Goal: Communication & Community: Answer question/provide support

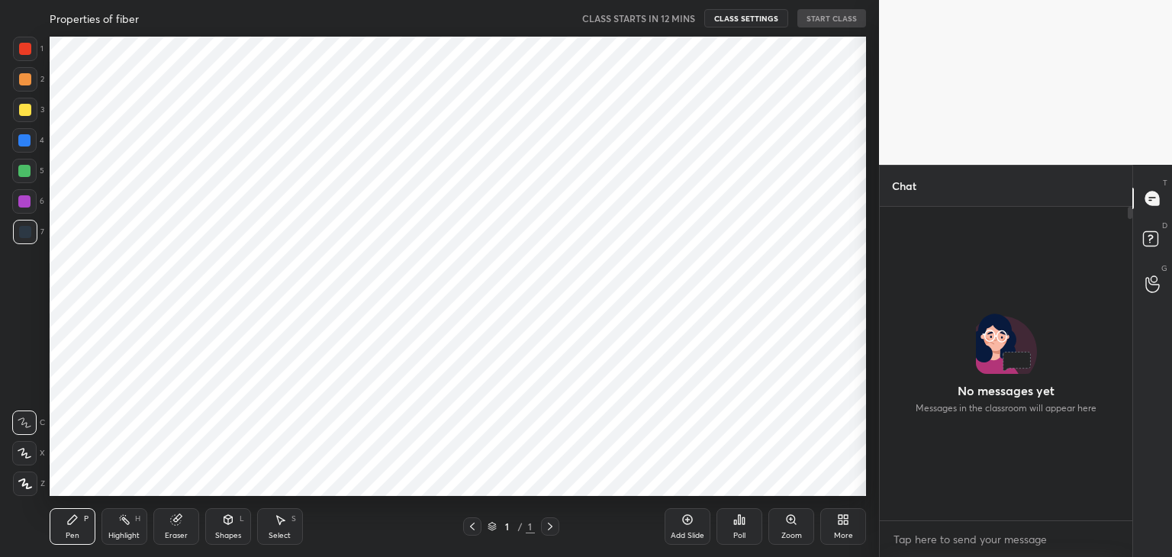
scroll to position [5, 5]
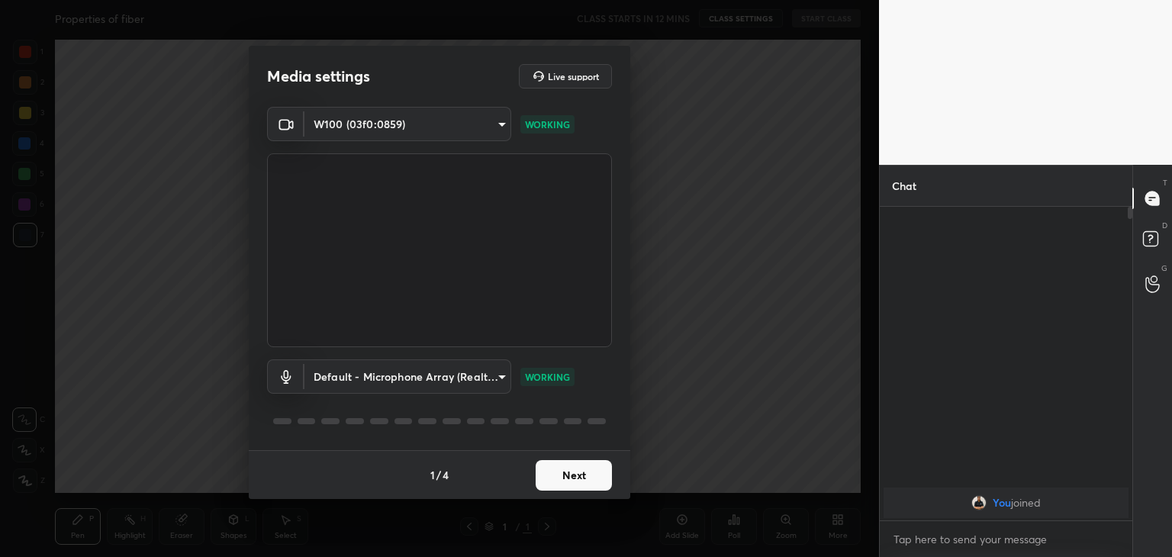
click at [574, 480] on button "Next" at bounding box center [574, 475] width 76 height 31
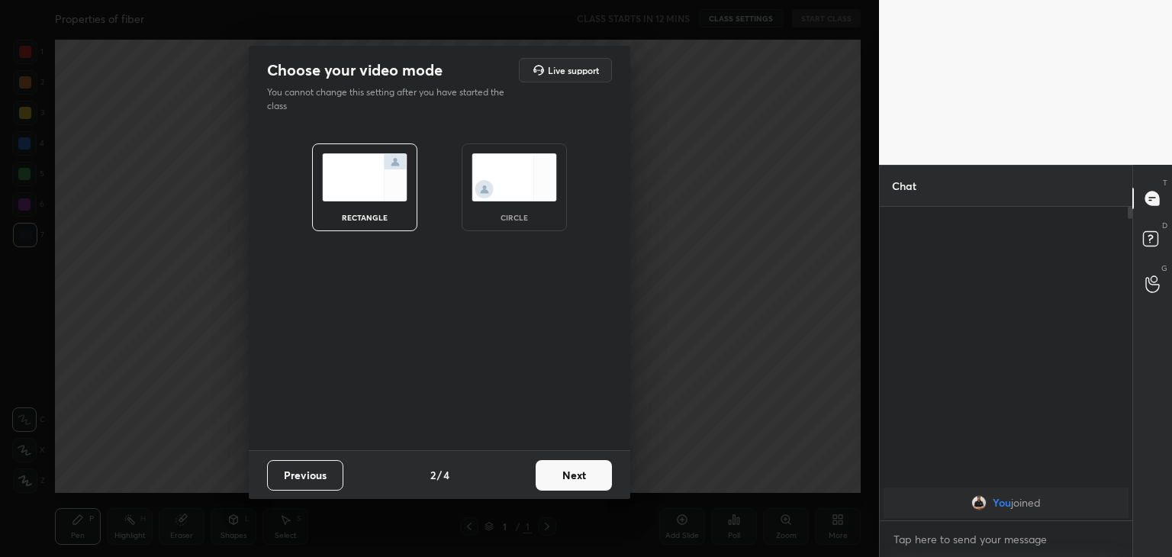
click at [502, 201] on img at bounding box center [514, 177] width 85 height 48
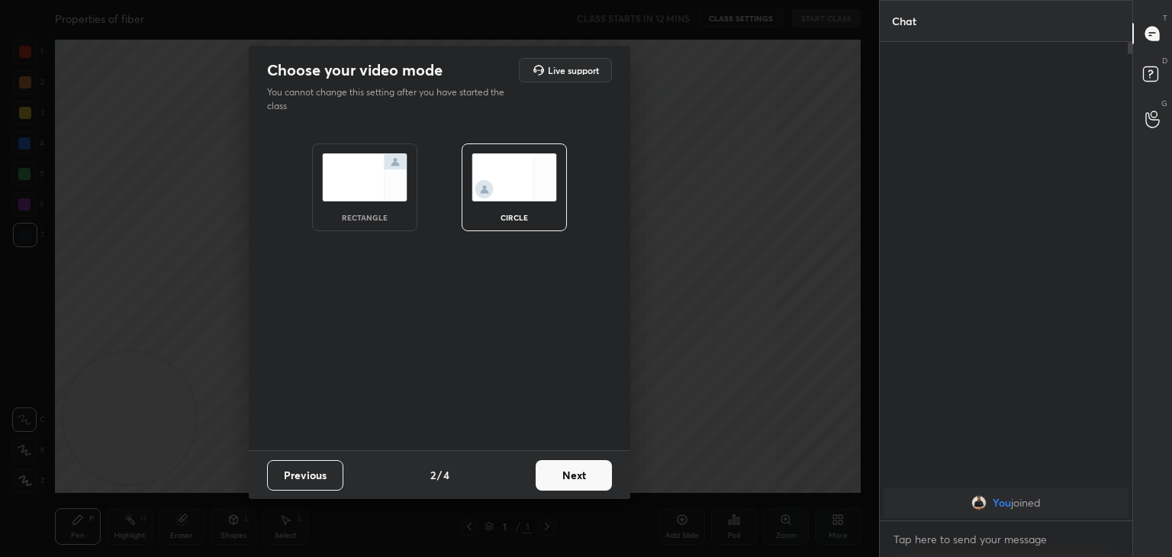
click at [585, 482] on button "Next" at bounding box center [574, 475] width 76 height 31
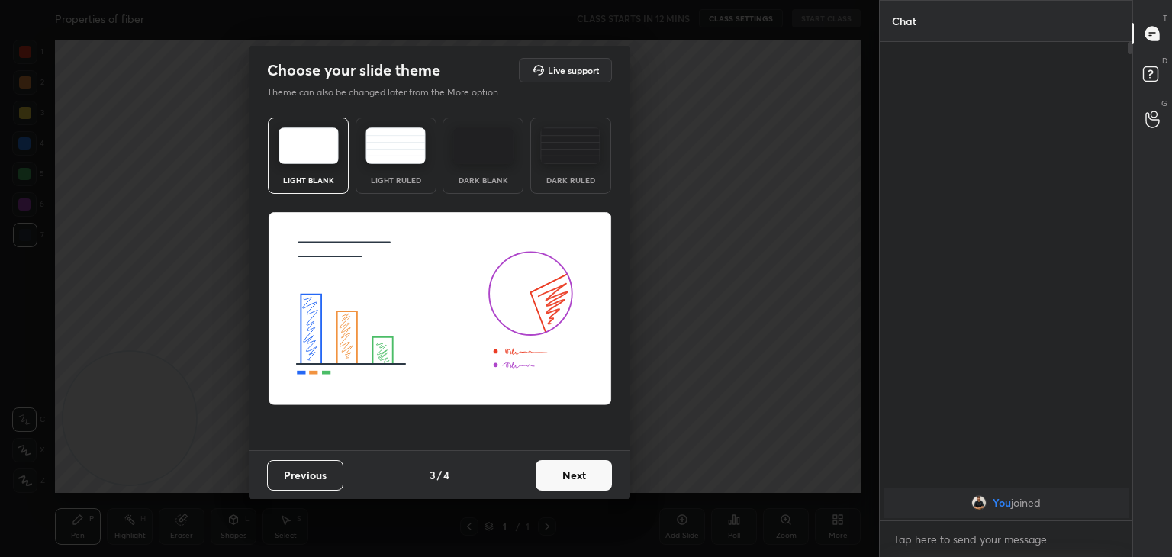
click at [583, 479] on button "Next" at bounding box center [574, 475] width 76 height 31
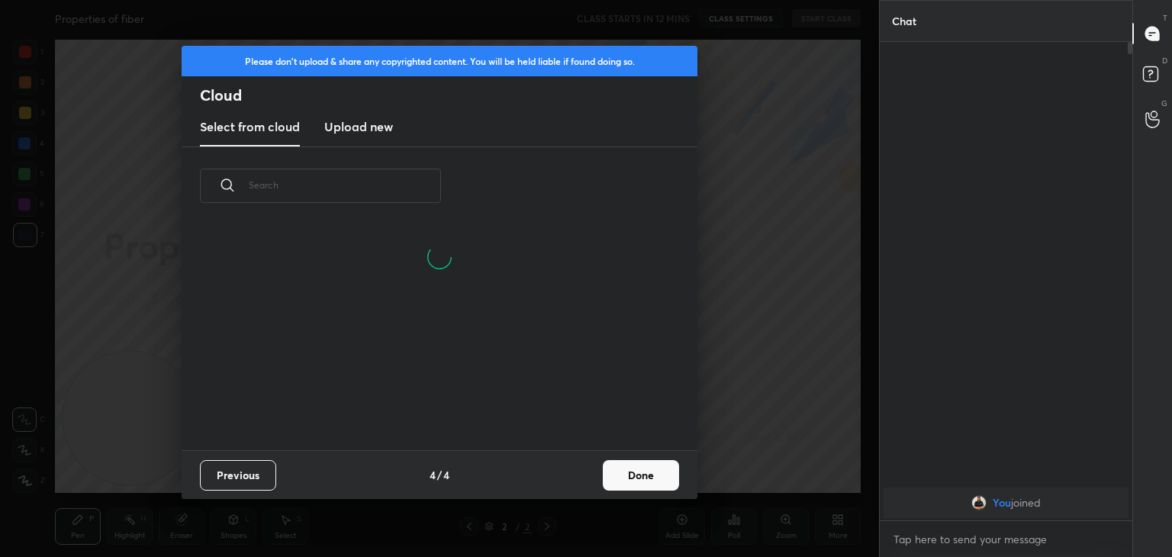
click at [369, 124] on h3 "Upload new" at bounding box center [358, 127] width 69 height 18
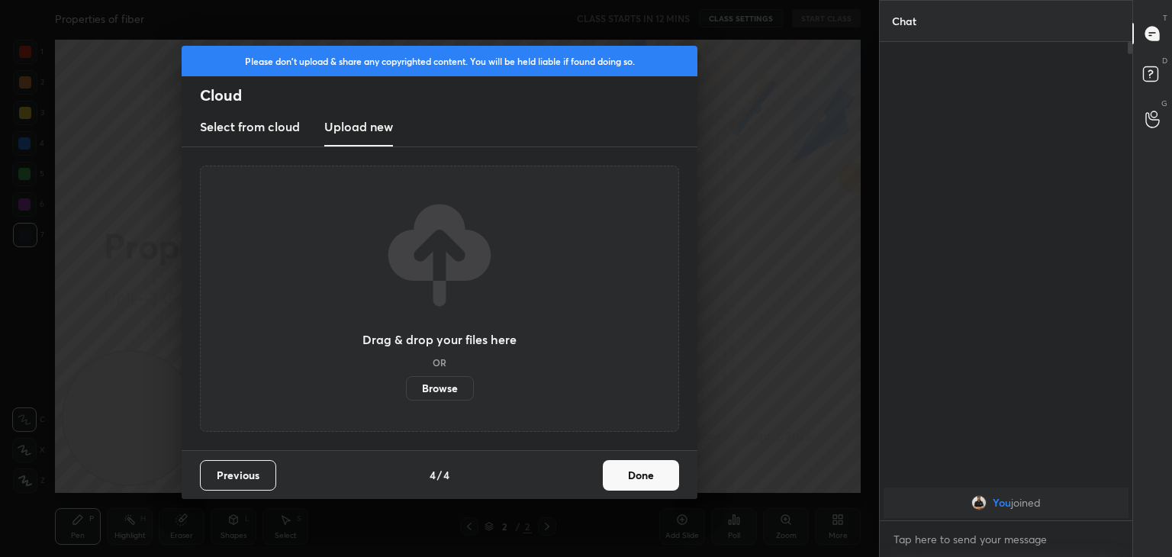
click at [443, 385] on label "Browse" at bounding box center [440, 388] width 68 height 24
click at [406, 385] on input "Browse" at bounding box center [406, 388] width 0 height 24
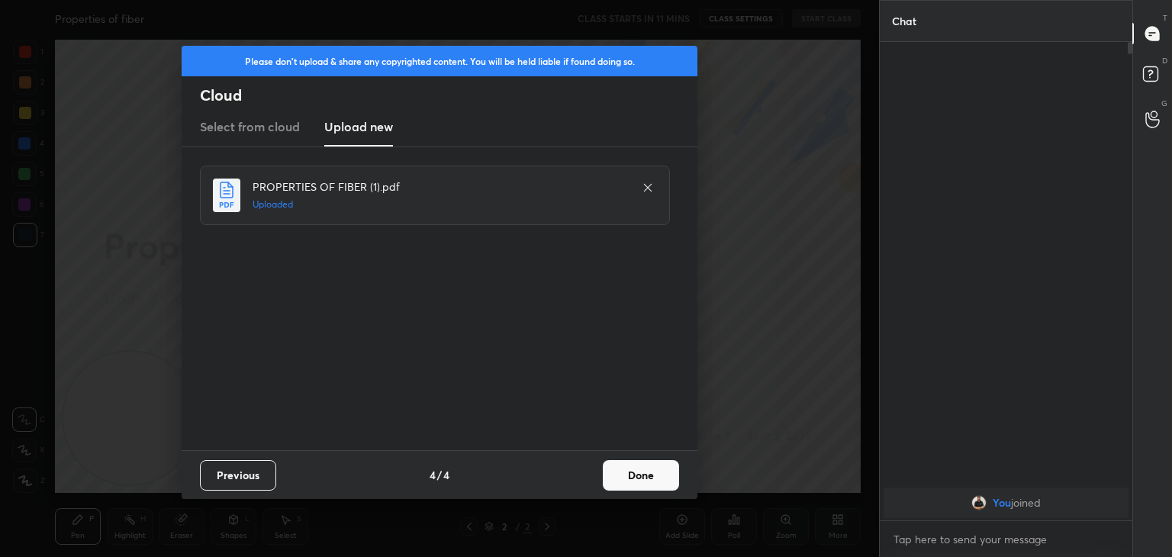
click at [636, 472] on button "Done" at bounding box center [641, 475] width 76 height 31
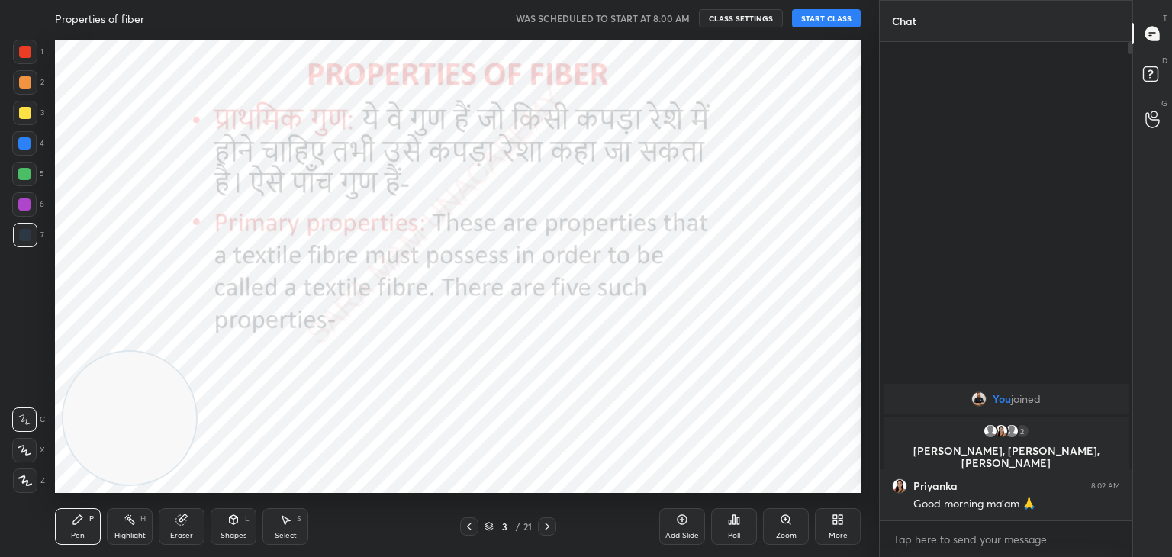
click at [827, 18] on button "START CLASS" at bounding box center [826, 18] width 69 height 18
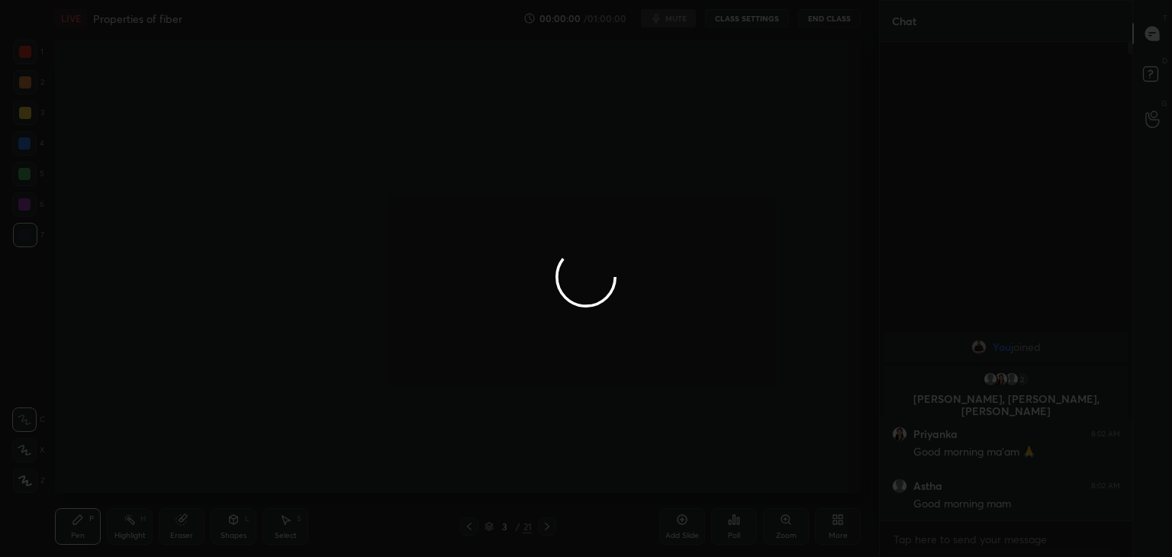
type textarea "x"
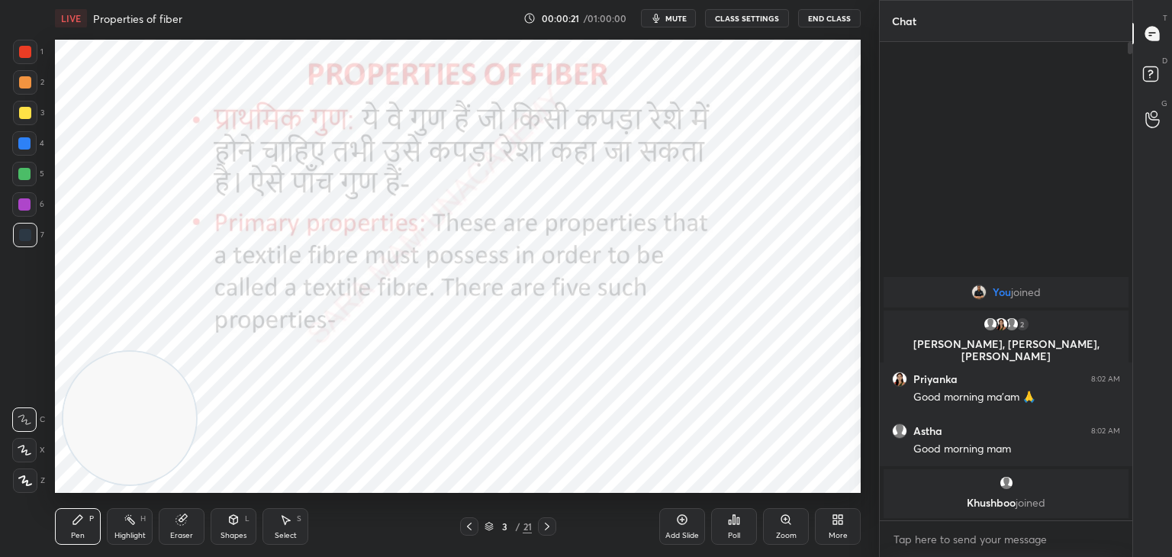
click at [464, 530] on icon at bounding box center [469, 527] width 12 height 12
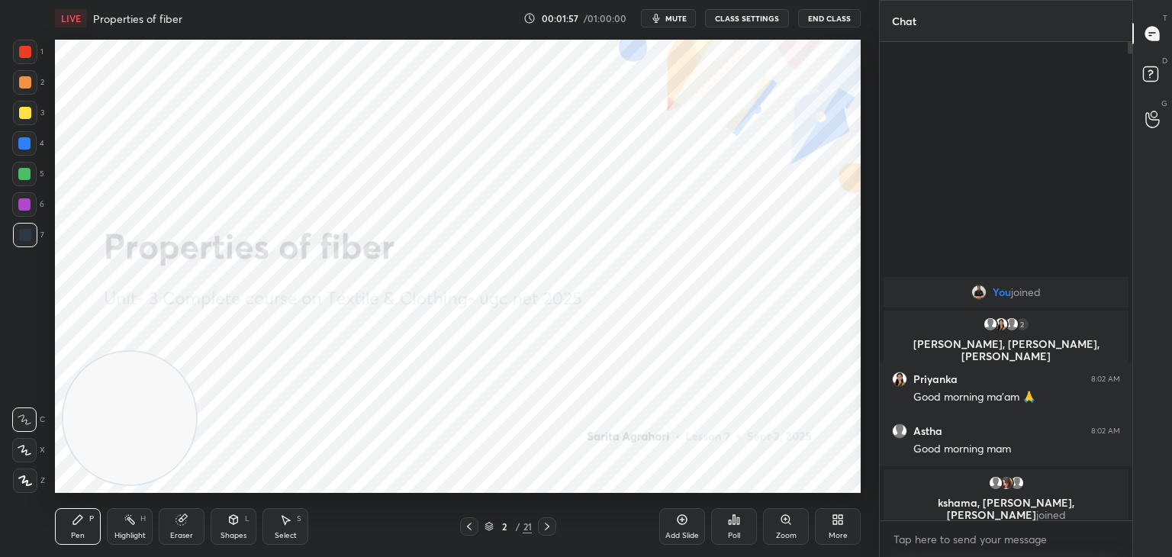
click at [31, 55] on div at bounding box center [25, 52] width 12 height 12
click at [26, 479] on icon at bounding box center [25, 480] width 14 height 11
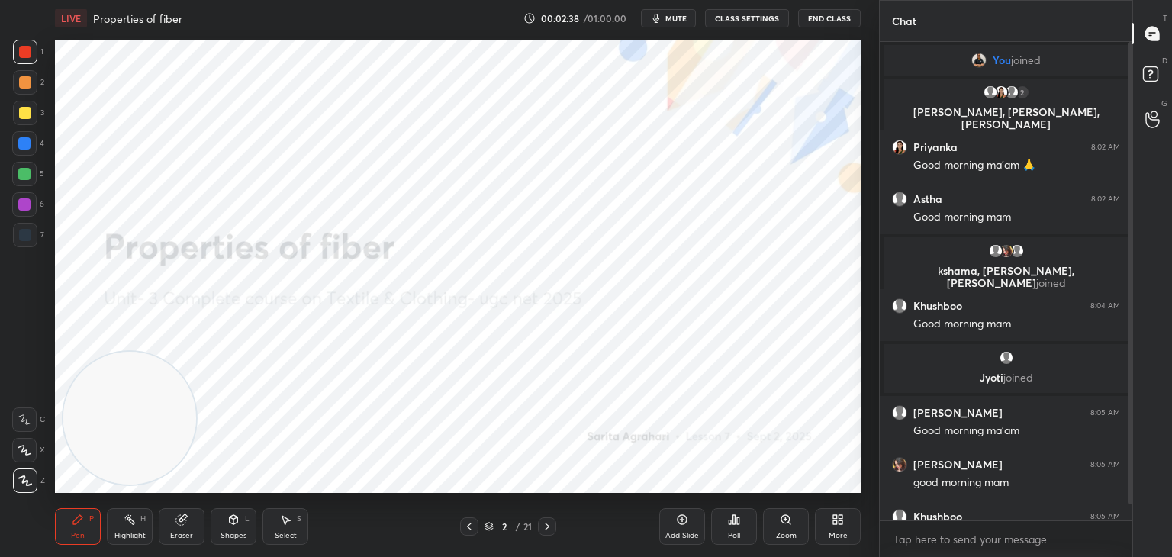
scroll to position [31, 0]
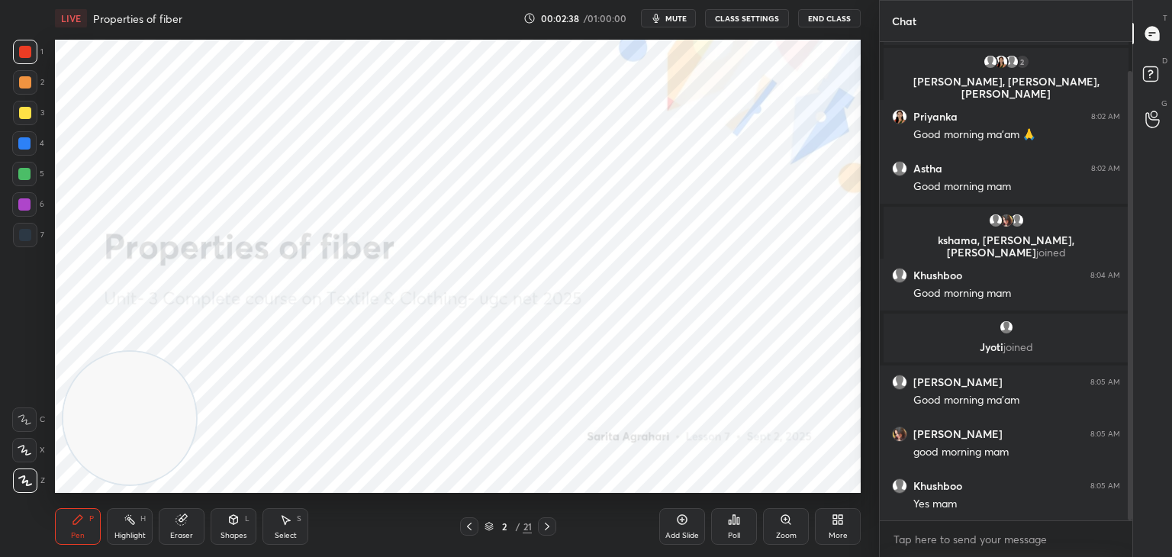
drag, startPoint x: 1131, startPoint y: 382, endPoint x: 1133, endPoint y: 445, distance: 62.6
click at [1133, 445] on div "Chat You joined 2 [PERSON_NAME], [PERSON_NAME], [PERSON_NAME] & 2 others joined…" at bounding box center [1025, 278] width 293 height 557
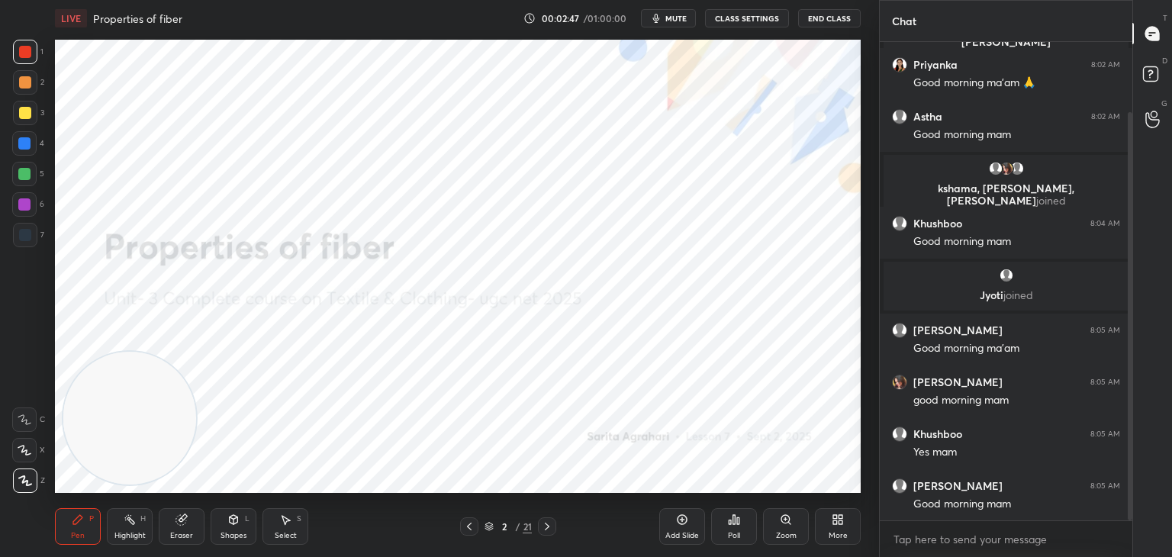
click at [556, 528] on div at bounding box center [547, 526] width 18 height 18
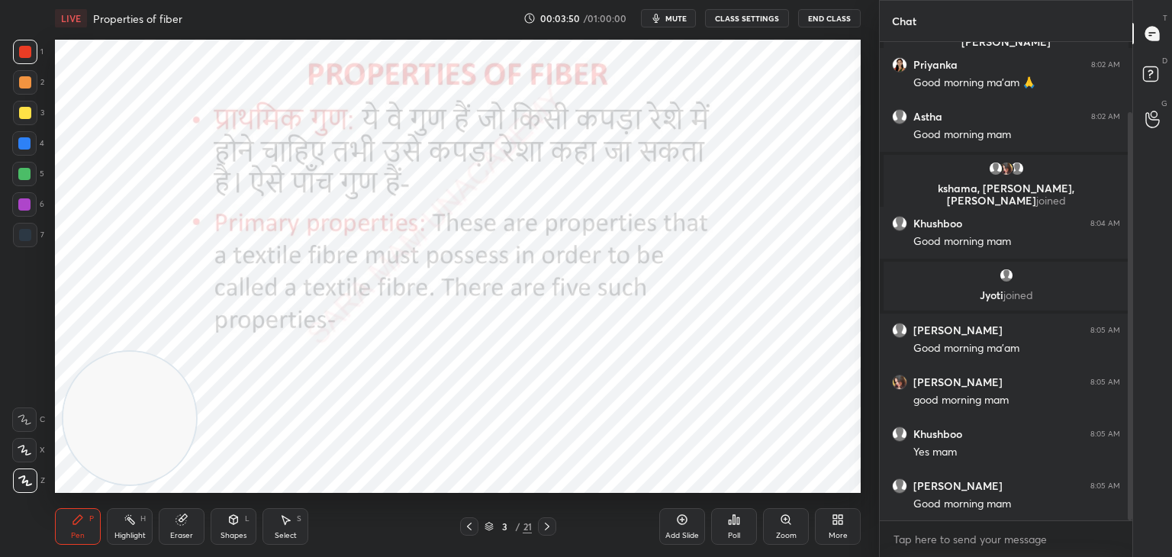
click at [551, 525] on icon at bounding box center [547, 527] width 12 height 12
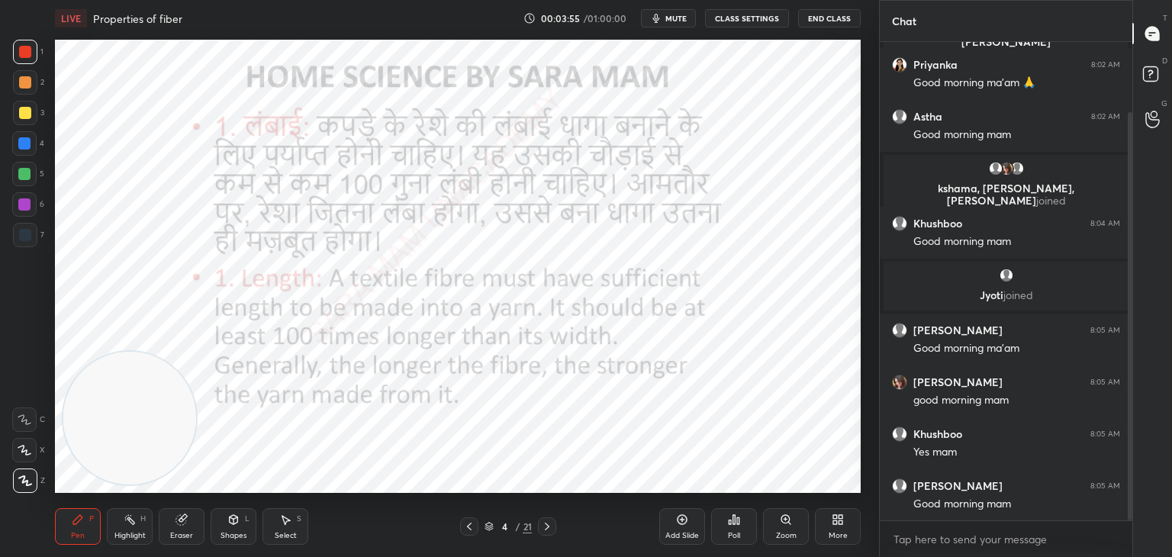
click at [542, 527] on icon at bounding box center [547, 527] width 12 height 12
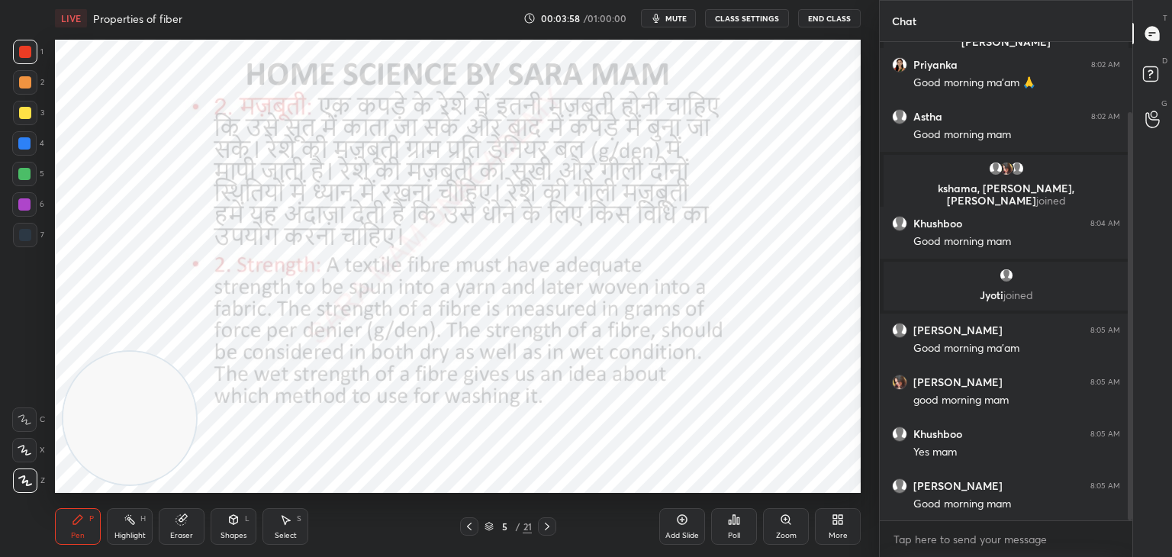
click at [544, 527] on icon at bounding box center [547, 527] width 12 height 12
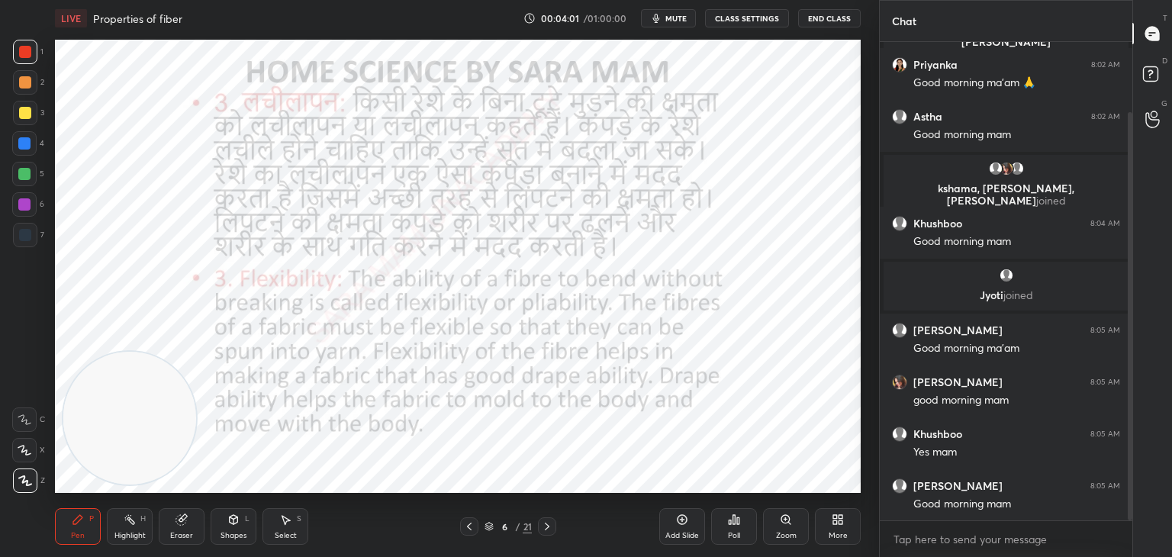
click at [546, 530] on icon at bounding box center [547, 527] width 12 height 12
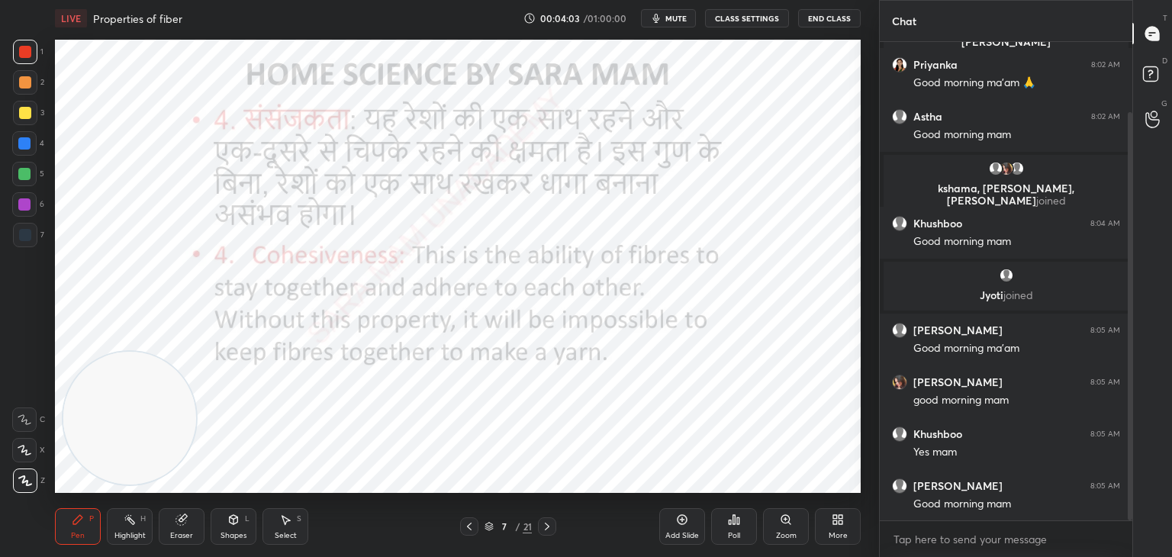
click at [550, 532] on icon at bounding box center [547, 527] width 12 height 12
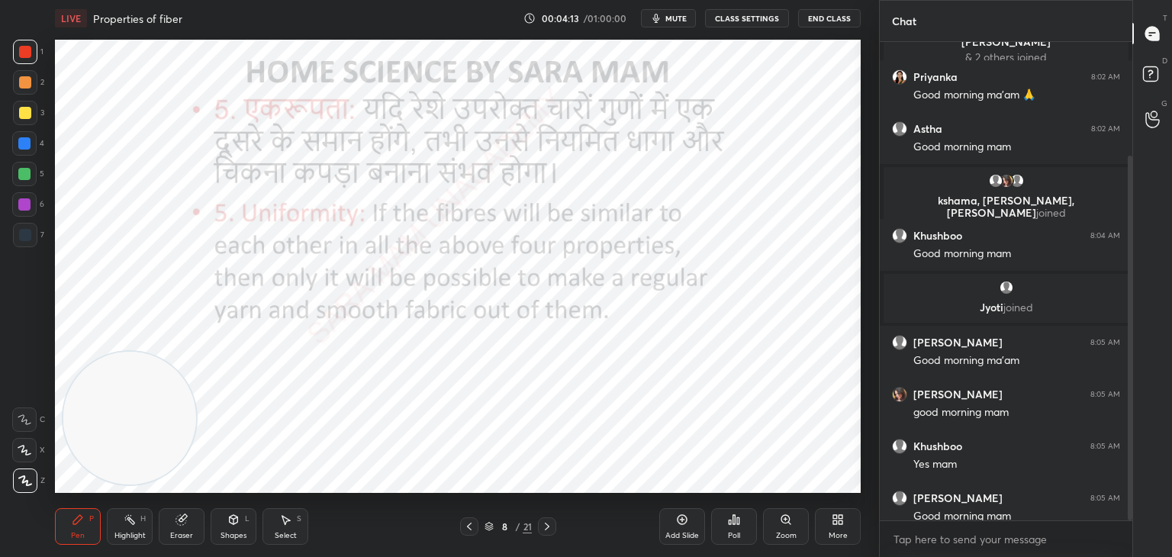
scroll to position [150, 0]
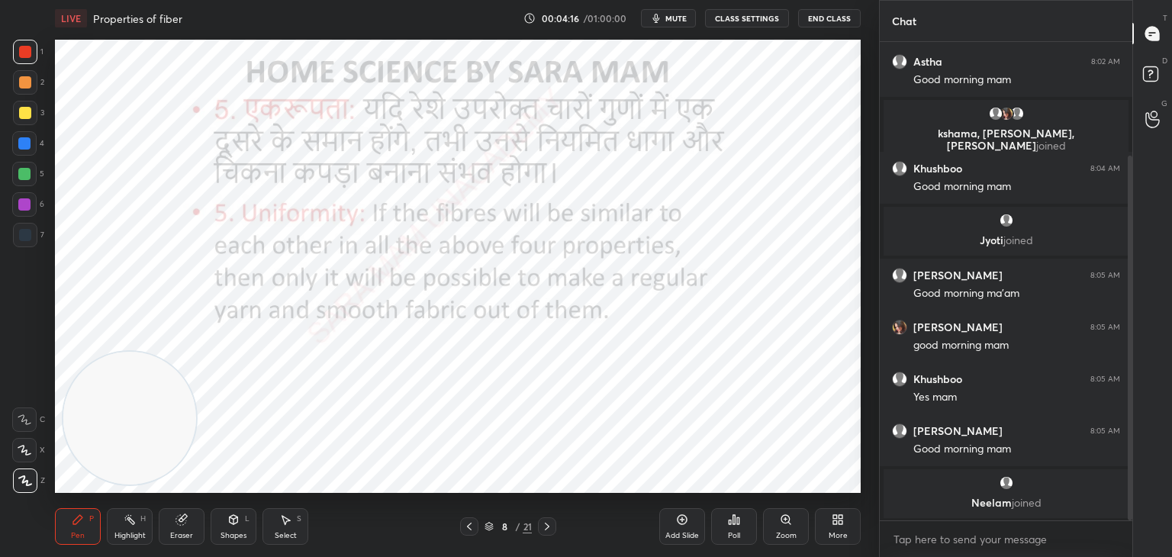
click at [555, 526] on div at bounding box center [547, 526] width 18 height 18
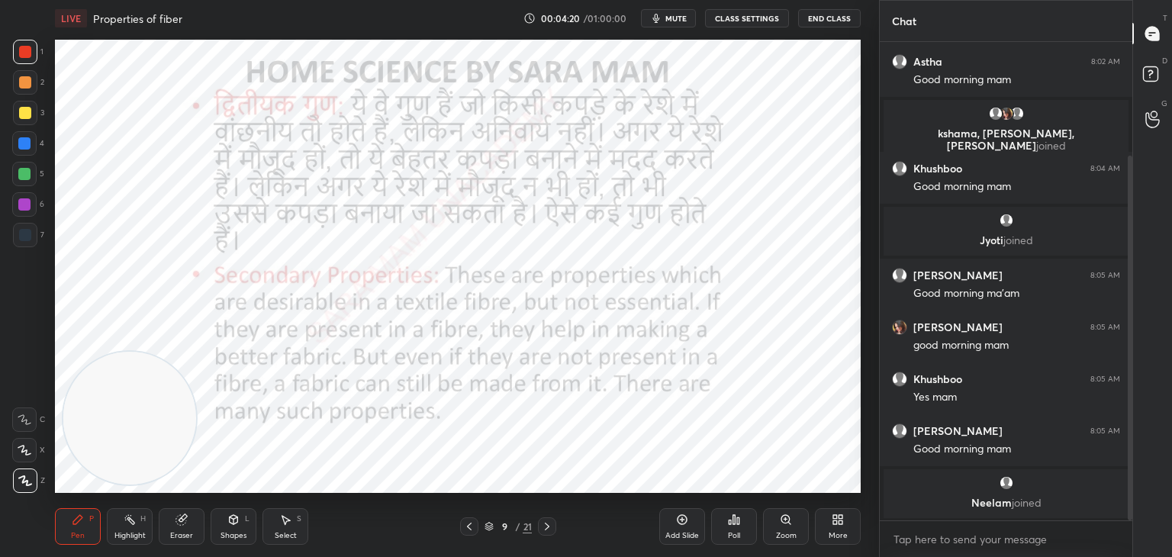
click at [550, 529] on icon at bounding box center [547, 527] width 12 height 12
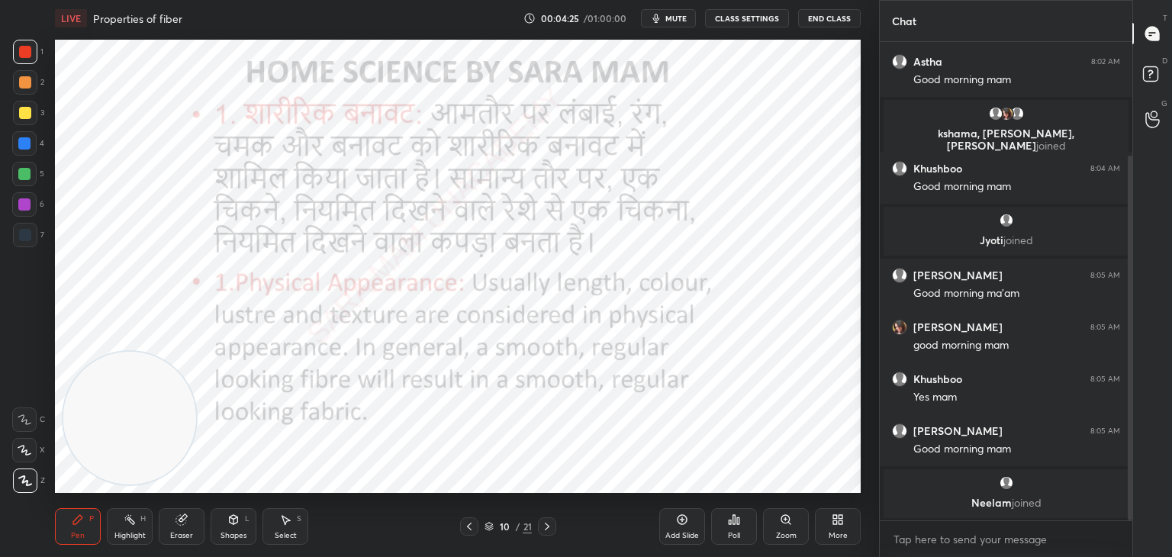
click at [545, 529] on icon at bounding box center [547, 527] width 12 height 12
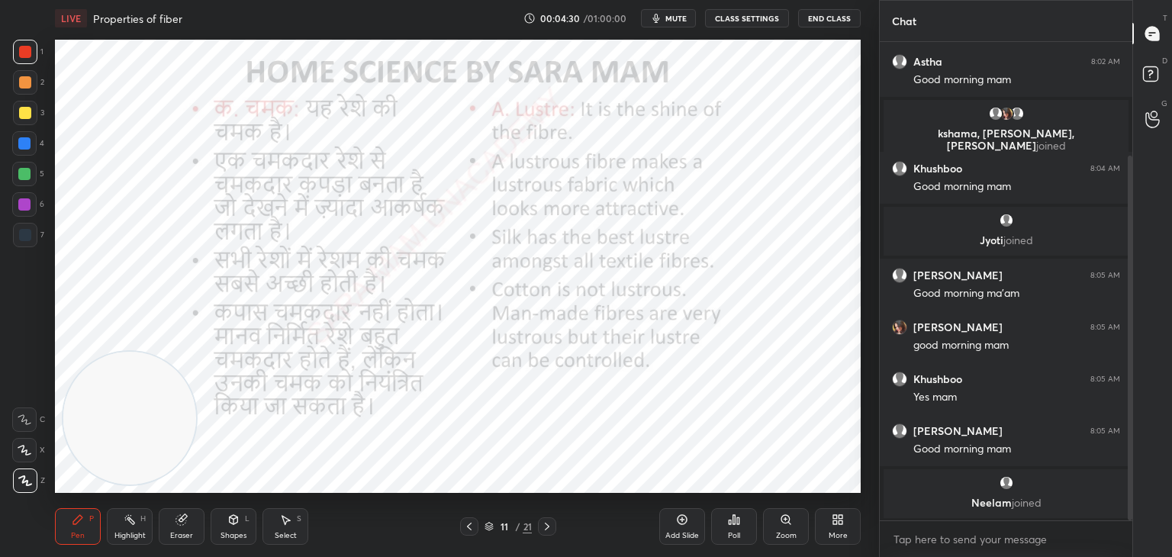
click at [550, 530] on icon at bounding box center [547, 527] width 12 height 12
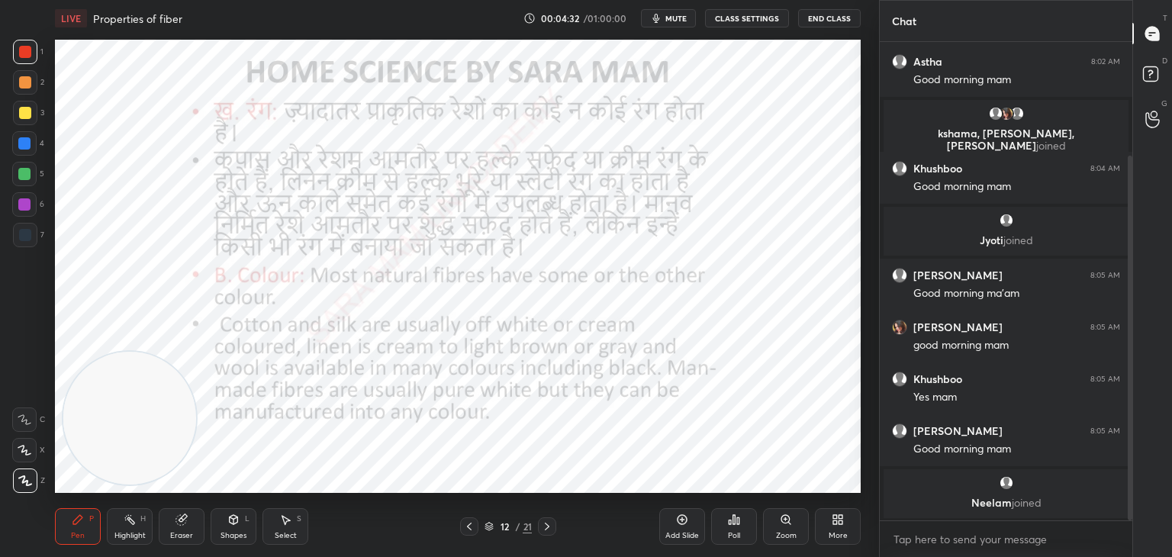
click at [552, 529] on icon at bounding box center [547, 527] width 12 height 12
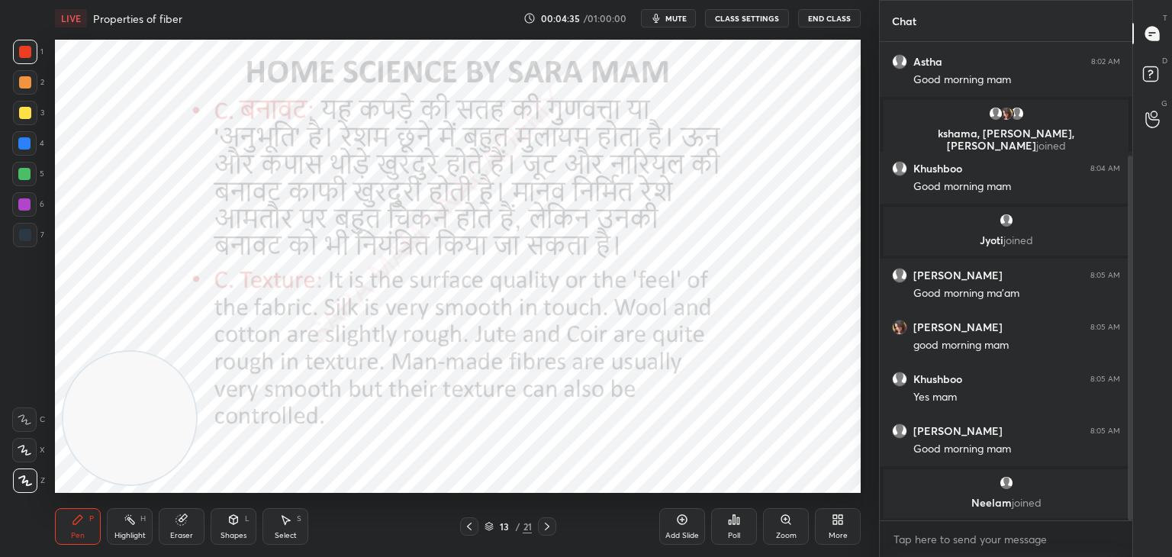
click at [546, 526] on icon at bounding box center [547, 527] width 12 height 12
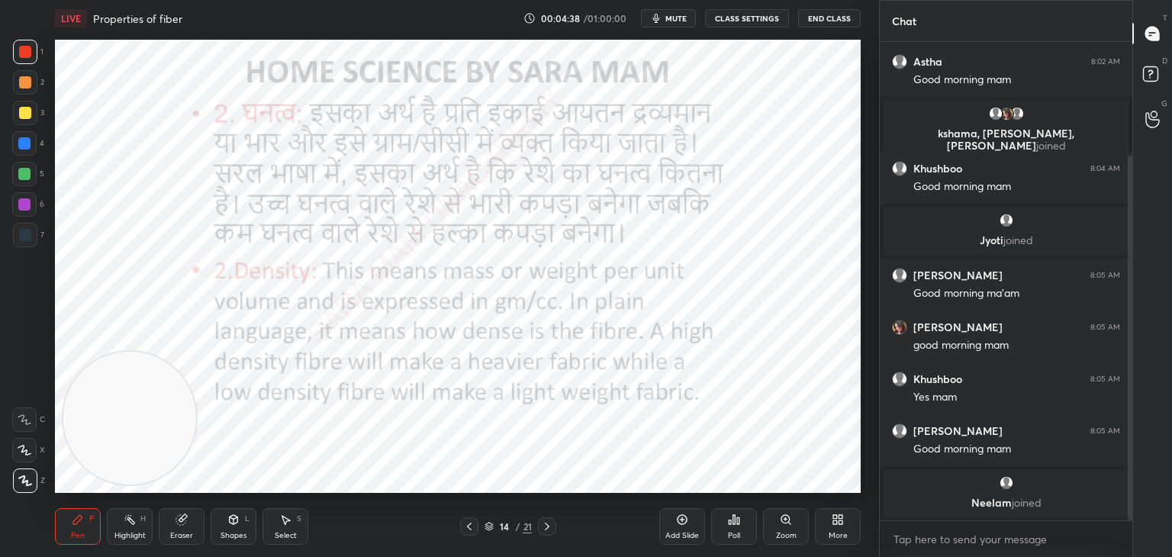
click at [550, 521] on icon at bounding box center [547, 527] width 12 height 12
click at [546, 529] on icon at bounding box center [547, 527] width 12 height 12
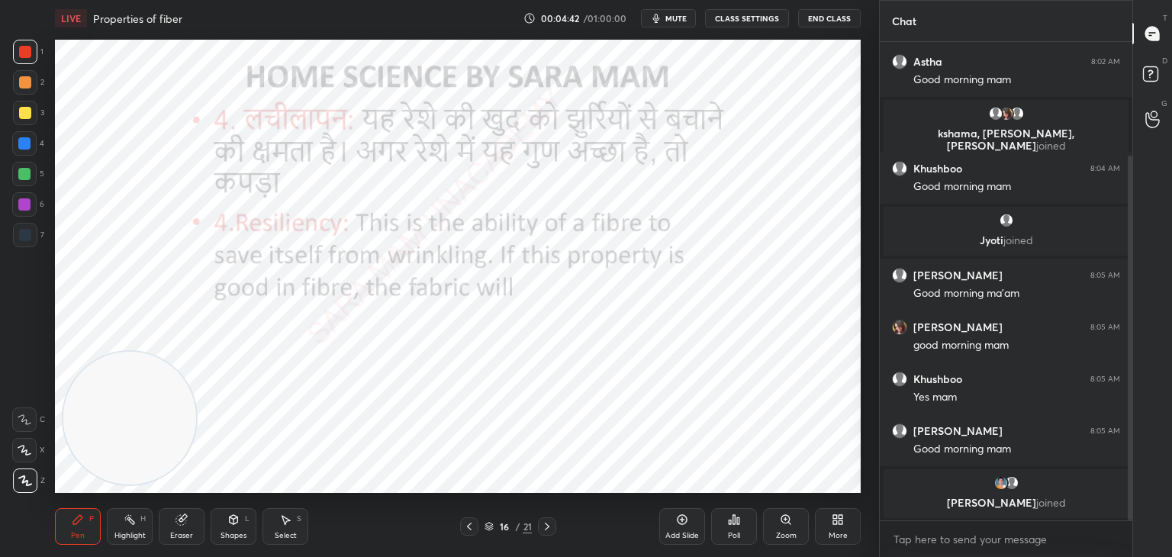
click at [553, 527] on div at bounding box center [547, 526] width 18 height 18
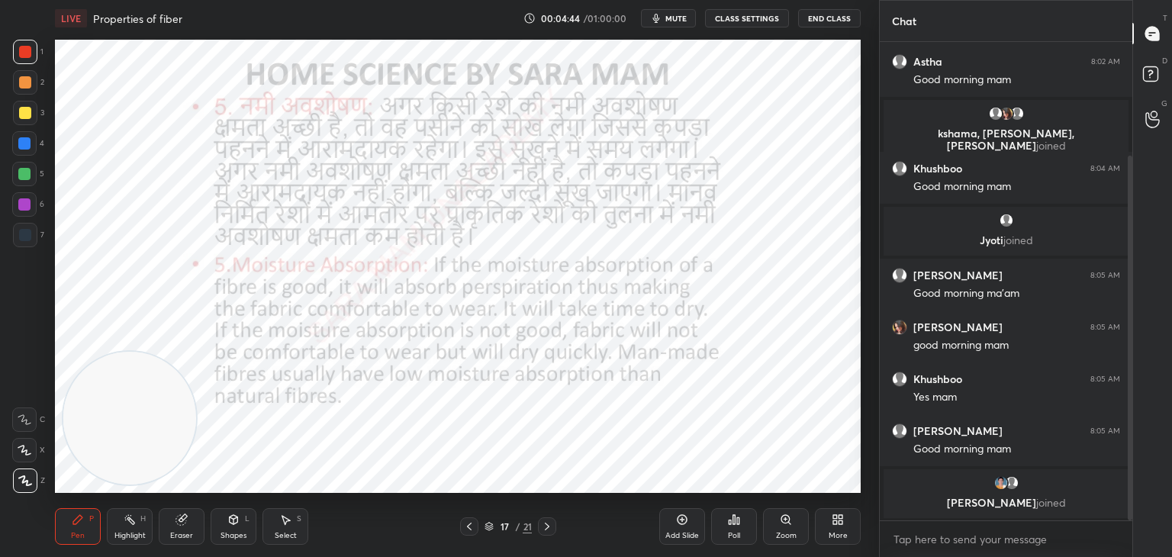
click at [553, 529] on icon at bounding box center [547, 527] width 12 height 12
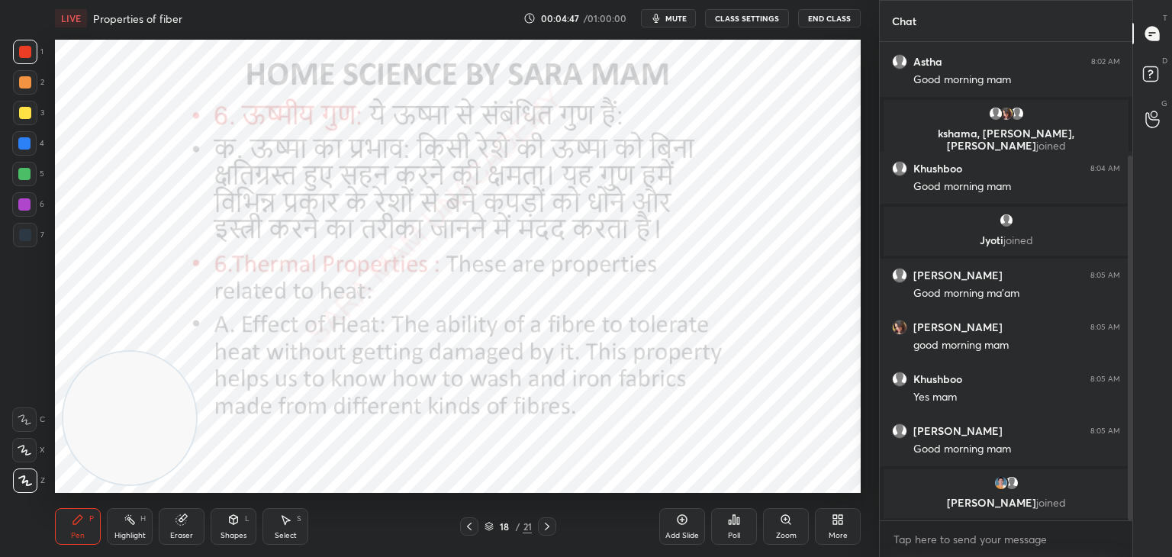
click at [553, 529] on icon at bounding box center [547, 527] width 12 height 12
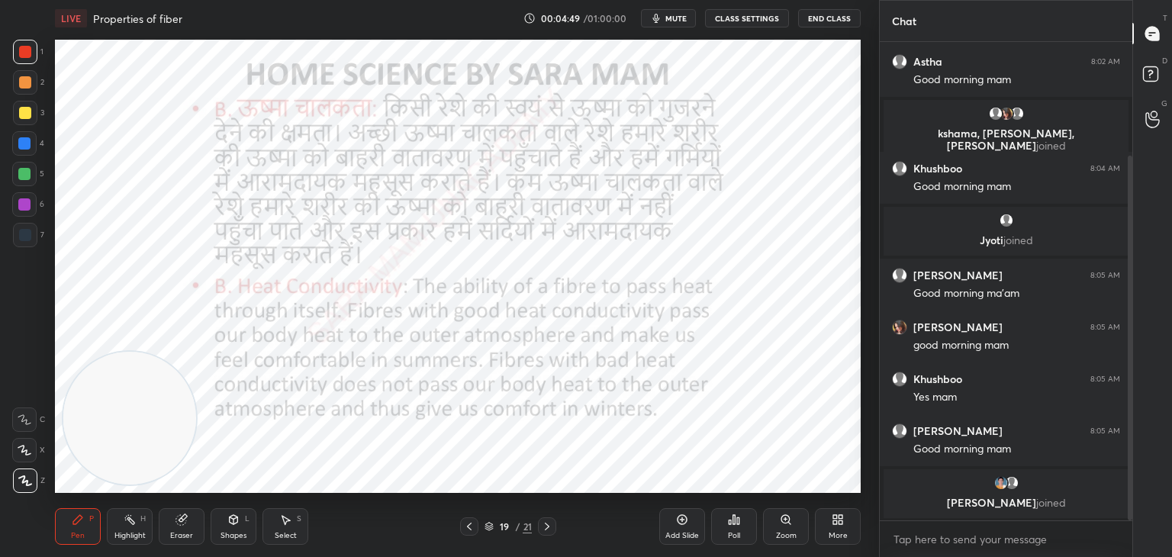
click at [551, 526] on icon at bounding box center [547, 527] width 12 height 12
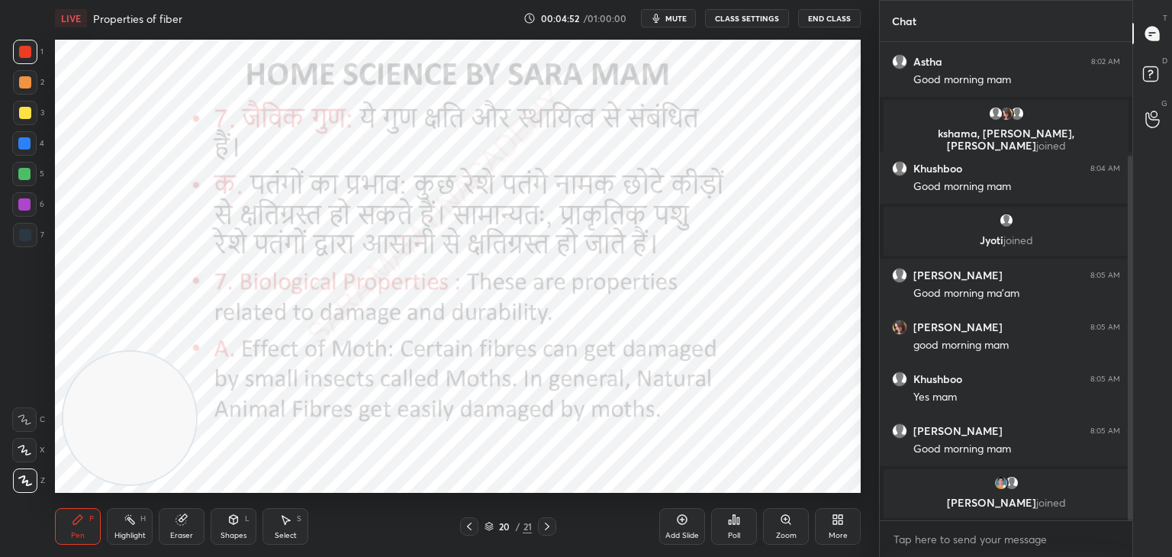
click at [544, 523] on icon at bounding box center [547, 527] width 12 height 12
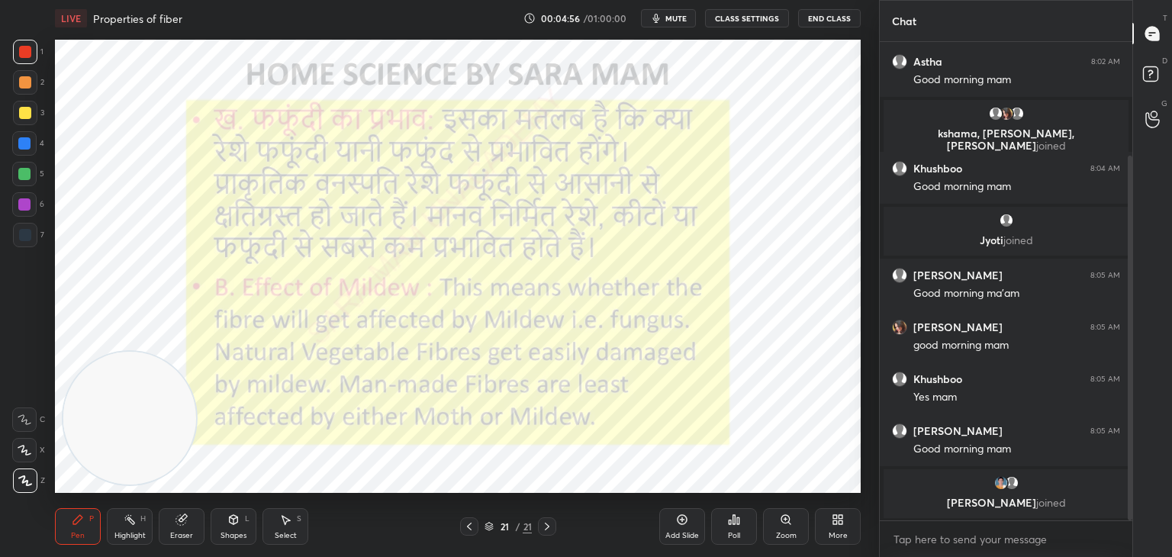
click at [546, 526] on icon at bounding box center [547, 527] width 12 height 12
click at [545, 524] on icon at bounding box center [547, 527] width 5 height 8
click at [473, 527] on icon at bounding box center [469, 527] width 12 height 12
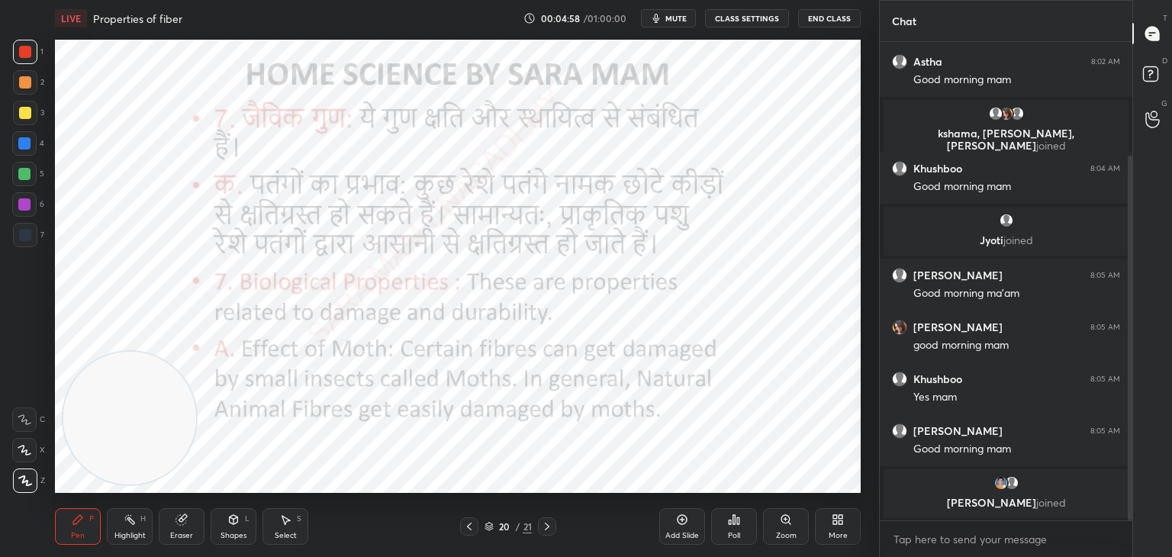
click at [474, 527] on icon at bounding box center [469, 527] width 12 height 12
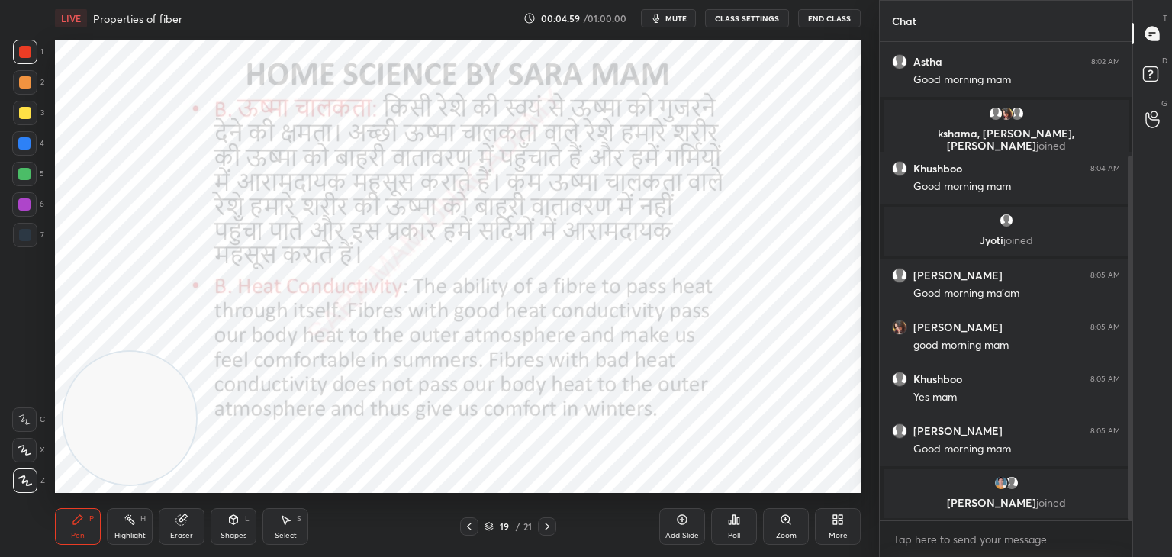
click at [475, 529] on div at bounding box center [469, 526] width 18 height 18
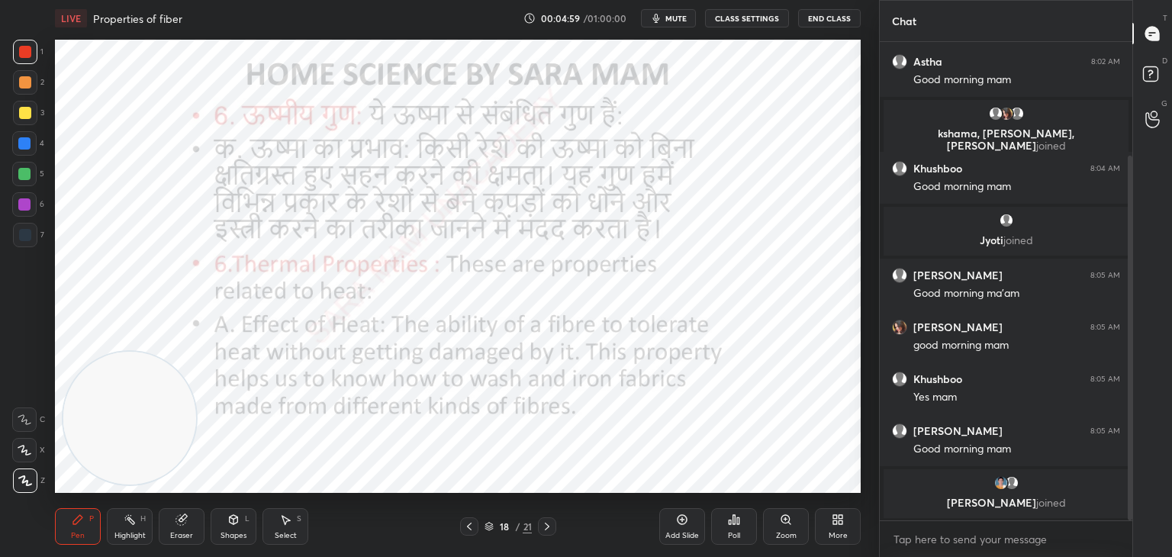
click at [477, 529] on div at bounding box center [469, 526] width 18 height 18
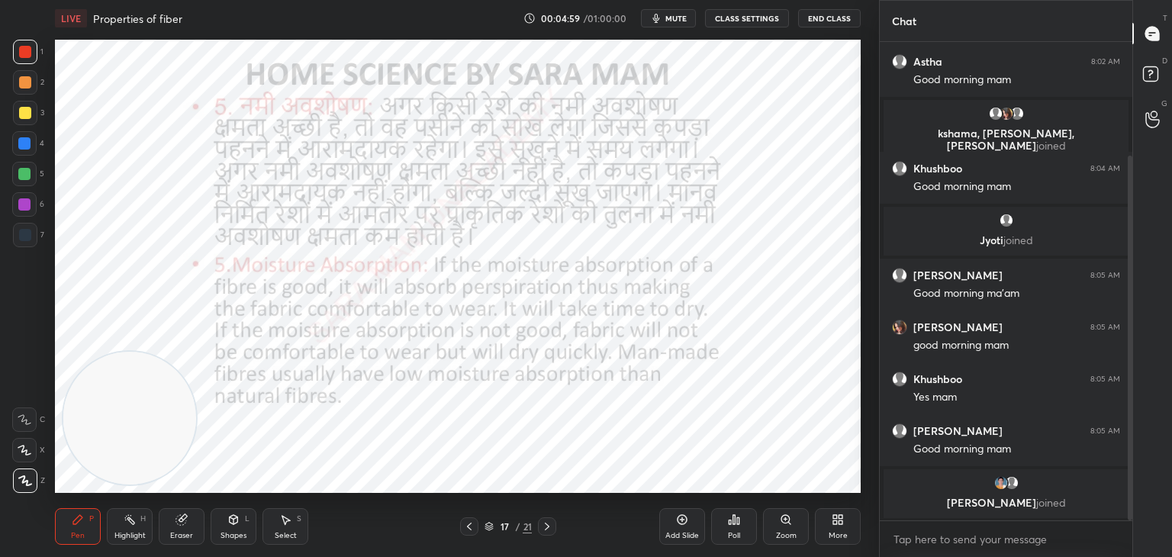
click at [478, 527] on div at bounding box center [469, 526] width 18 height 18
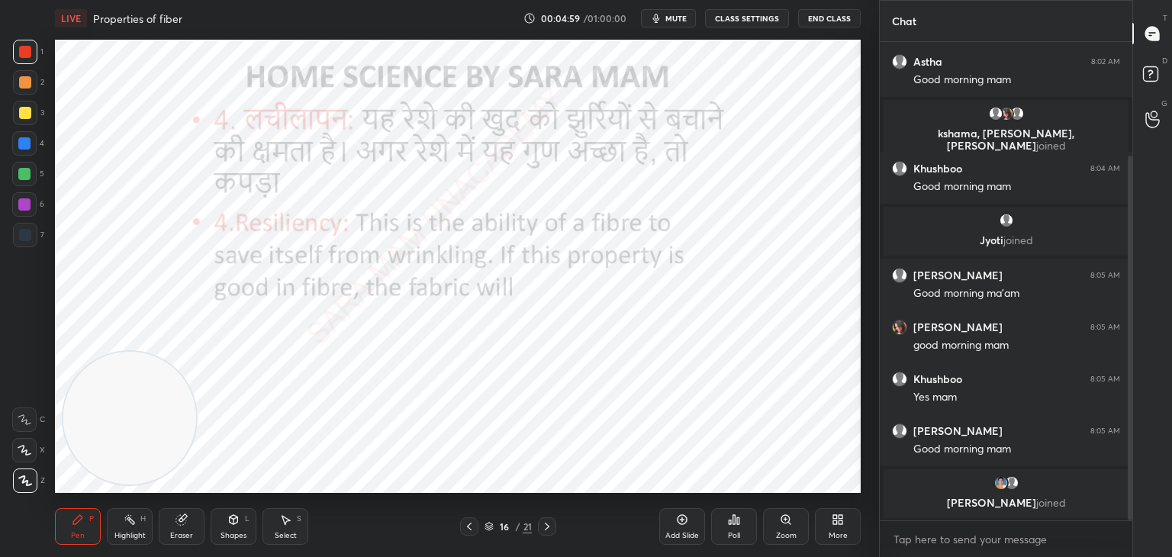
click at [477, 527] on div at bounding box center [469, 526] width 18 height 18
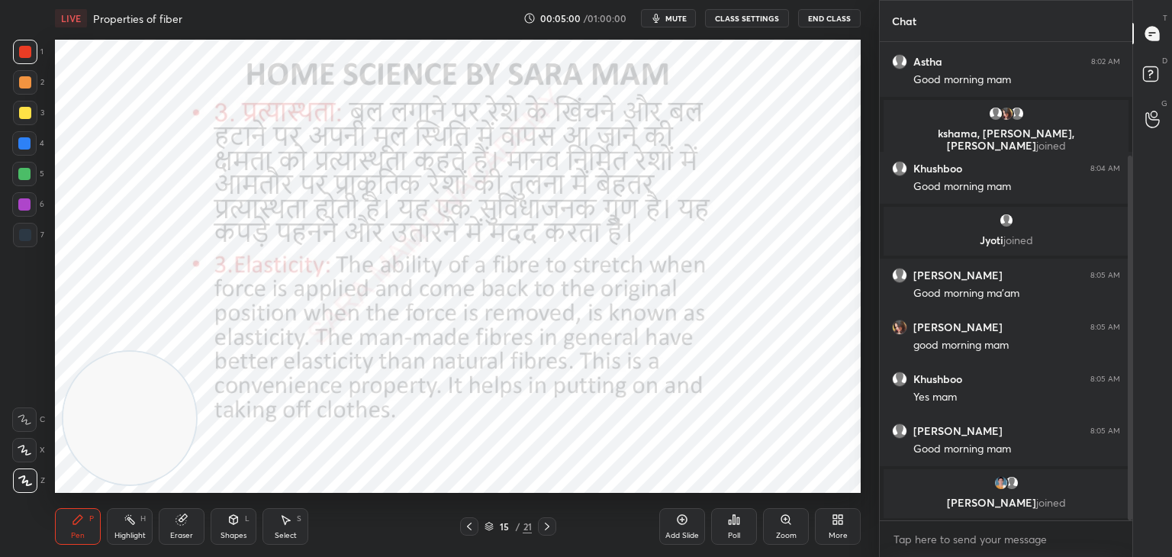
click at [471, 527] on icon at bounding box center [469, 527] width 12 height 12
click at [469, 527] on icon at bounding box center [469, 527] width 5 height 8
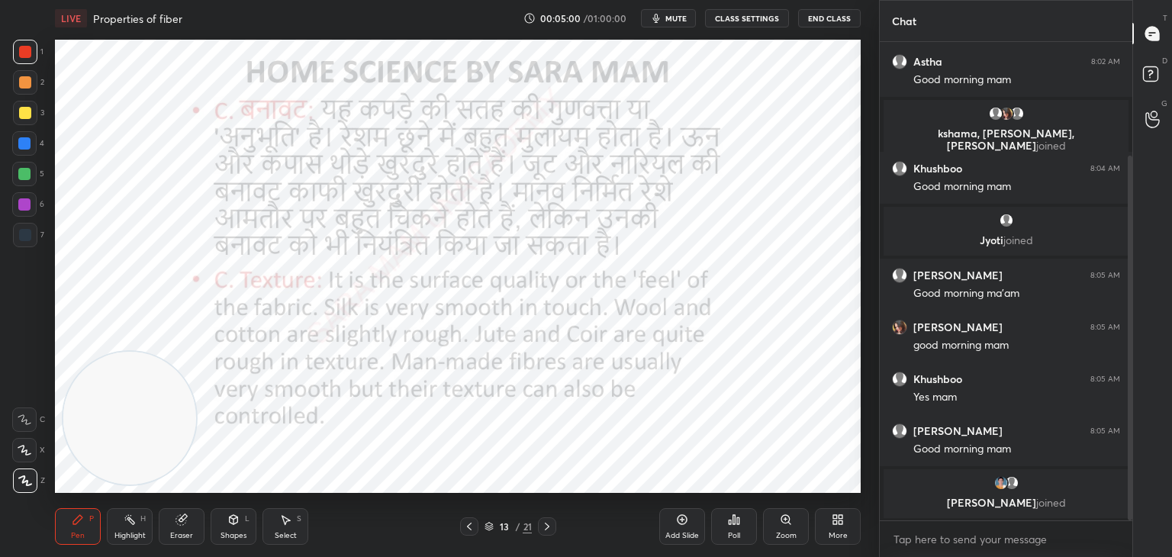
click at [470, 526] on icon at bounding box center [469, 527] width 12 height 12
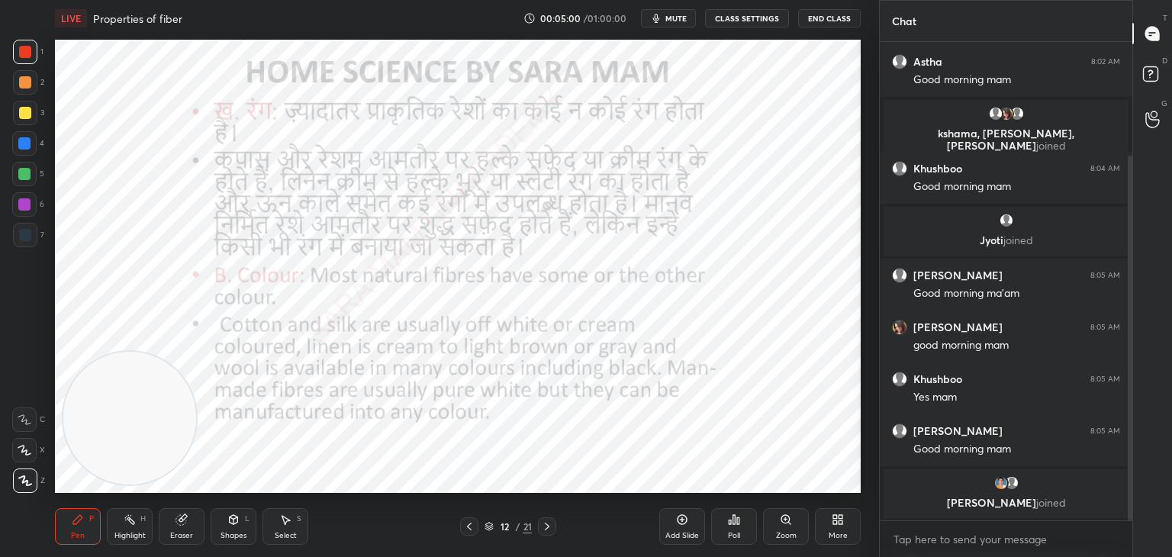
click at [472, 526] on icon at bounding box center [469, 527] width 12 height 12
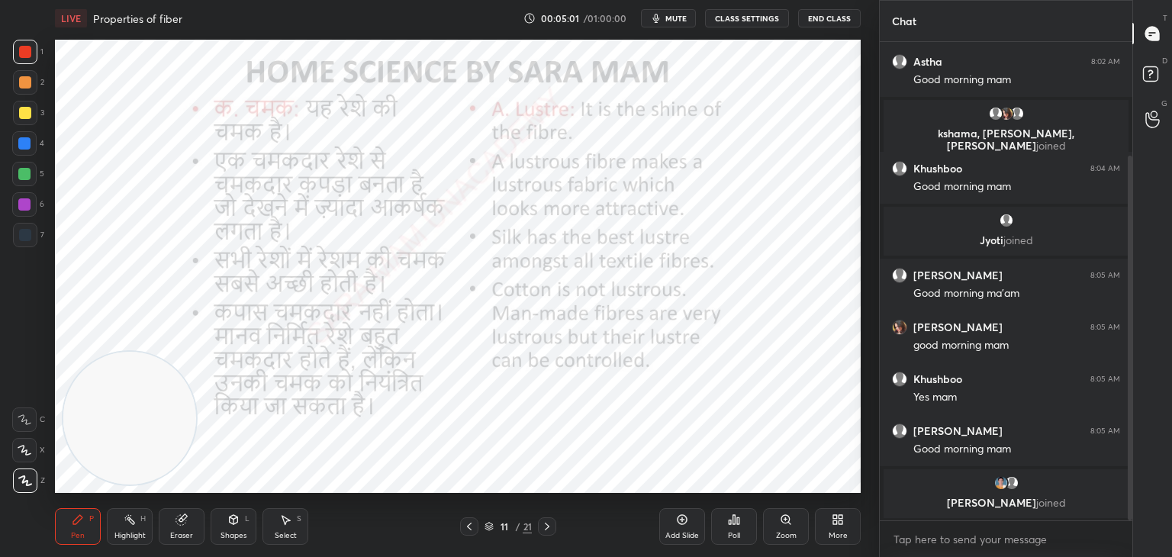
click at [472, 526] on icon at bounding box center [469, 527] width 12 height 12
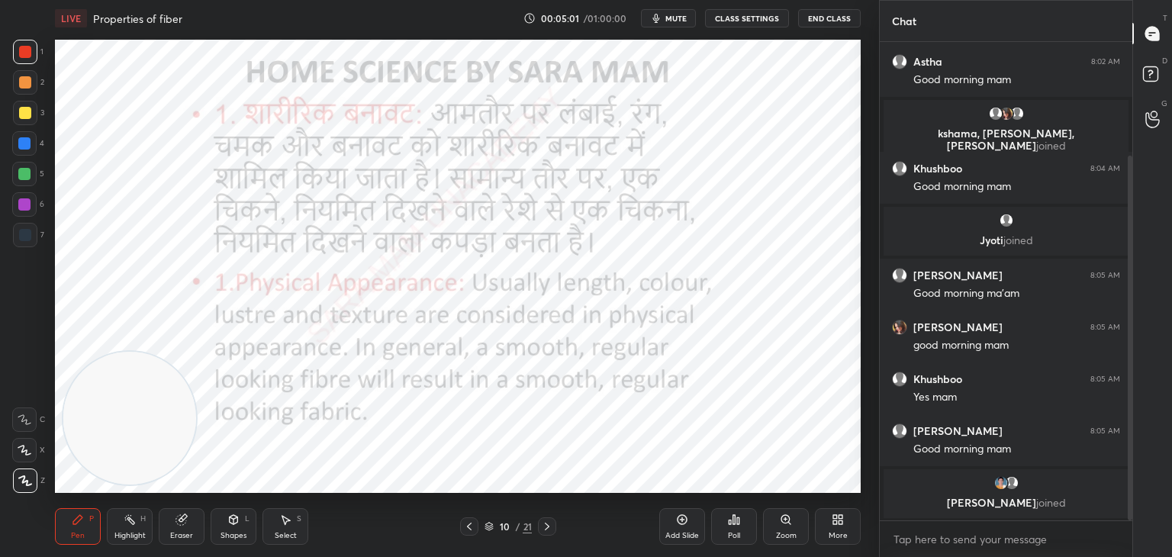
click at [472, 526] on icon at bounding box center [469, 527] width 12 height 12
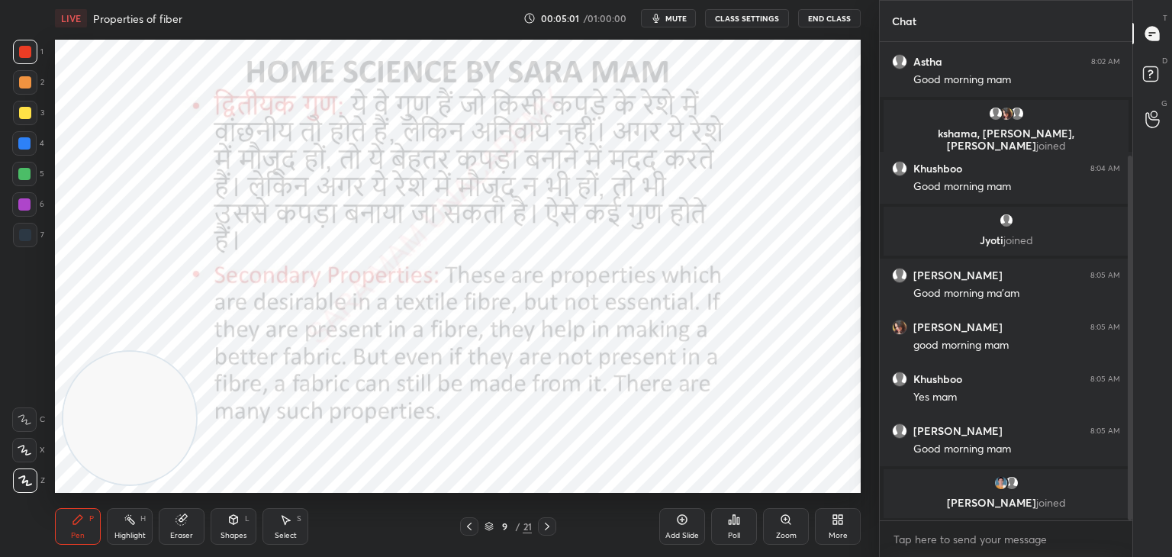
click at [472, 526] on icon at bounding box center [469, 527] width 12 height 12
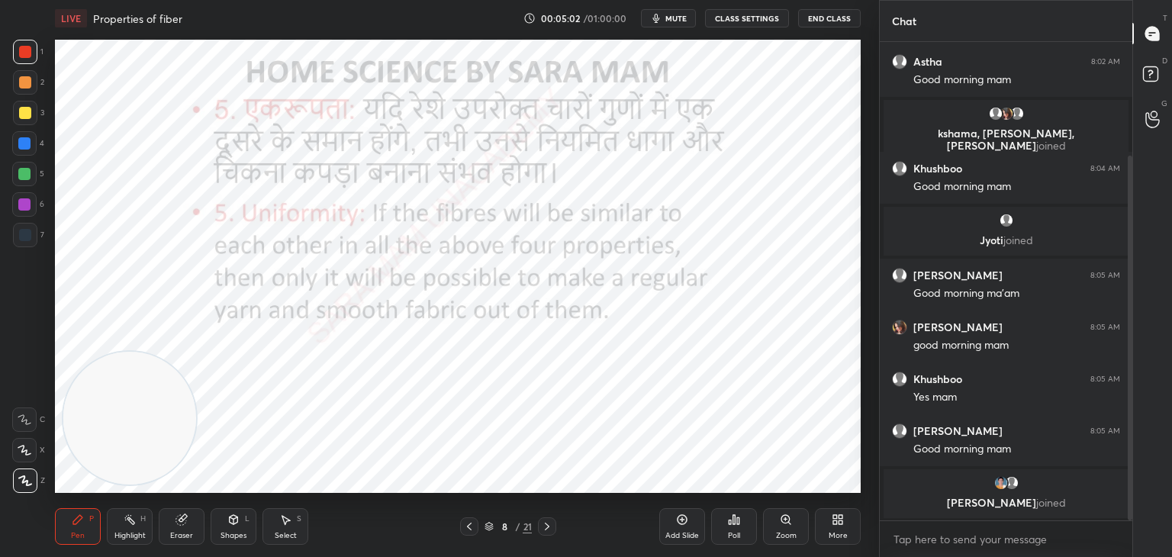
click at [473, 526] on icon at bounding box center [469, 527] width 12 height 12
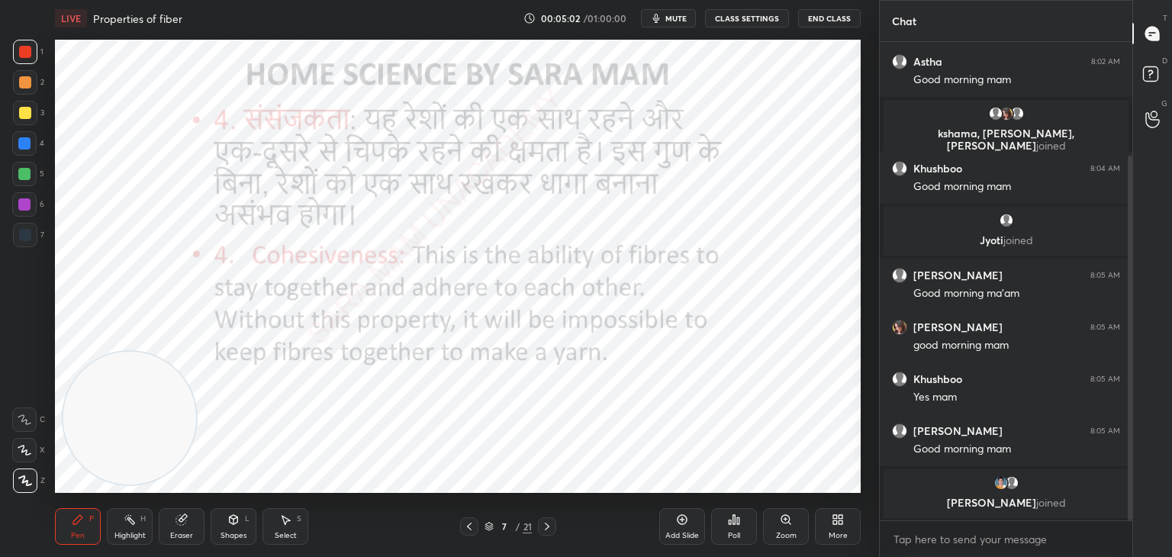
click at [472, 525] on icon at bounding box center [469, 527] width 12 height 12
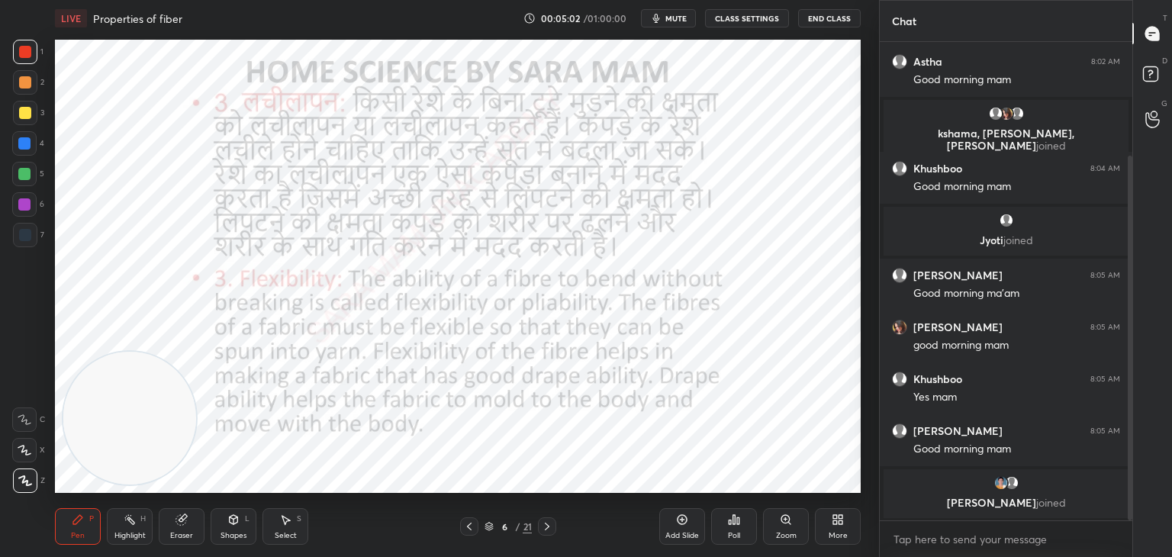
click at [473, 526] on icon at bounding box center [469, 527] width 12 height 12
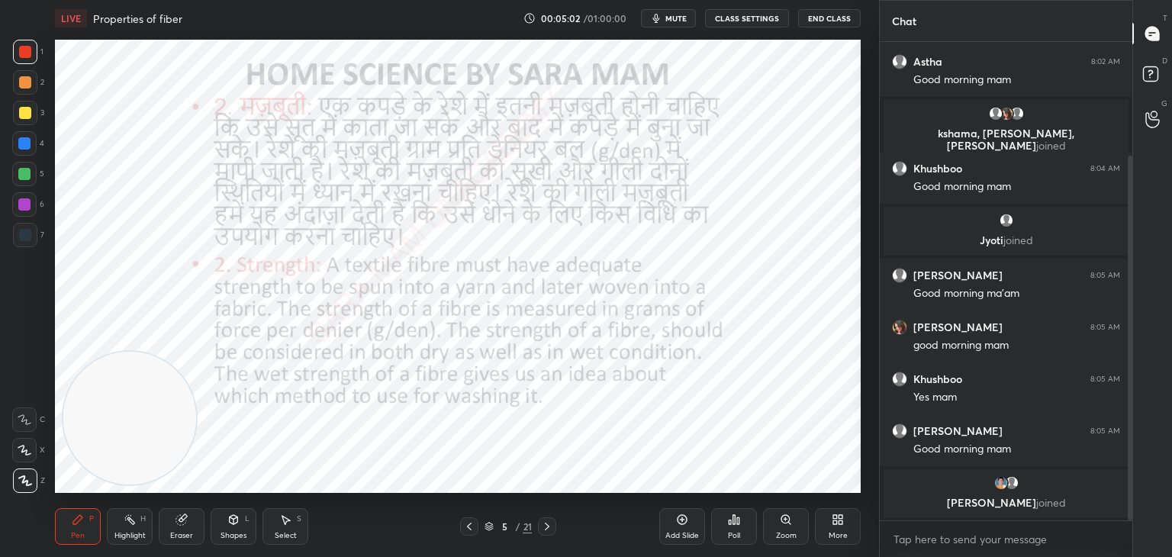
click at [473, 525] on icon at bounding box center [469, 527] width 12 height 12
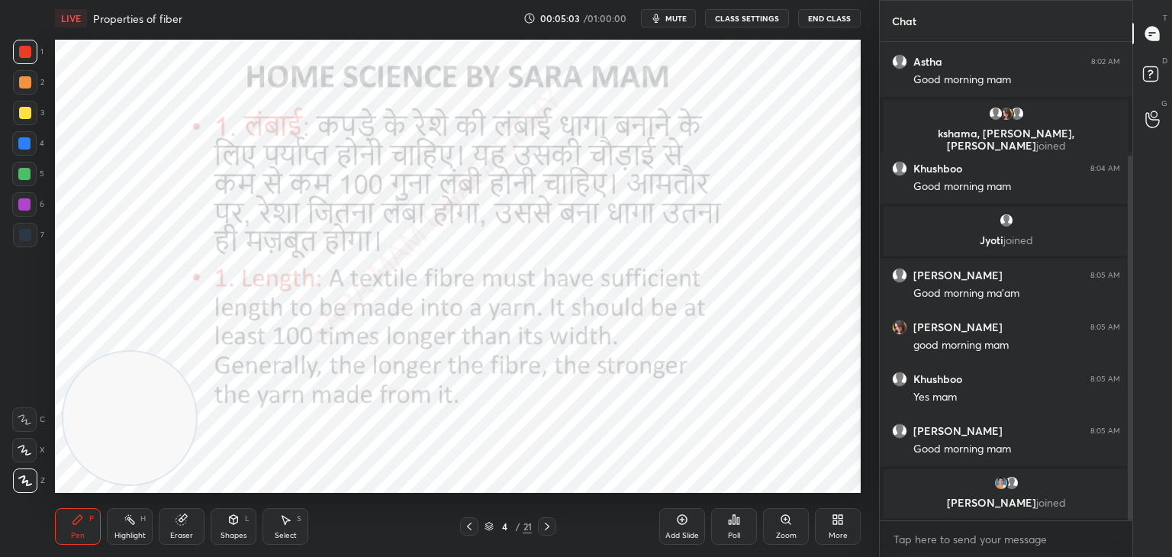
click at [474, 526] on icon at bounding box center [469, 527] width 12 height 12
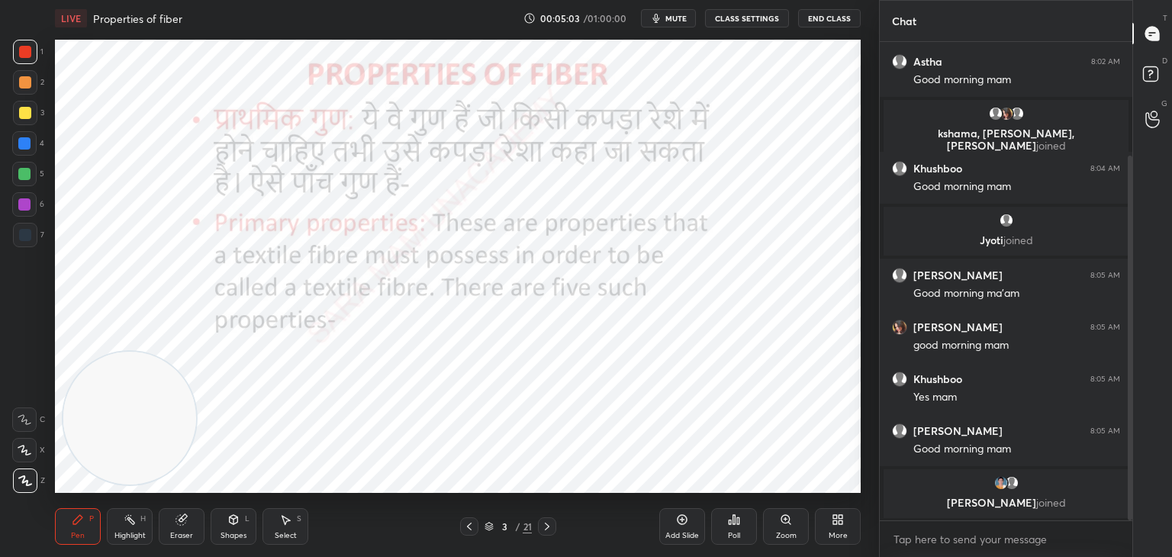
click at [473, 526] on icon at bounding box center [469, 527] width 12 height 12
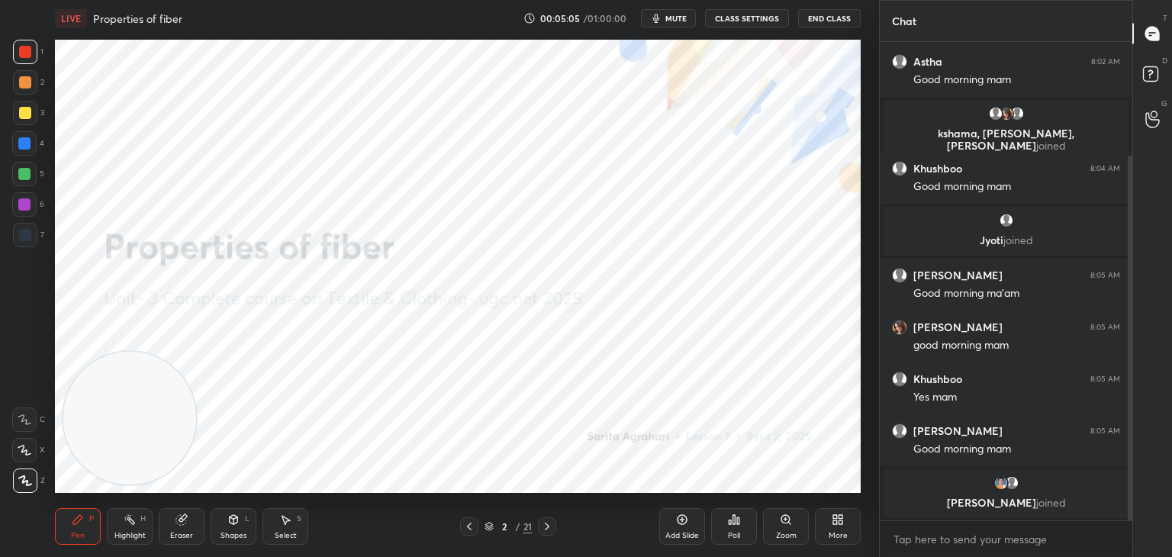
click at [545, 527] on icon at bounding box center [547, 527] width 12 height 12
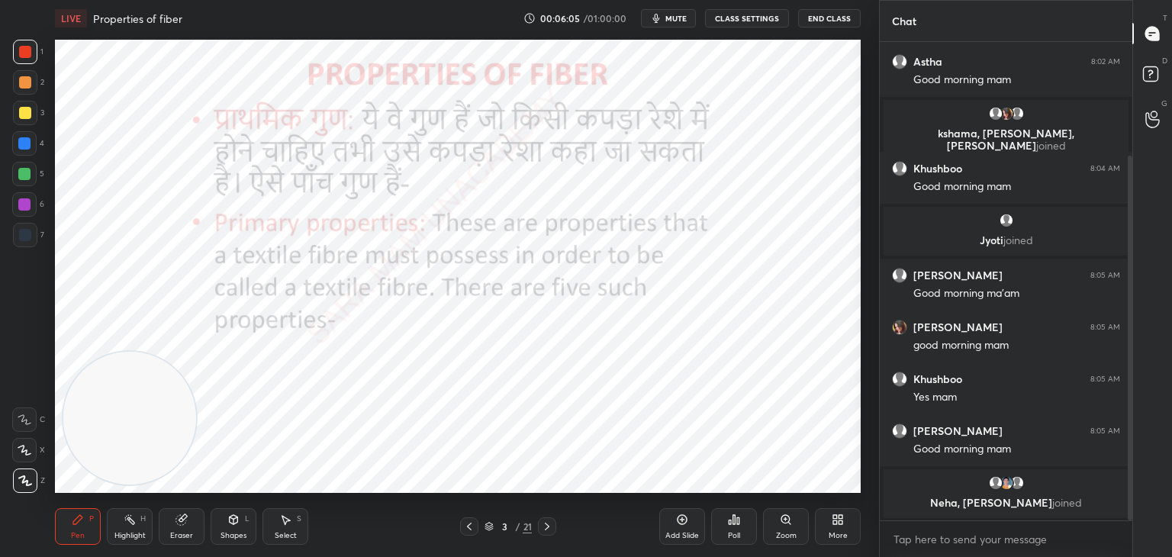
click at [548, 527] on icon at bounding box center [547, 527] width 5 height 8
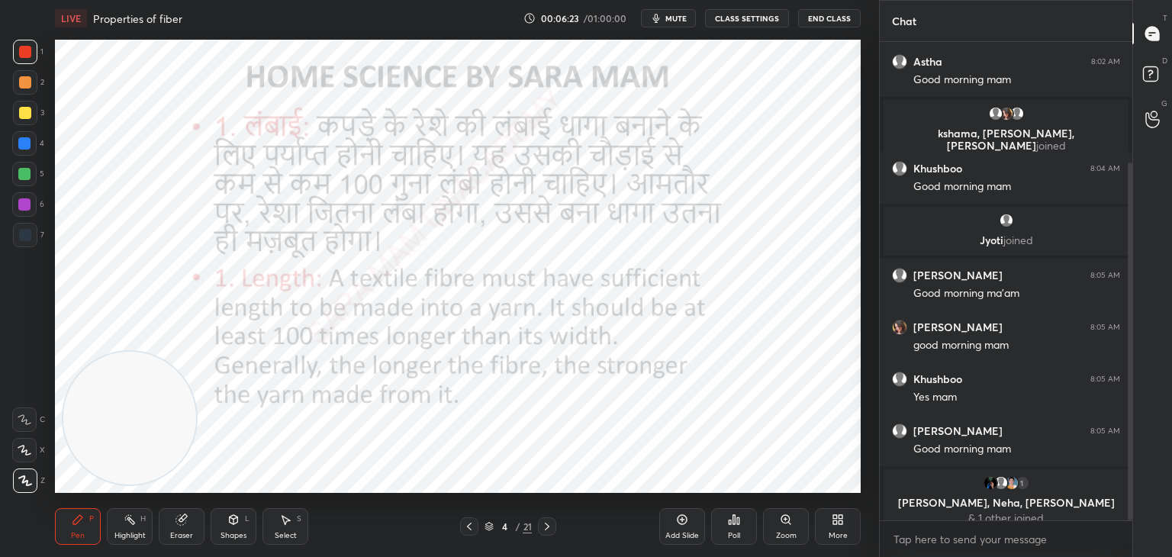
scroll to position [162, 0]
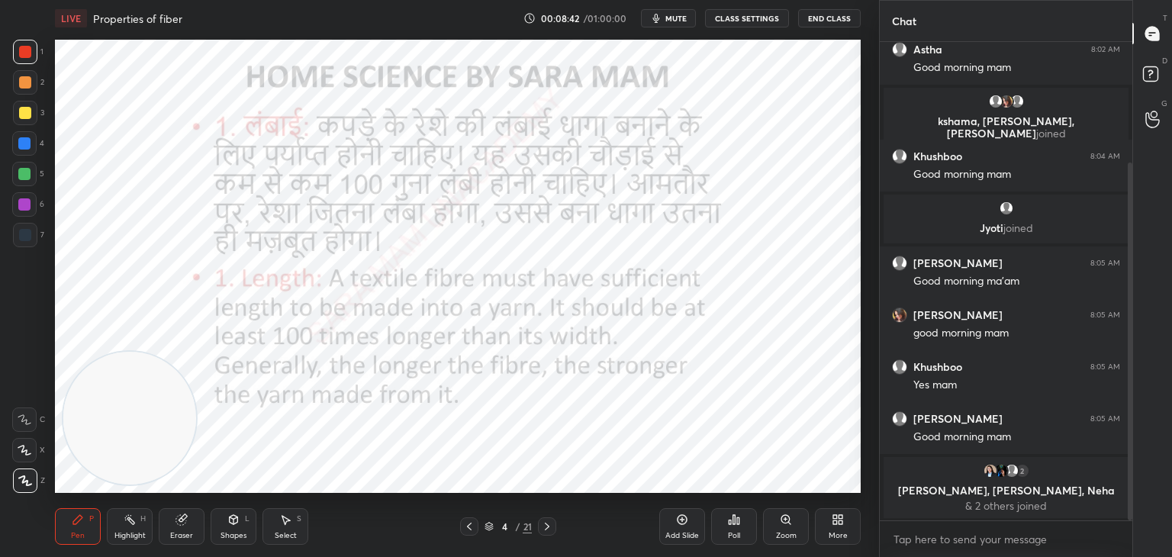
click at [540, 526] on div at bounding box center [547, 526] width 18 height 18
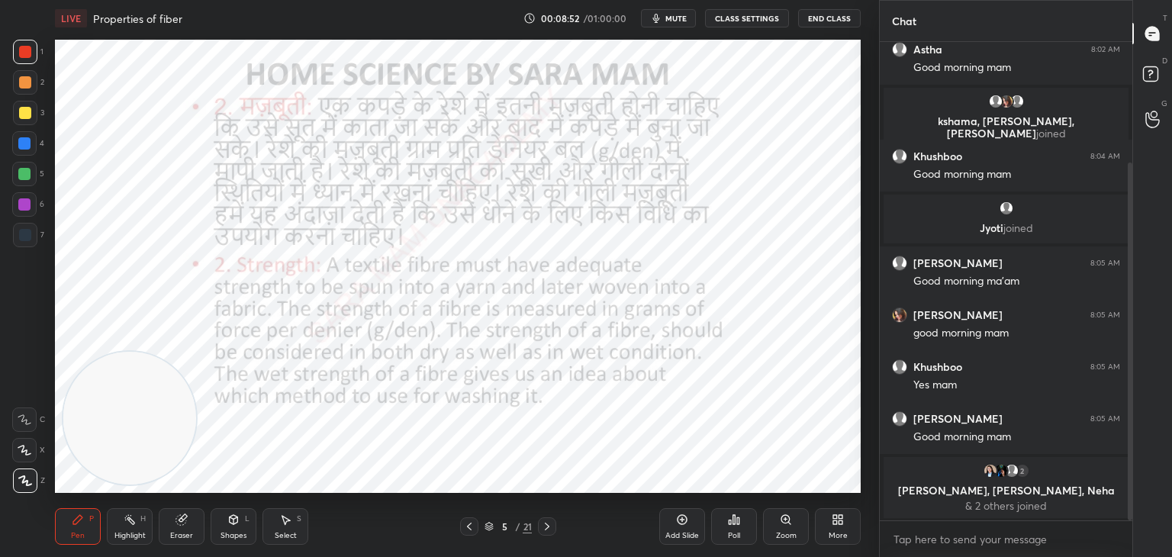
click at [666, 534] on div "Add Slide" at bounding box center [683, 536] width 34 height 8
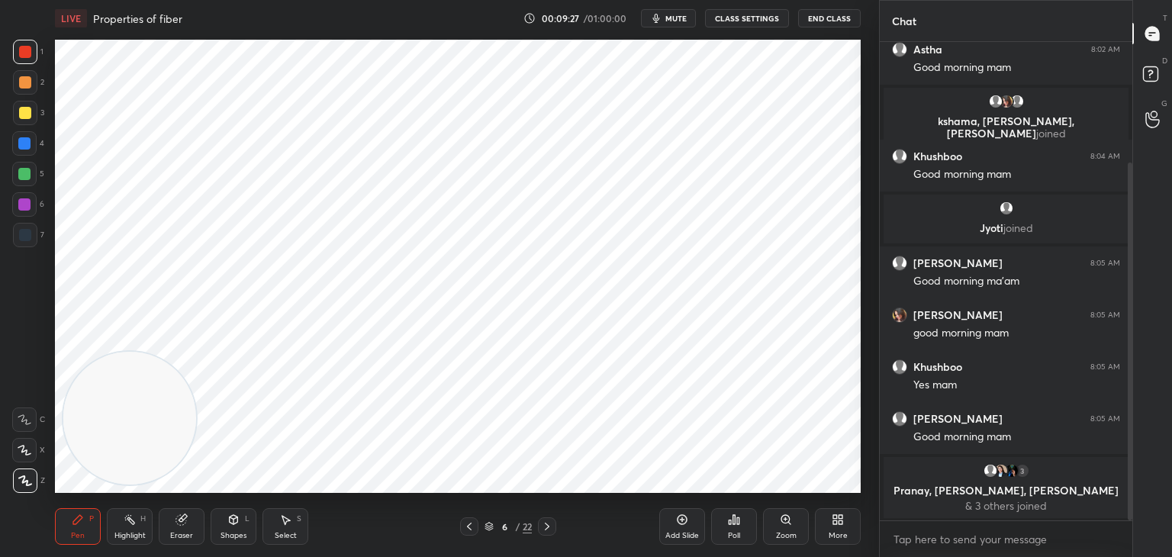
click at [465, 530] on icon at bounding box center [469, 527] width 12 height 12
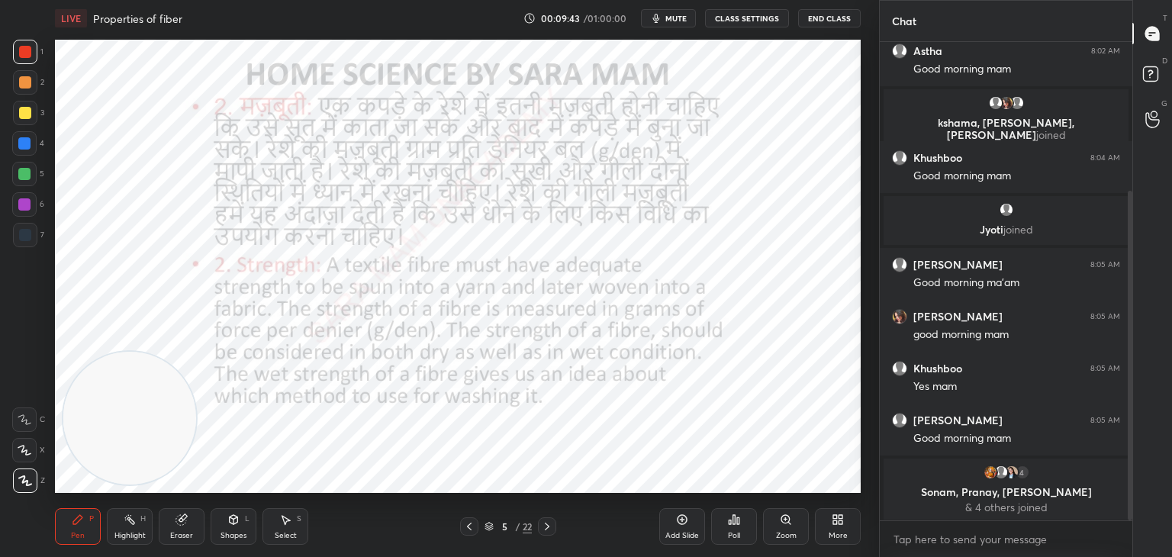
scroll to position [215, 0]
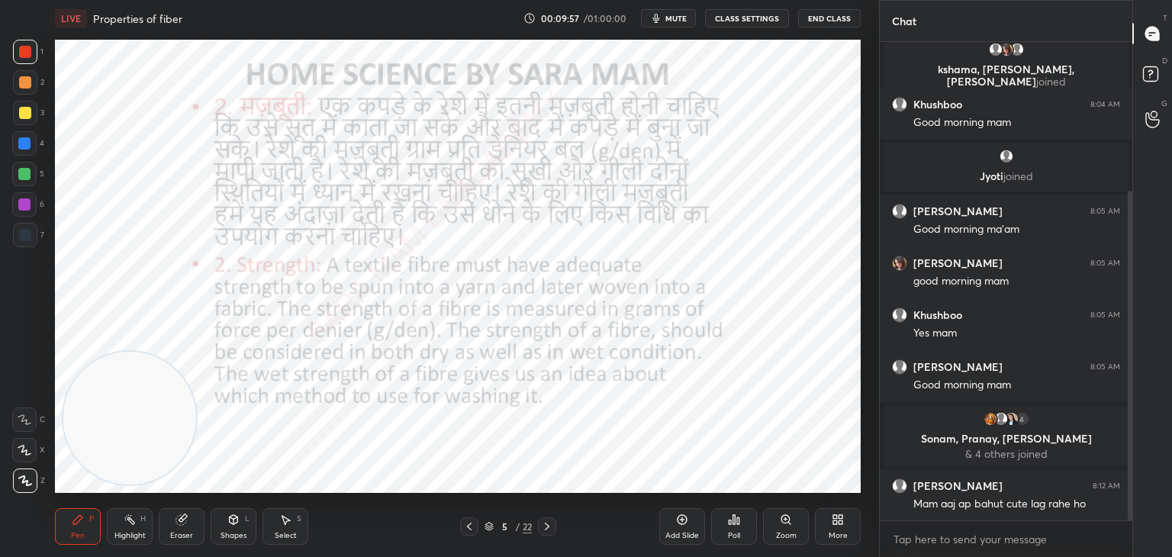
click at [681, 525] on icon at bounding box center [682, 520] width 12 height 12
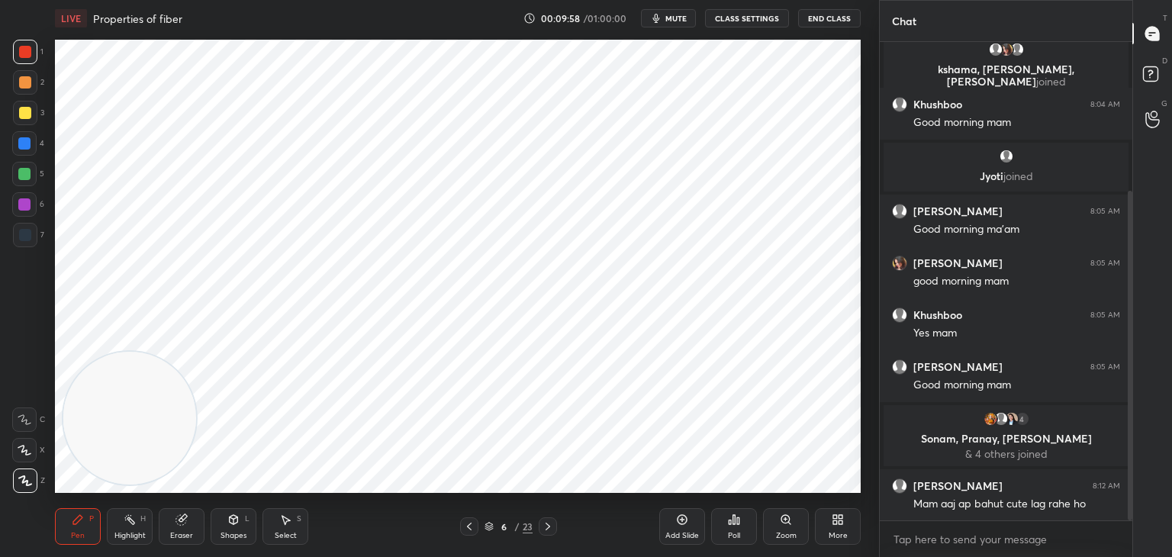
click at [464, 527] on icon at bounding box center [469, 527] width 12 height 12
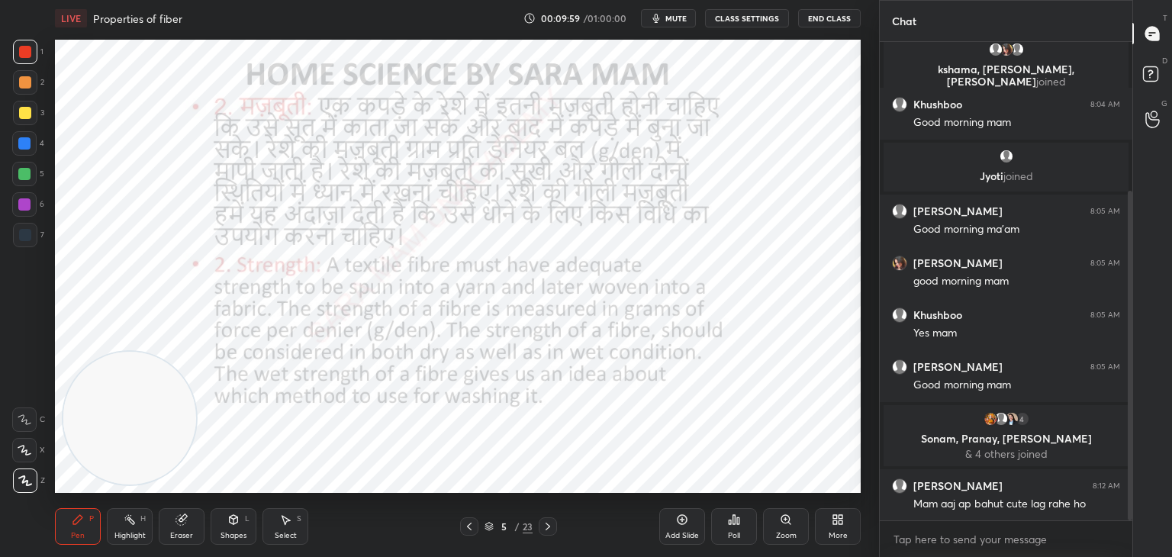
click at [459, 525] on div "5 / 23" at bounding box center [508, 526] width 302 height 18
click at [466, 525] on icon at bounding box center [469, 527] width 12 height 12
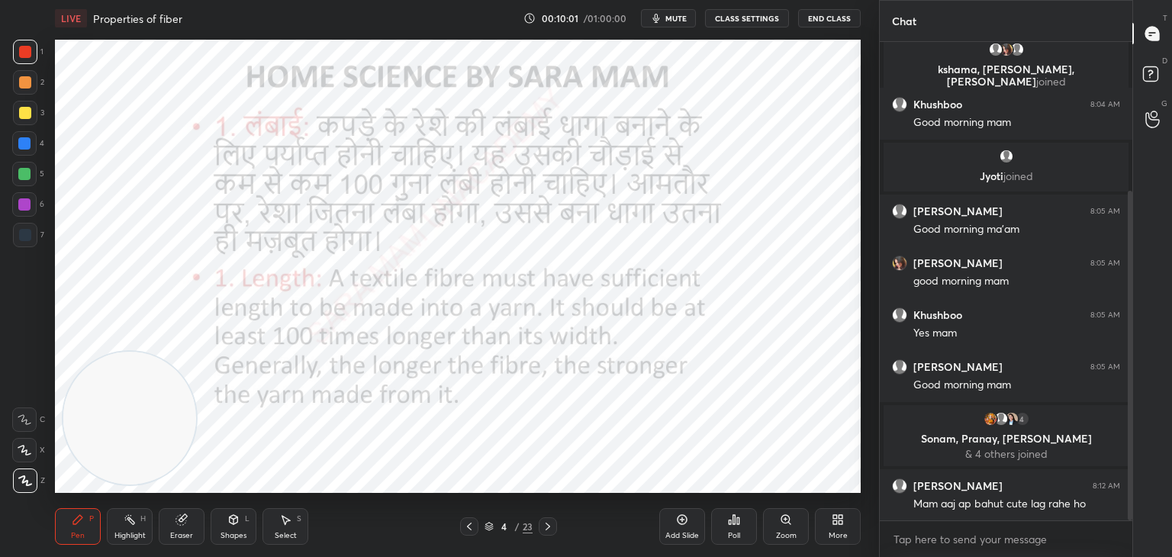
click at [543, 530] on icon at bounding box center [548, 527] width 12 height 12
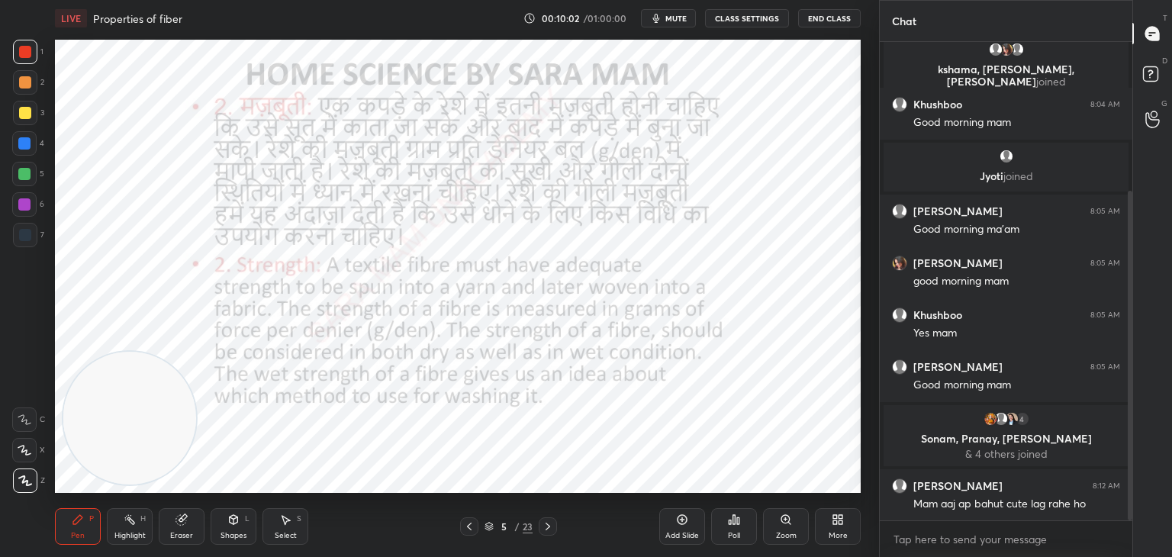
click at [540, 526] on div at bounding box center [548, 526] width 18 height 18
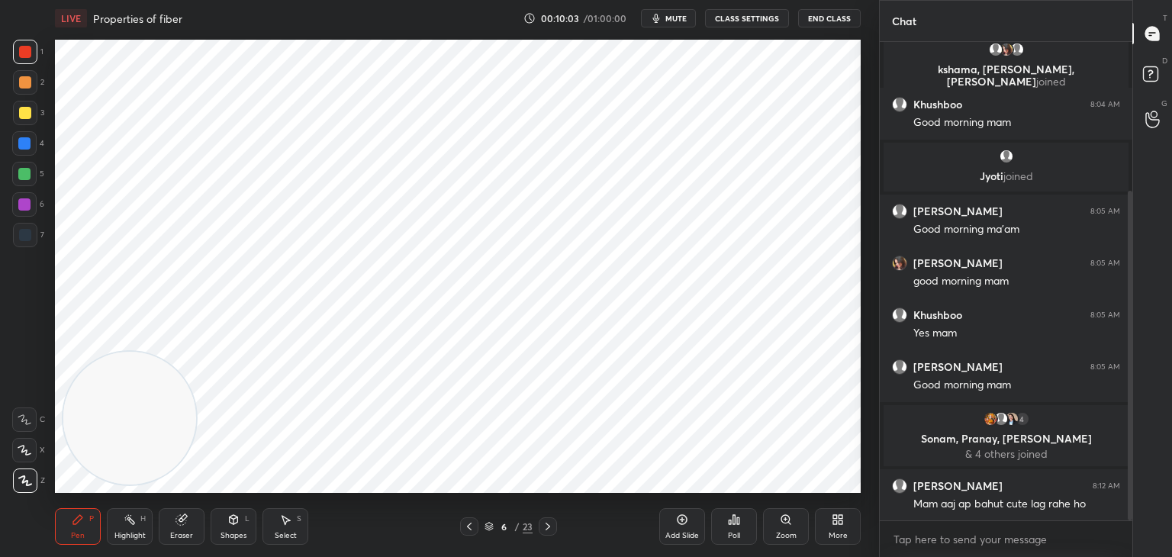
click at [543, 525] on icon at bounding box center [548, 527] width 12 height 12
click at [469, 524] on icon at bounding box center [469, 527] width 12 height 12
click at [466, 525] on icon at bounding box center [469, 527] width 12 height 12
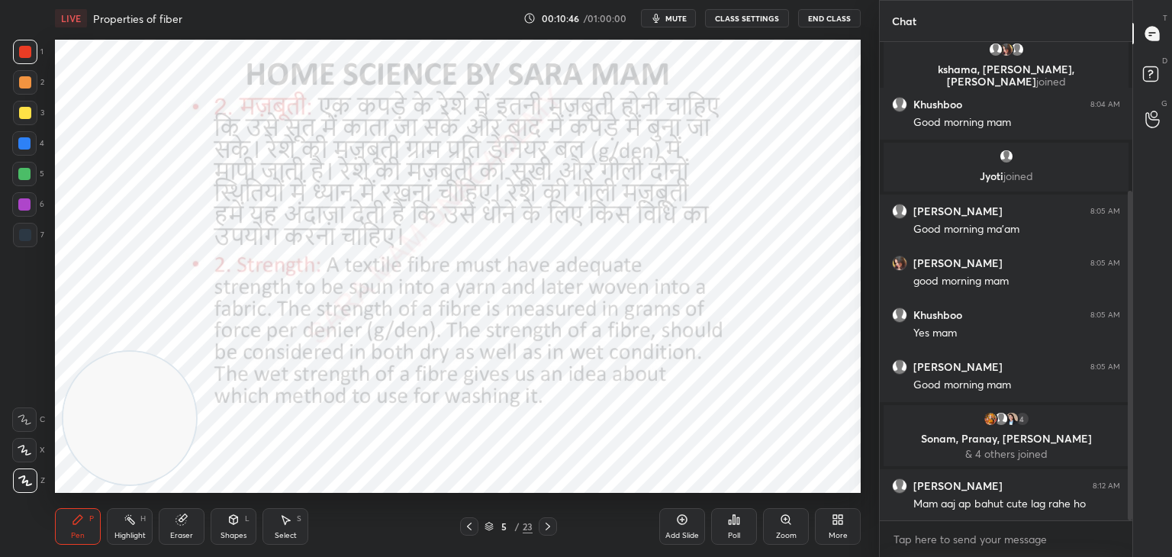
scroll to position [267, 0]
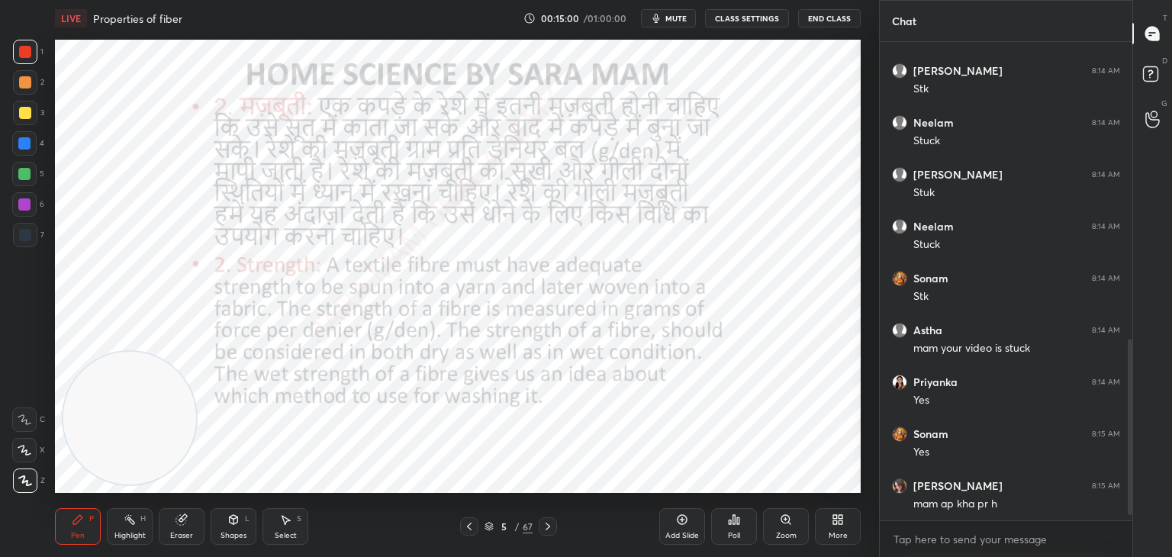
scroll to position [836, 0]
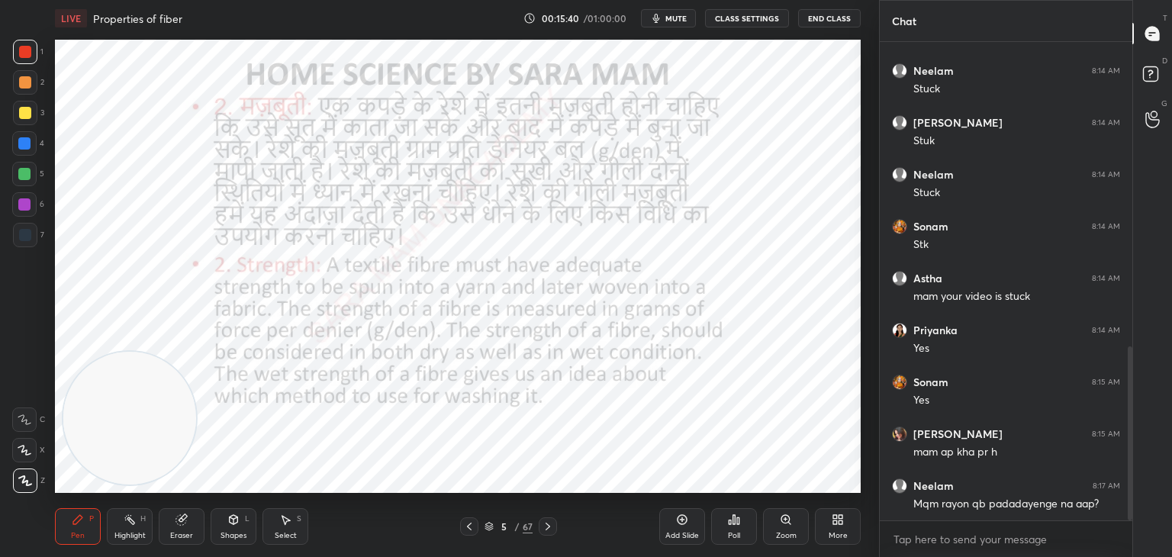
click at [542, 530] on icon at bounding box center [548, 527] width 12 height 12
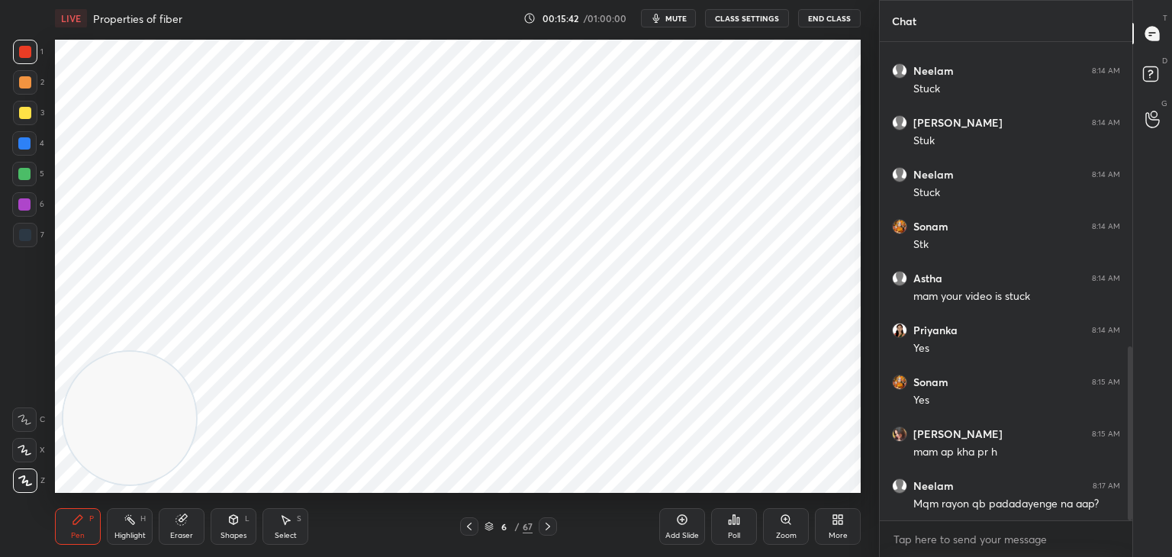
click at [542, 526] on icon at bounding box center [548, 527] width 12 height 12
click at [551, 528] on icon at bounding box center [548, 527] width 12 height 12
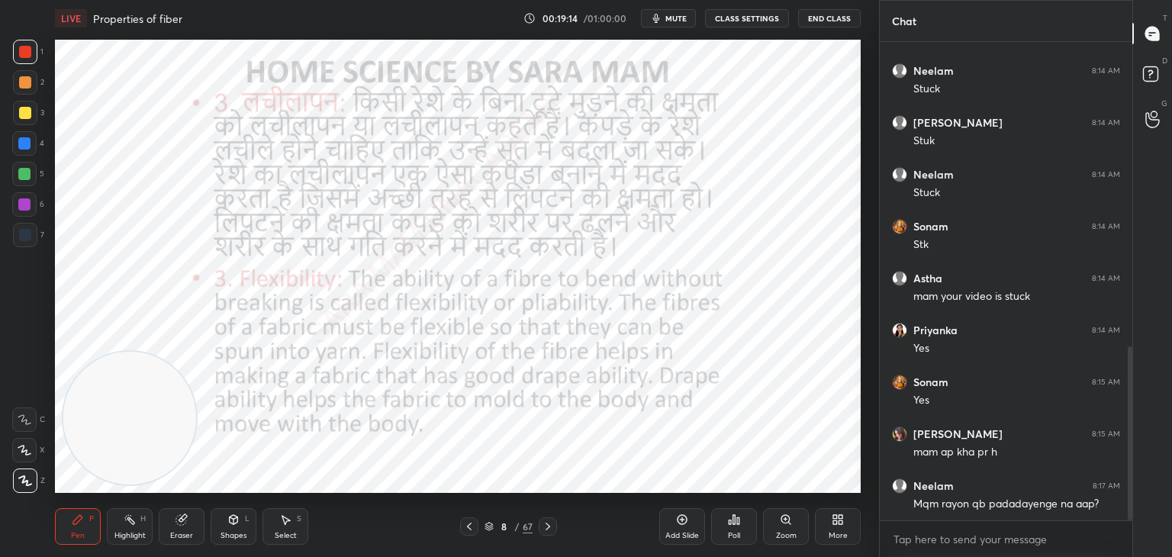
click at [550, 526] on icon at bounding box center [548, 527] width 12 height 12
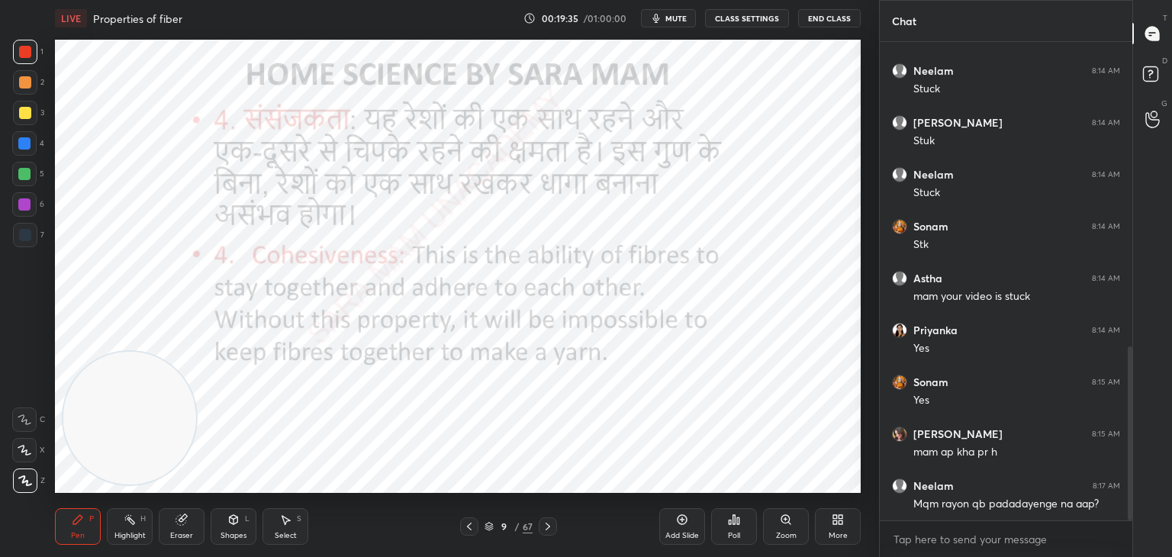
click at [687, 526] on icon at bounding box center [682, 520] width 12 height 12
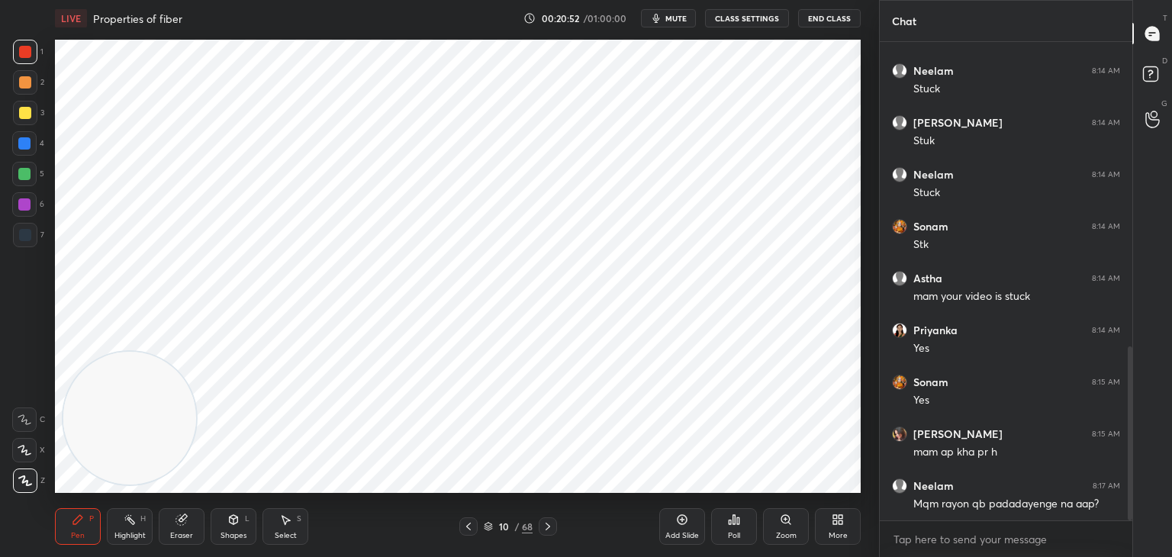
click at [467, 529] on icon at bounding box center [469, 527] width 12 height 12
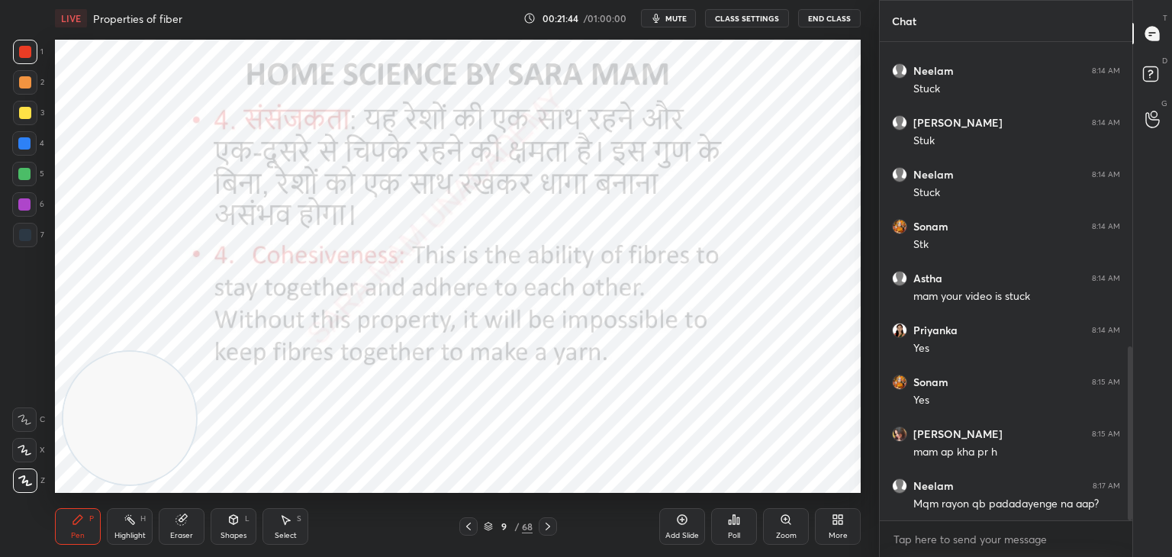
click at [553, 524] on icon at bounding box center [548, 527] width 12 height 12
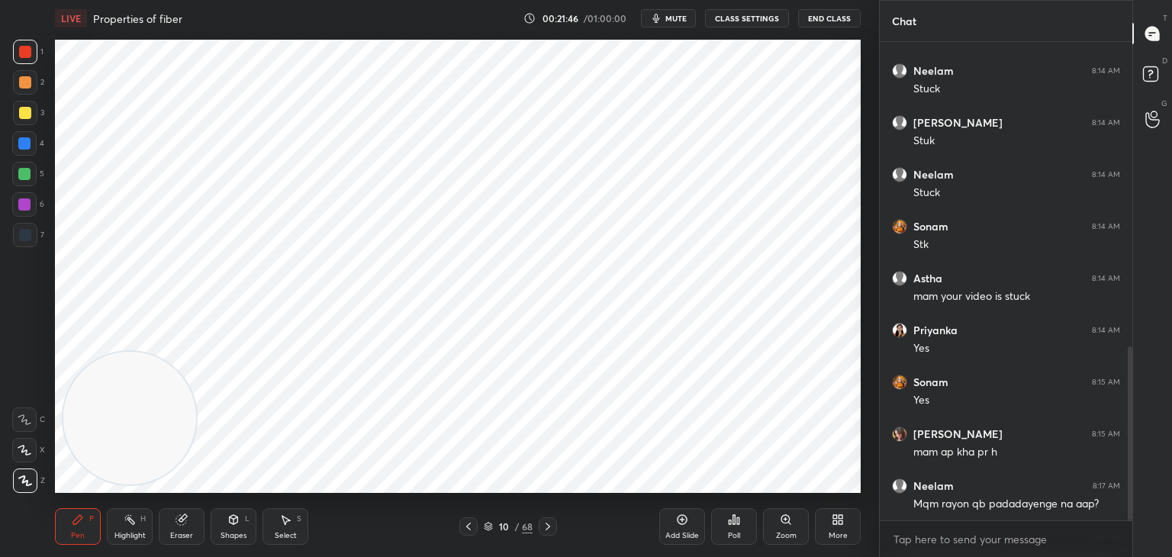
click at [546, 527] on icon at bounding box center [548, 527] width 12 height 12
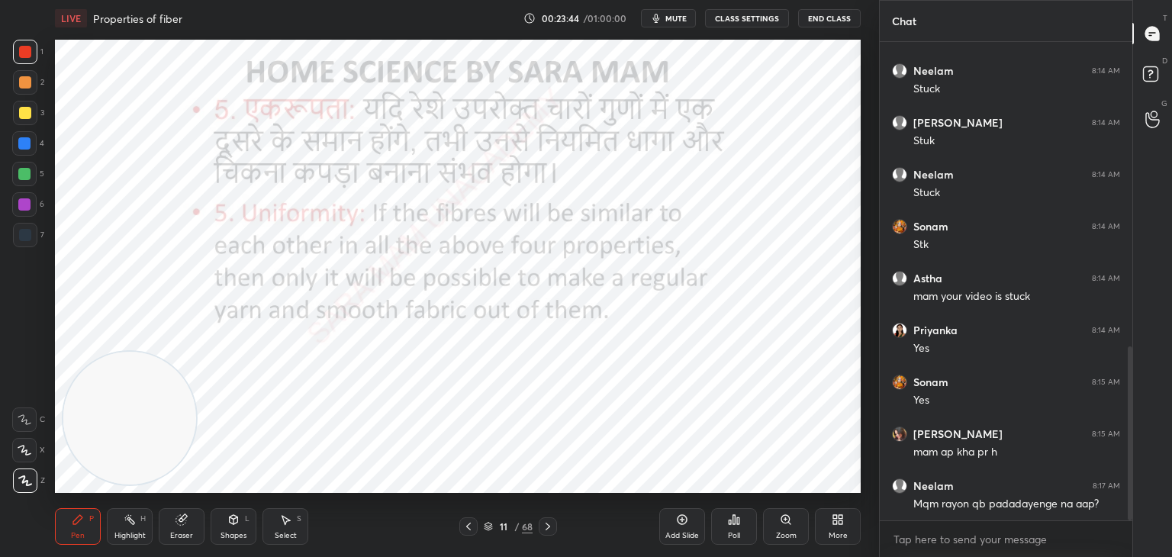
click at [543, 526] on icon at bounding box center [548, 527] width 12 height 12
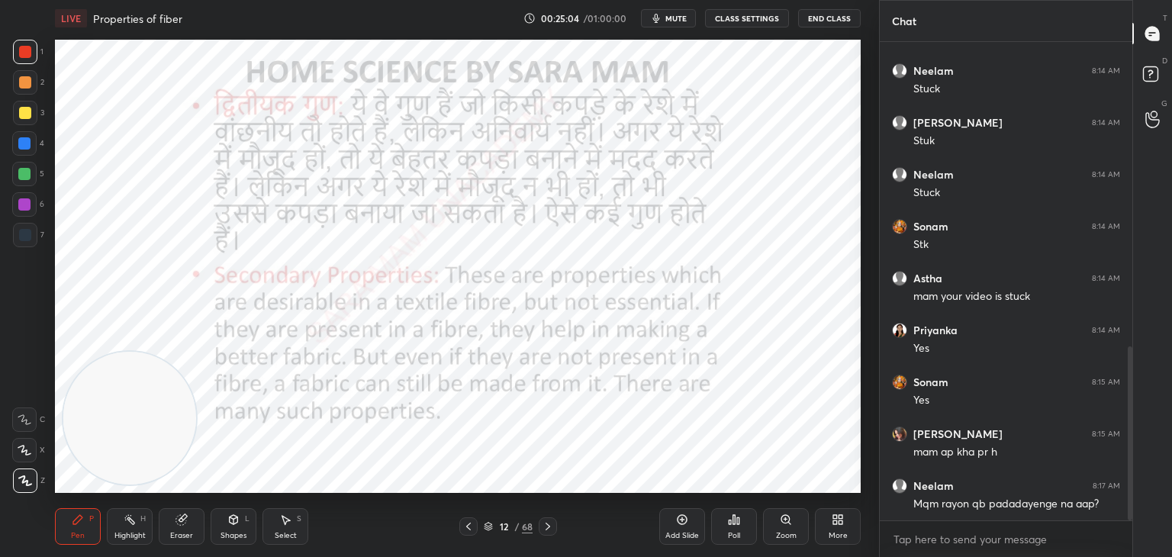
click at [550, 526] on icon at bounding box center [548, 527] width 12 height 12
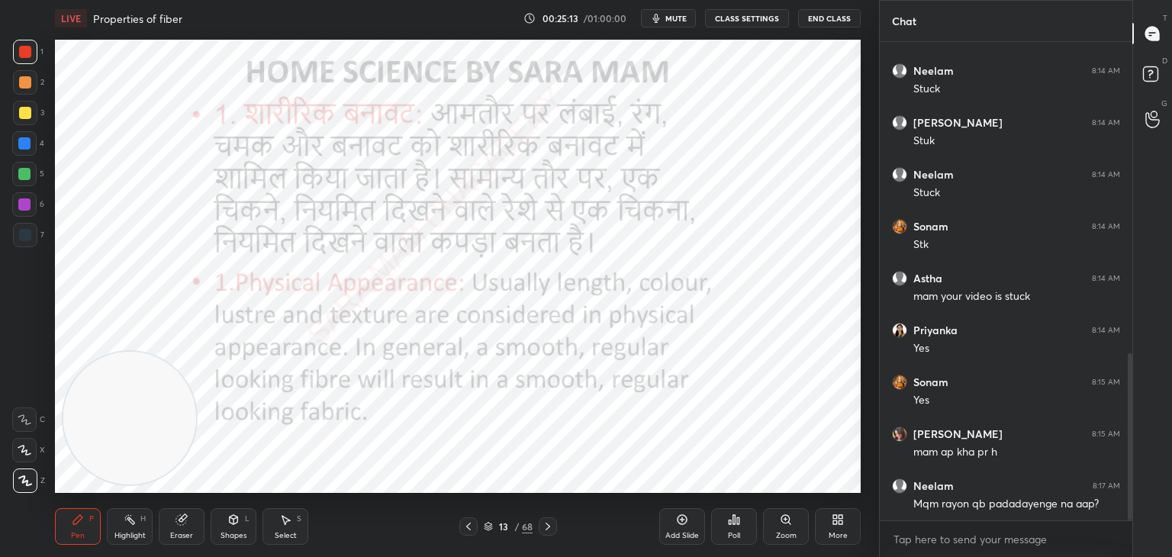
scroll to position [891, 0]
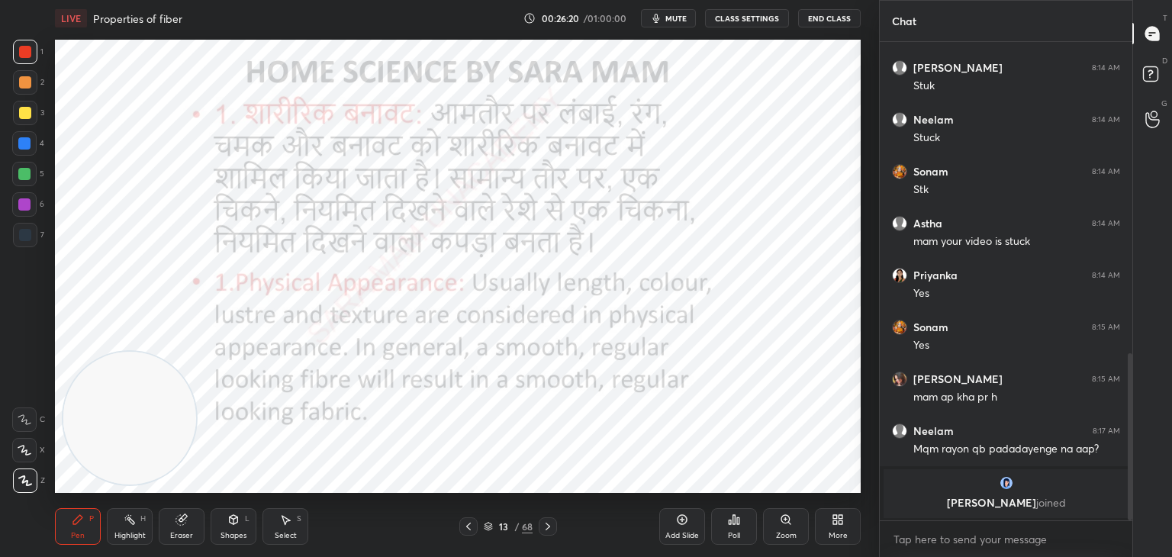
click at [550, 526] on icon at bounding box center [548, 527] width 5 height 8
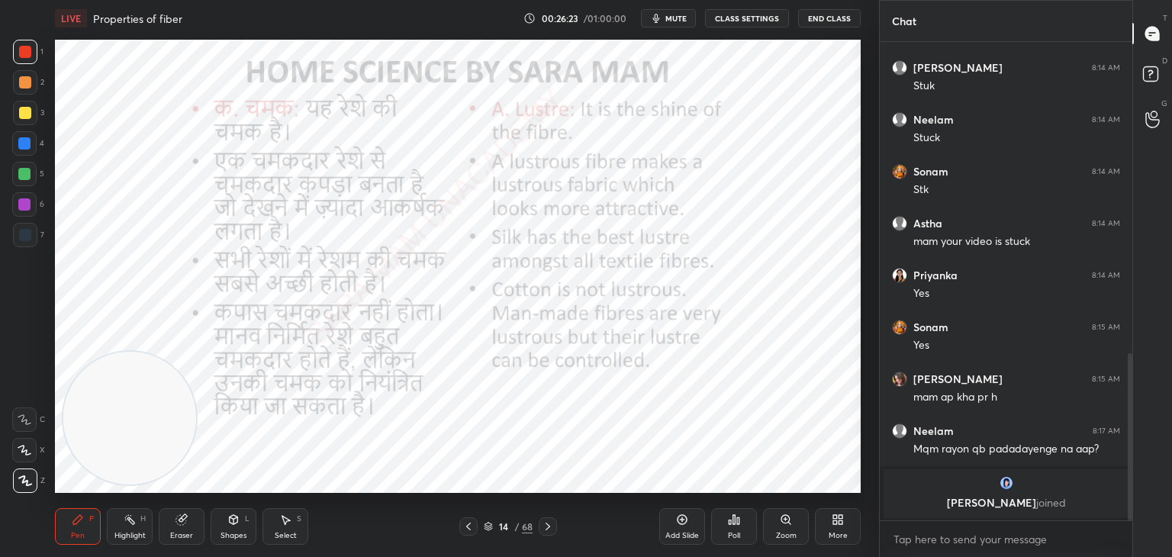
click at [462, 529] on div at bounding box center [468, 526] width 18 height 18
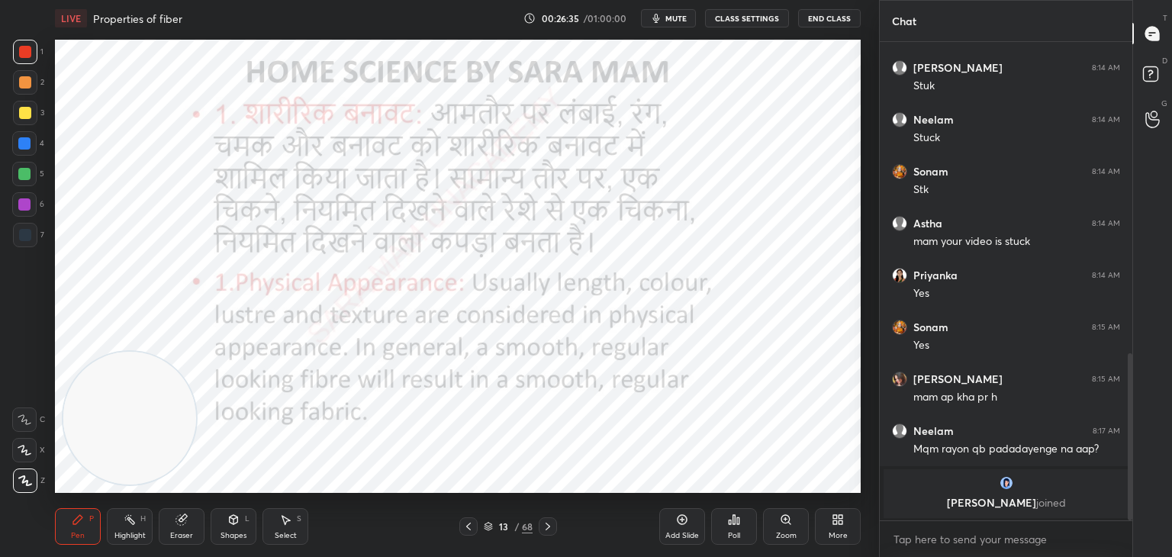
click at [554, 528] on div at bounding box center [548, 526] width 18 height 18
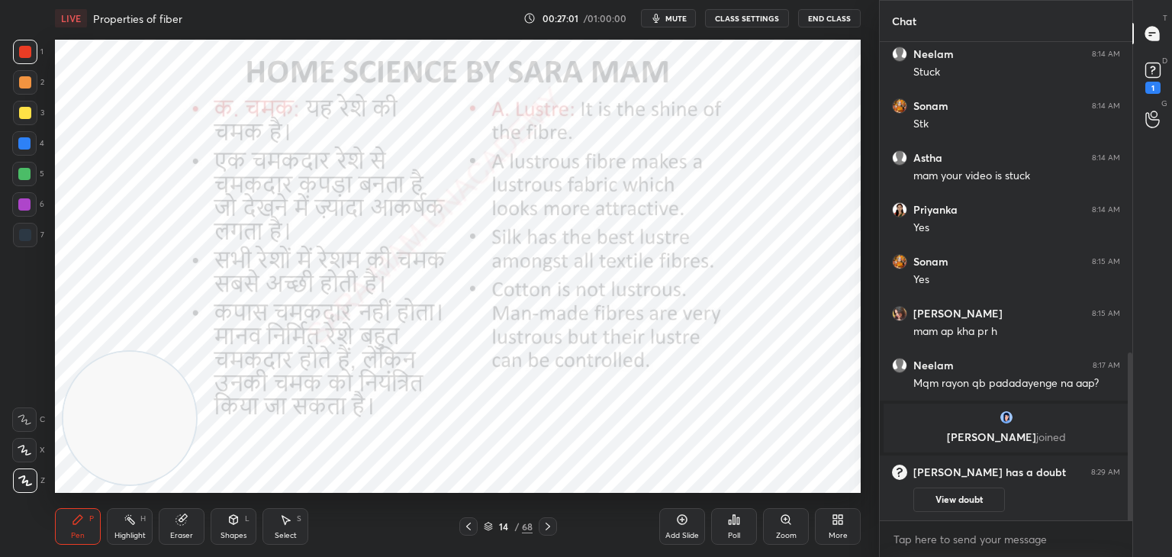
scroll to position [888, 0]
click at [1155, 75] on rect at bounding box center [1153, 70] width 15 height 15
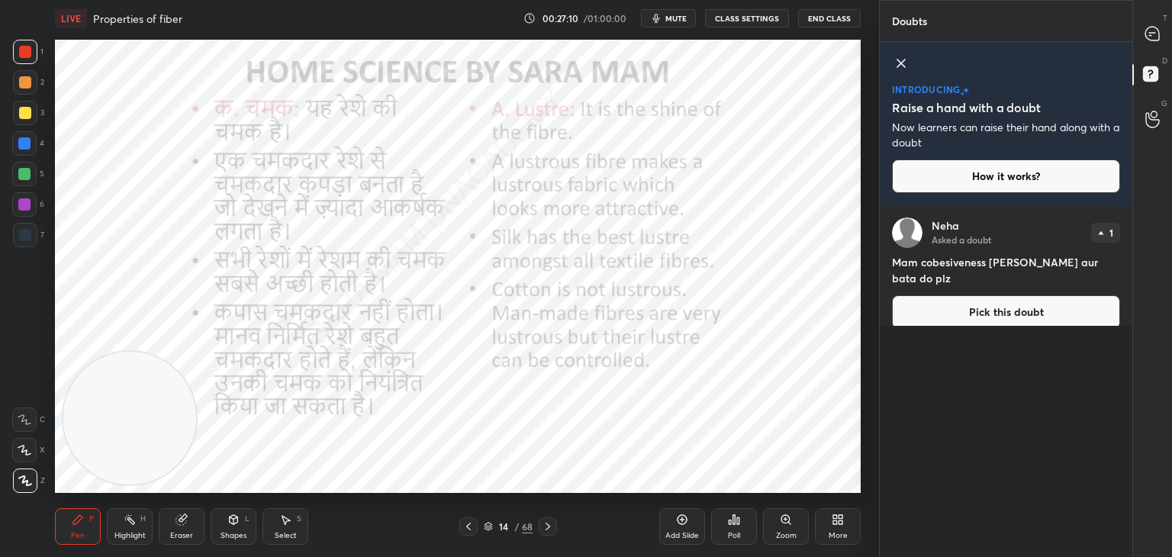
click at [998, 297] on button "Pick this doubt" at bounding box center [1006, 312] width 228 height 34
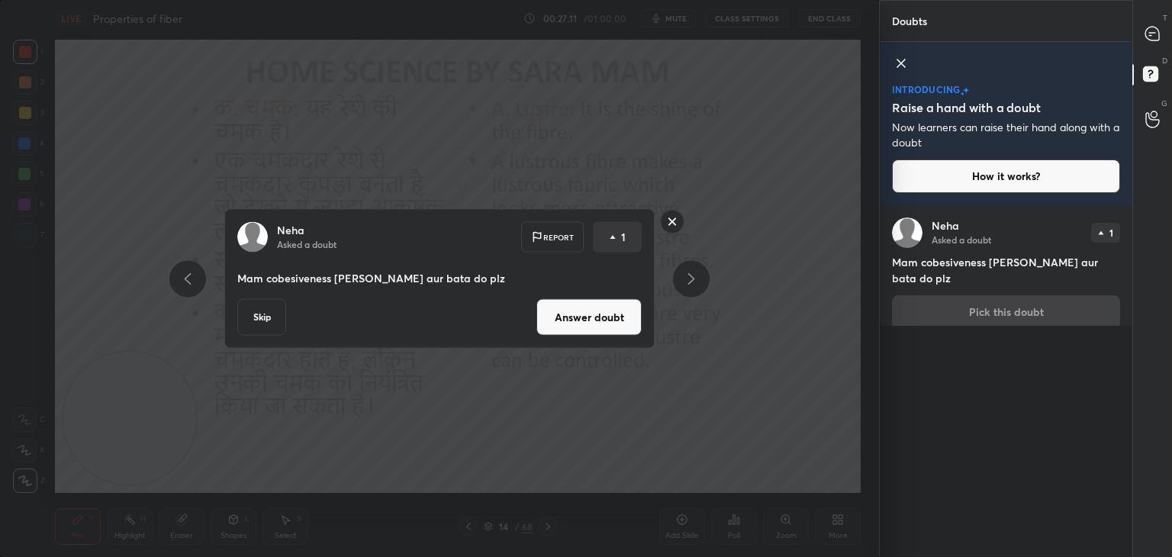
click at [586, 320] on button "Answer doubt" at bounding box center [589, 317] width 105 height 37
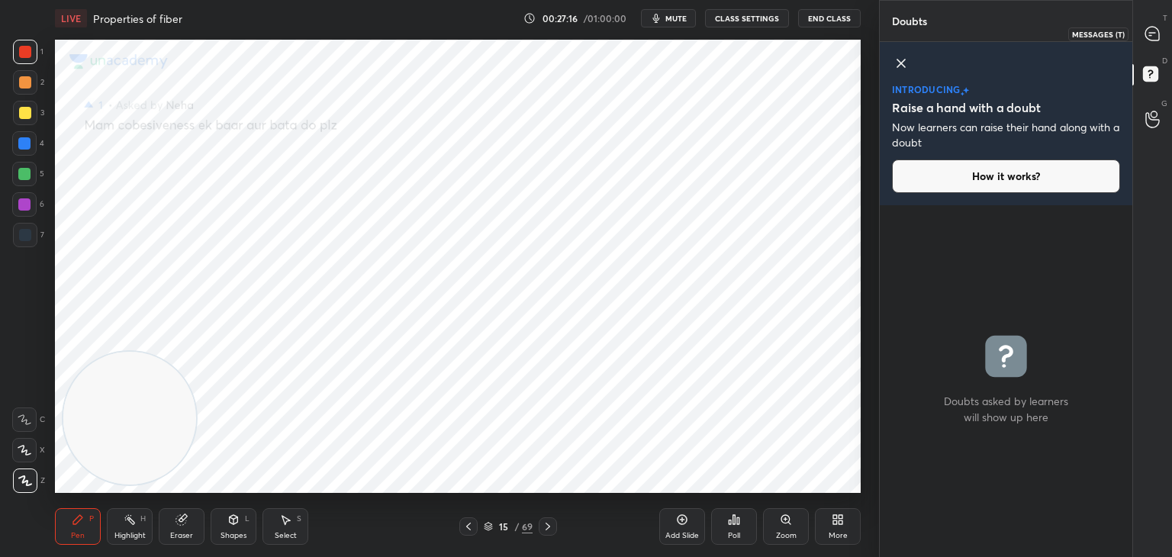
click at [1157, 38] on icon at bounding box center [1153, 34] width 14 height 14
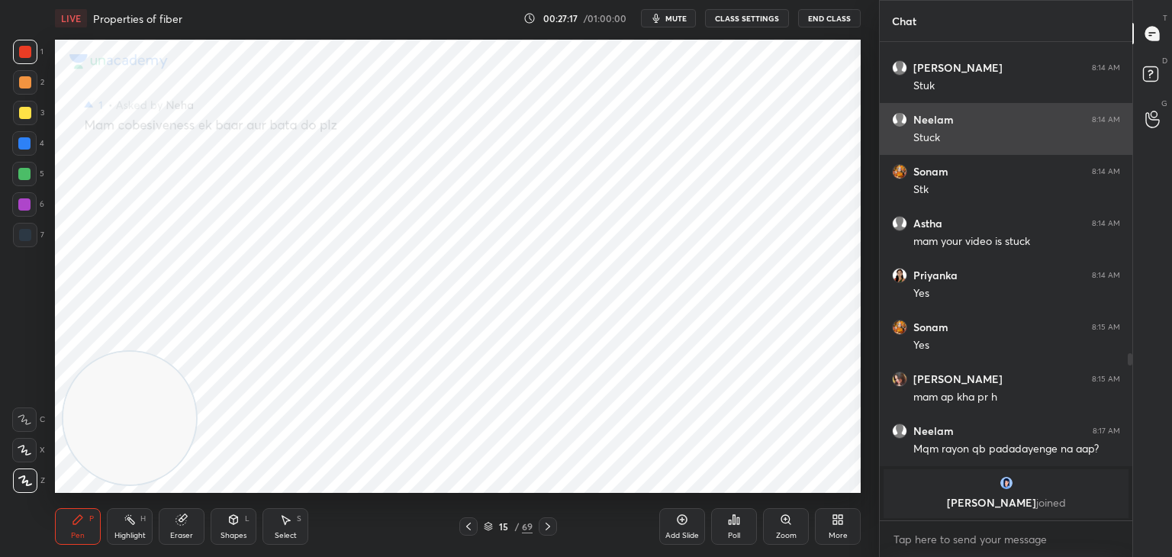
scroll to position [474, 248]
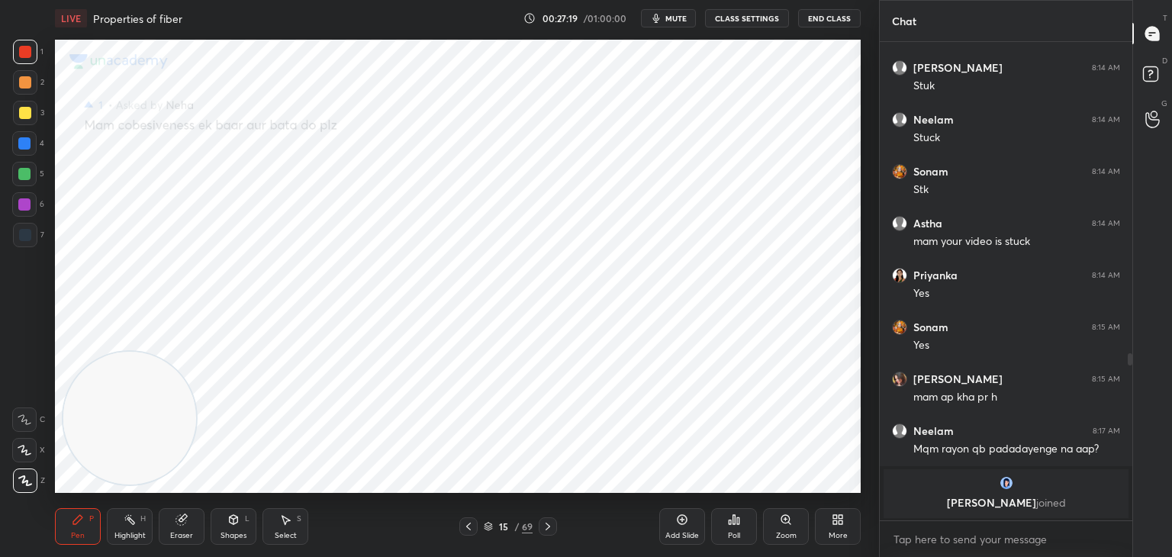
click at [468, 527] on icon at bounding box center [469, 527] width 12 height 12
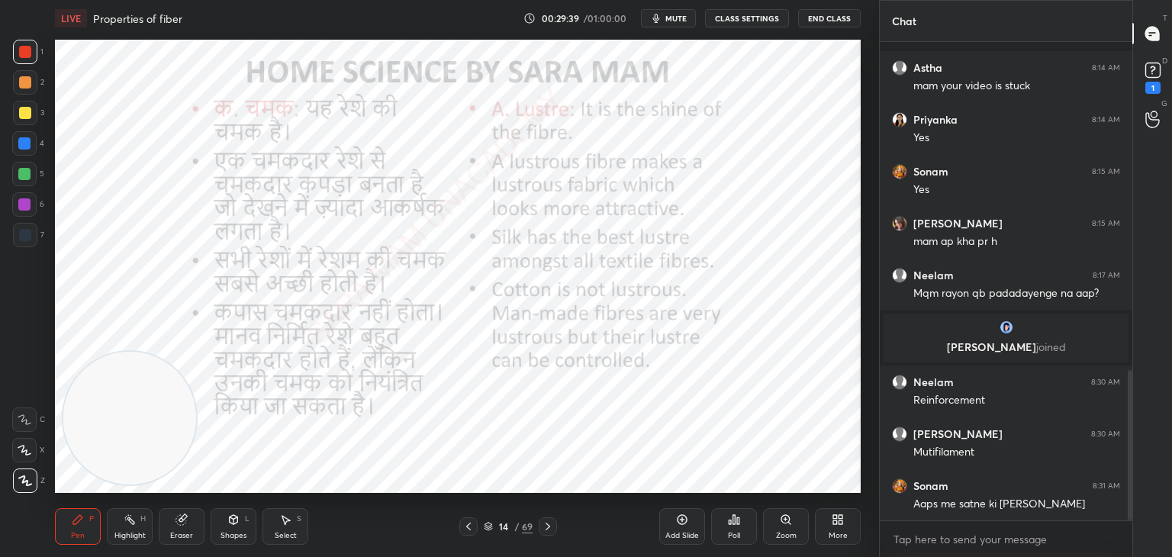
scroll to position [1113, 0]
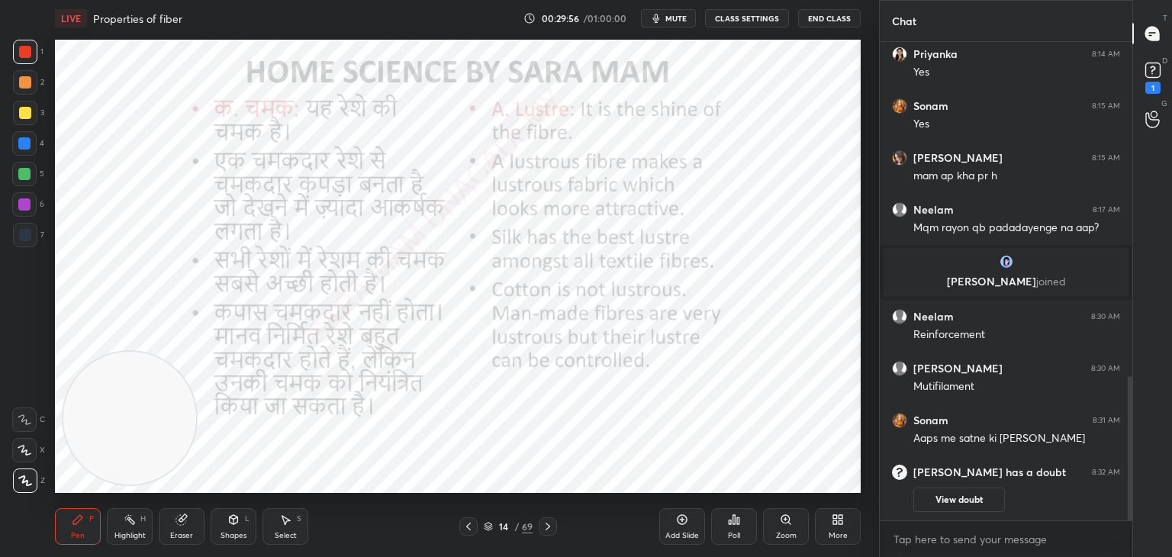
click at [971, 501] on button "View doubt" at bounding box center [960, 500] width 92 height 24
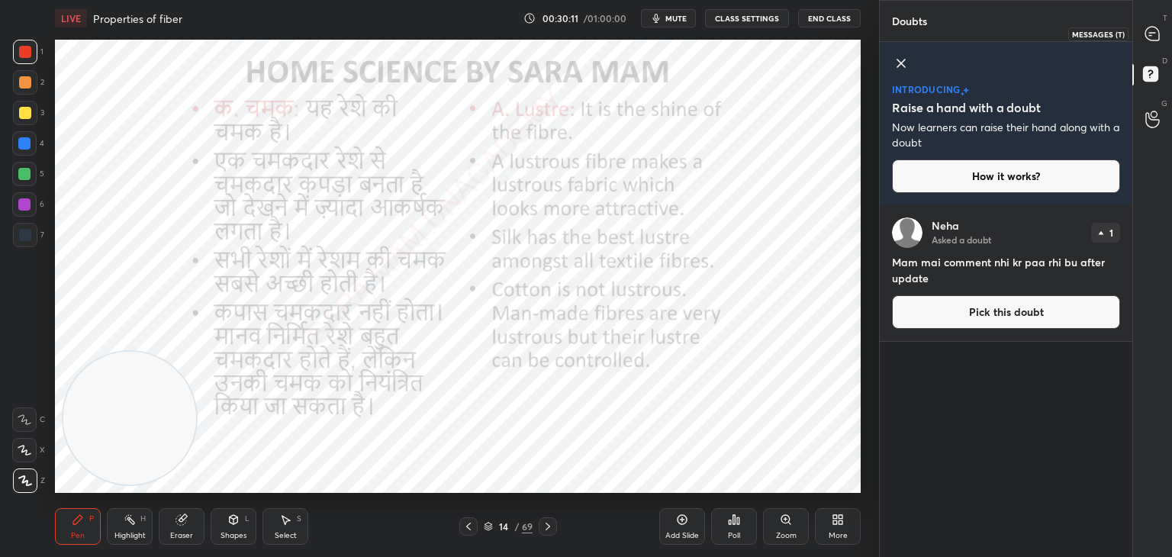
click at [1158, 37] on icon at bounding box center [1153, 34] width 14 height 14
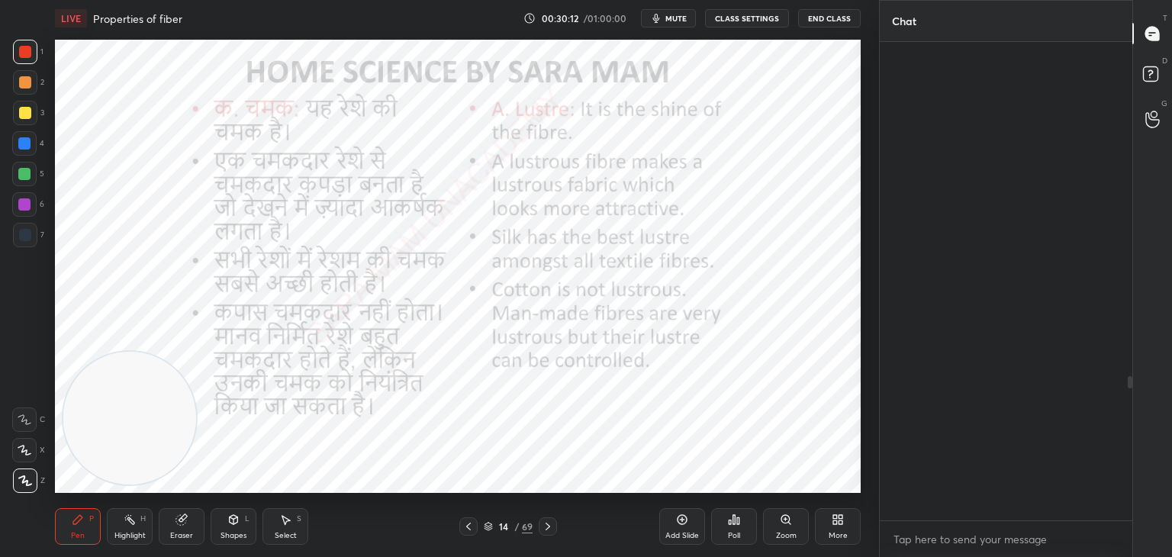
scroll to position [474, 248]
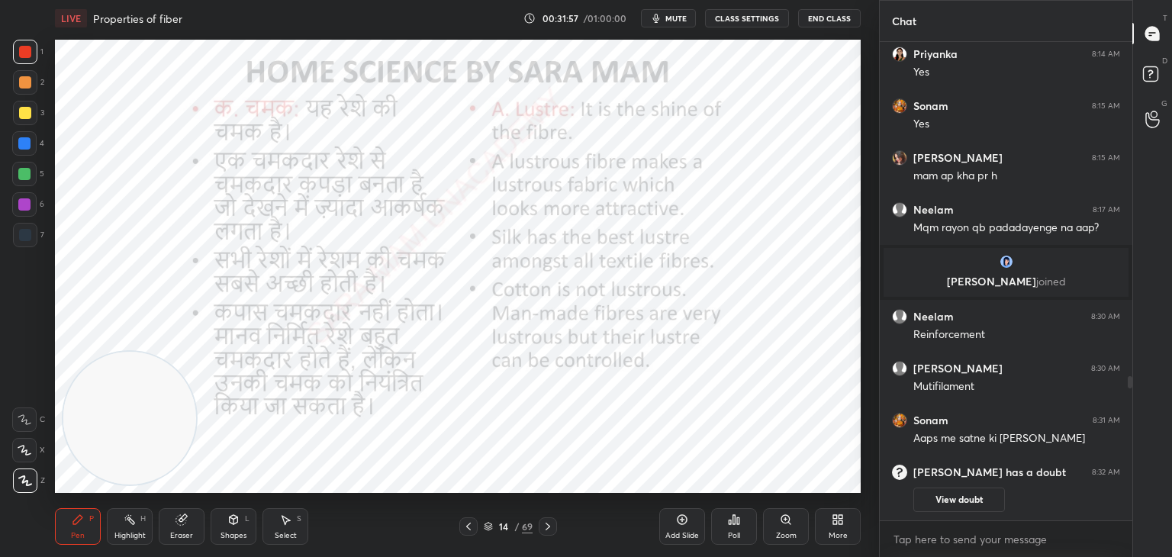
click at [543, 527] on icon at bounding box center [548, 527] width 12 height 12
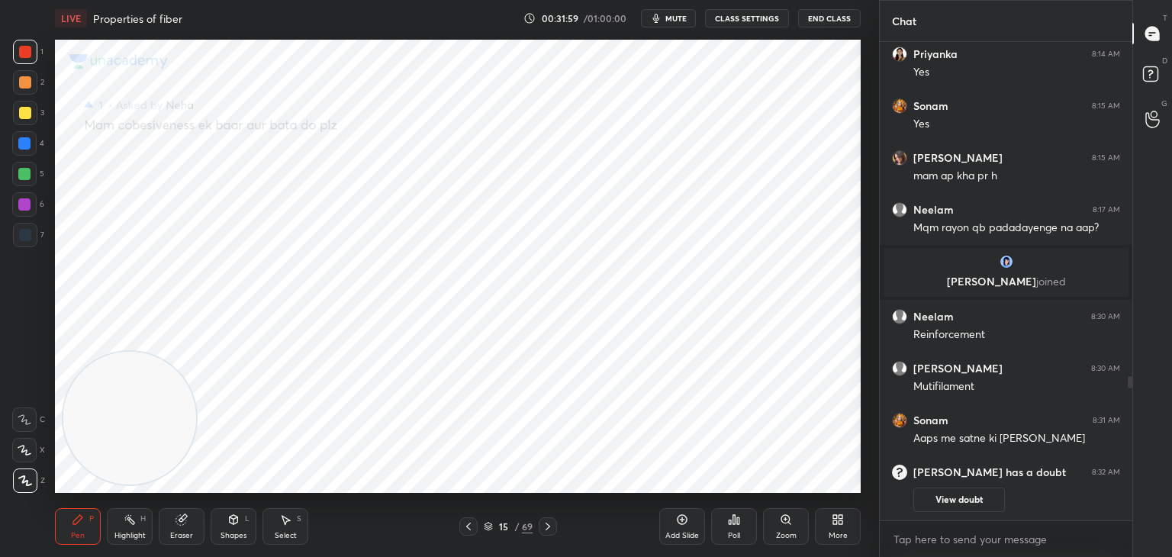
click at [565, 530] on div "15 / 69" at bounding box center [508, 526] width 302 height 18
click at [550, 529] on icon at bounding box center [548, 527] width 12 height 12
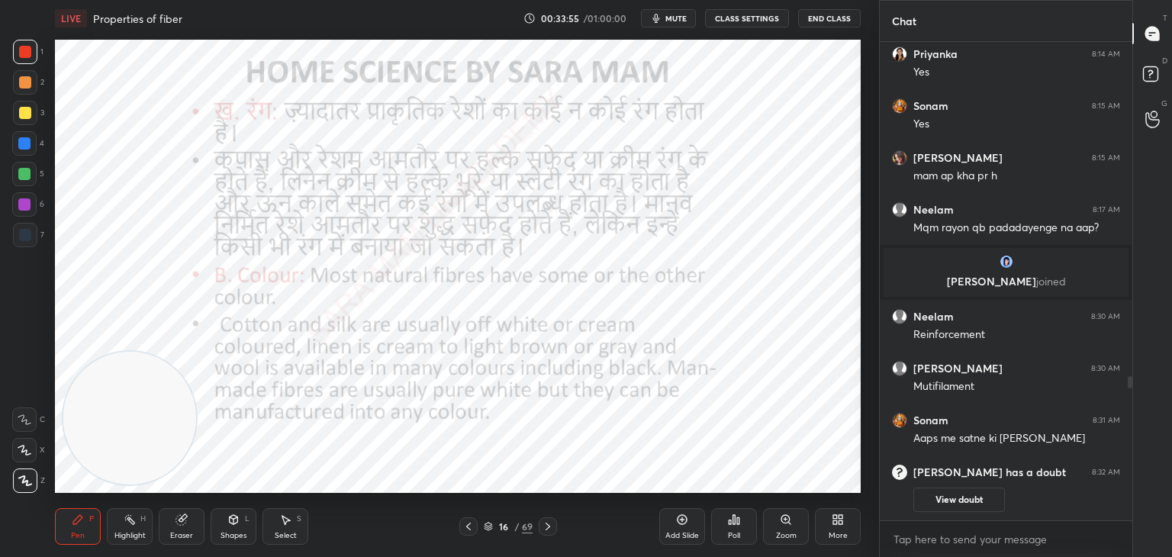
click at [548, 526] on icon at bounding box center [548, 527] width 12 height 12
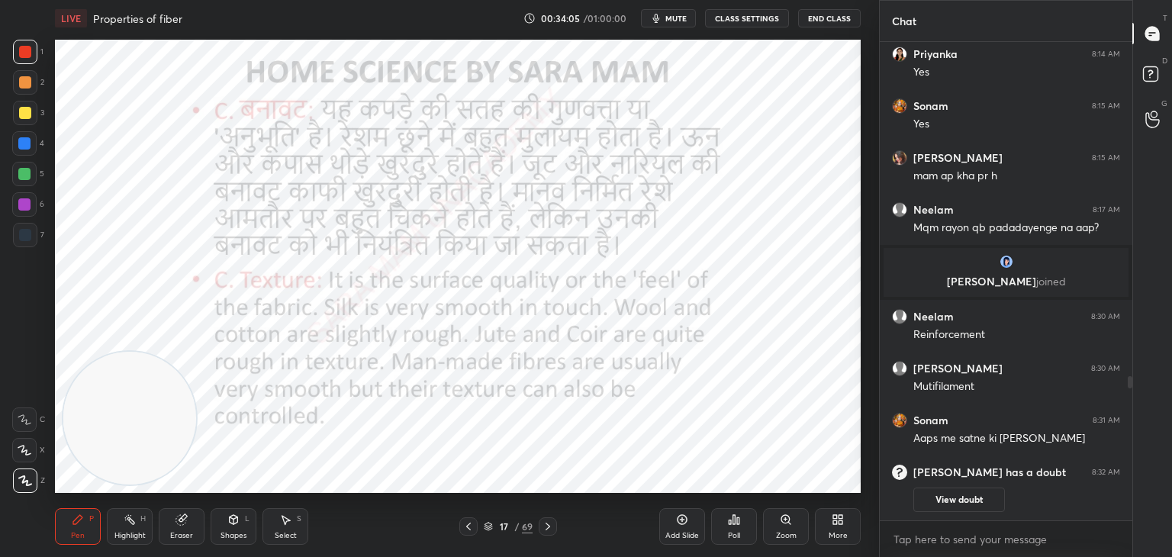
click at [467, 527] on icon at bounding box center [468, 527] width 5 height 8
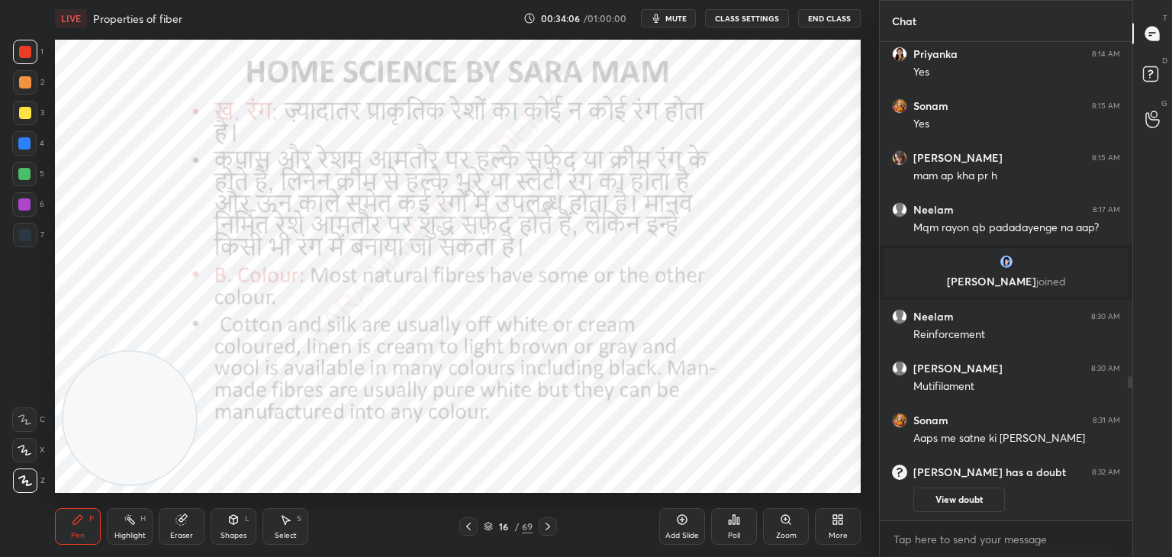
click at [464, 525] on icon at bounding box center [469, 527] width 12 height 12
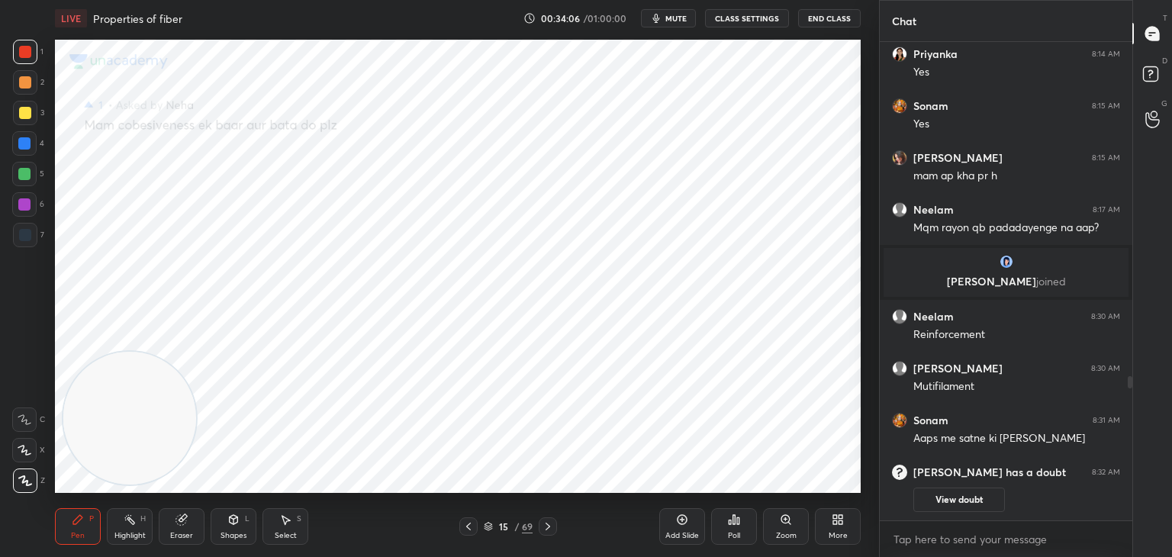
click at [461, 521] on div at bounding box center [468, 526] width 18 height 18
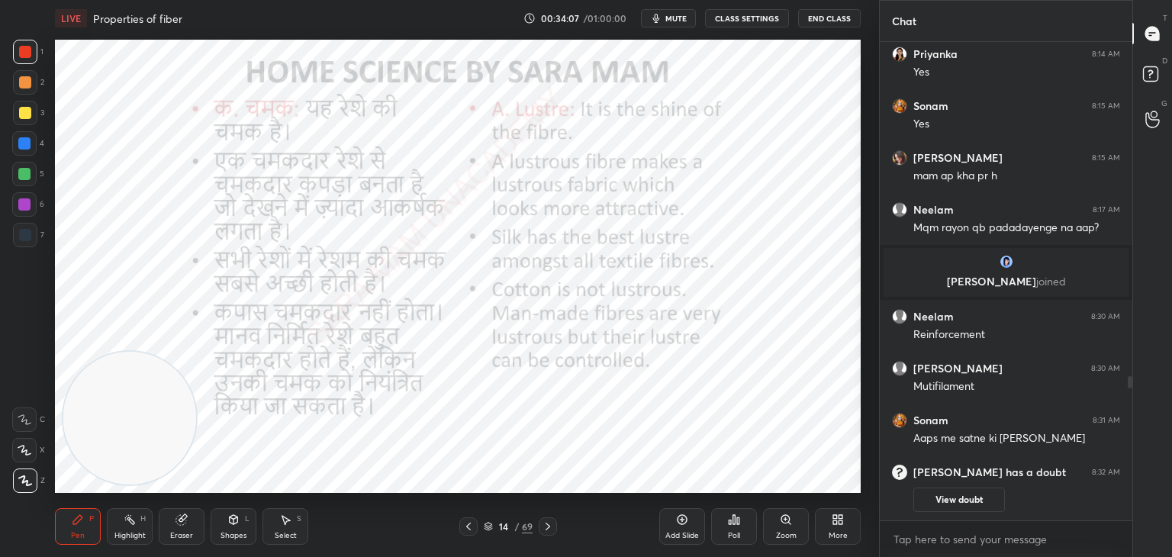
click at [464, 520] on div at bounding box center [468, 526] width 18 height 18
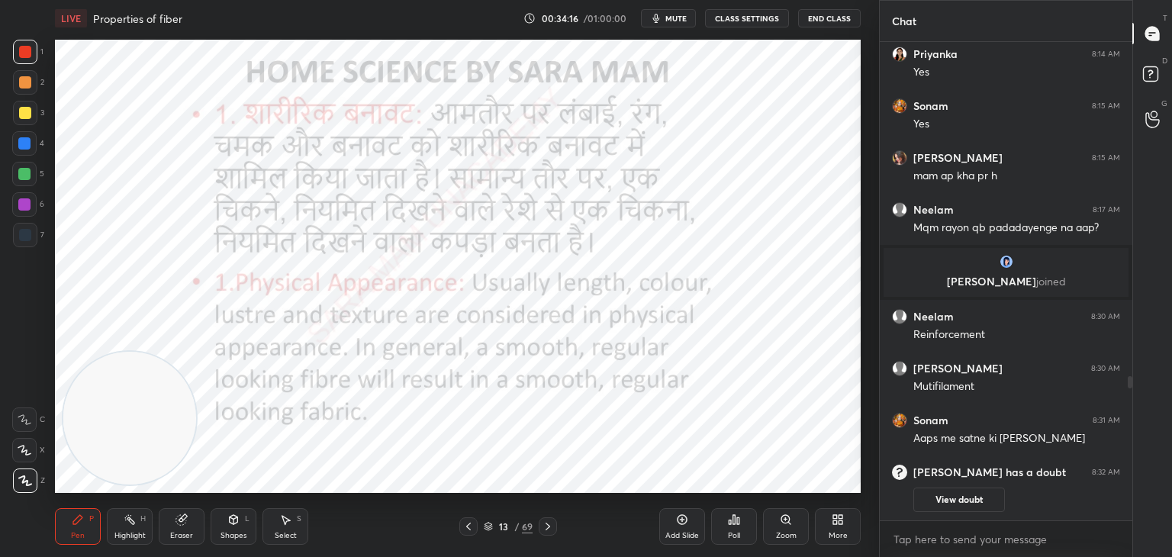
click at [540, 528] on div at bounding box center [548, 526] width 18 height 18
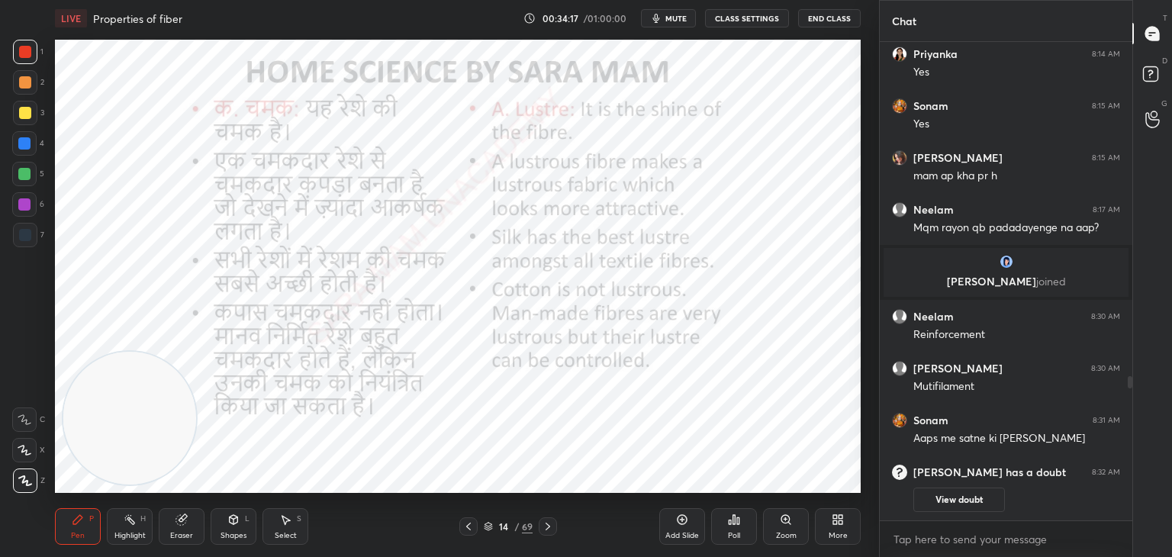
click at [543, 526] on icon at bounding box center [548, 527] width 12 height 12
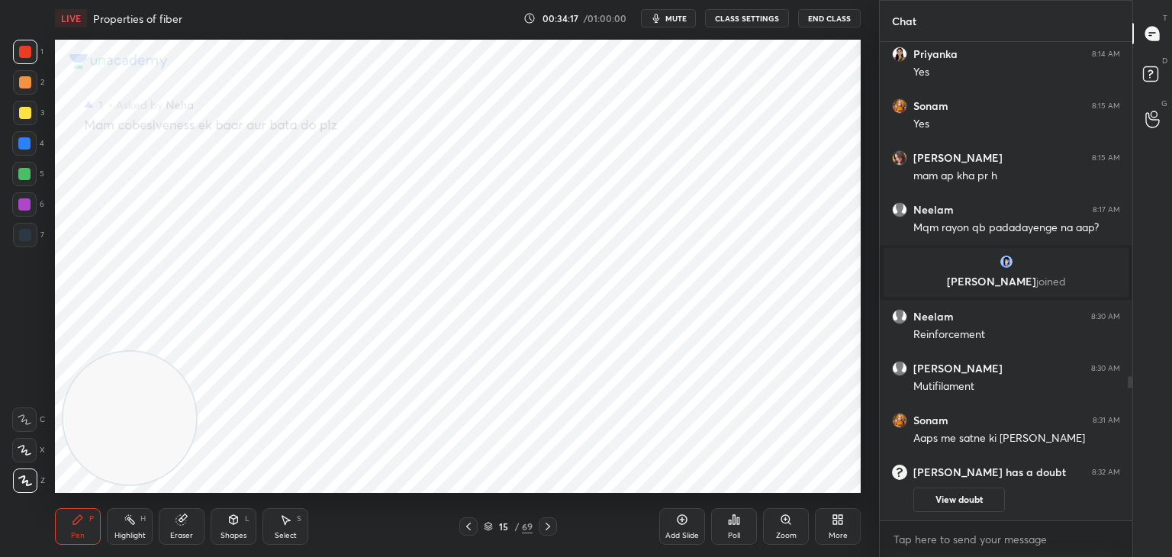
click at [546, 524] on icon at bounding box center [548, 527] width 5 height 8
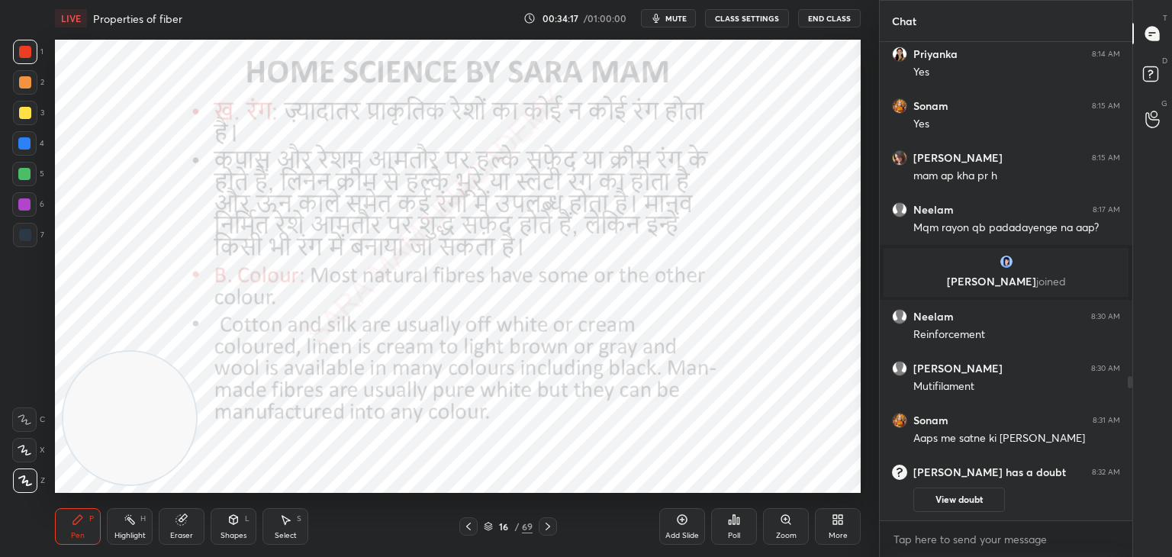
click at [550, 523] on icon at bounding box center [548, 527] width 12 height 12
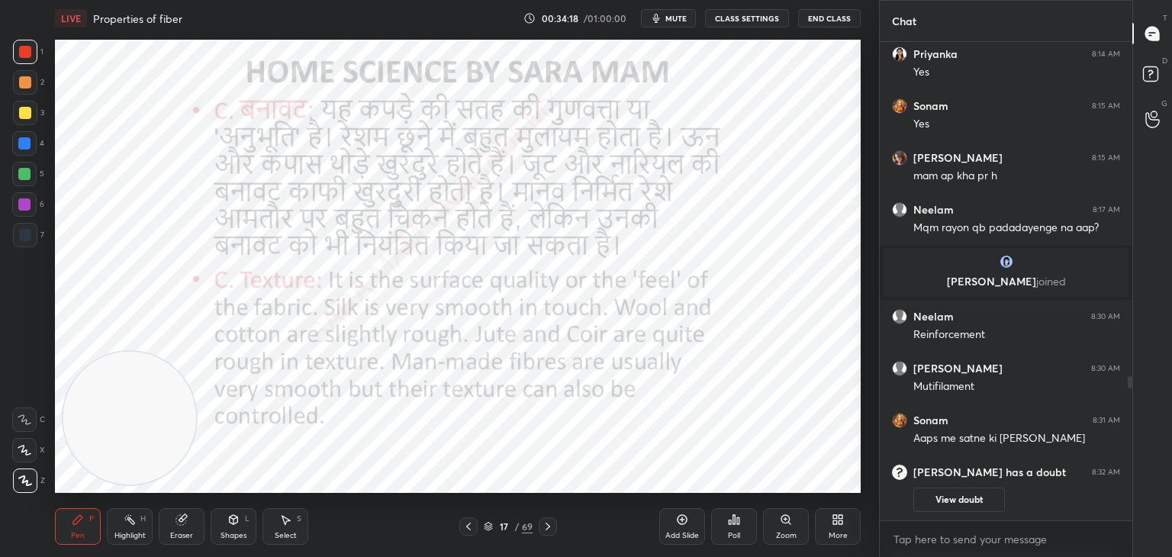
click at [553, 521] on icon at bounding box center [548, 527] width 12 height 12
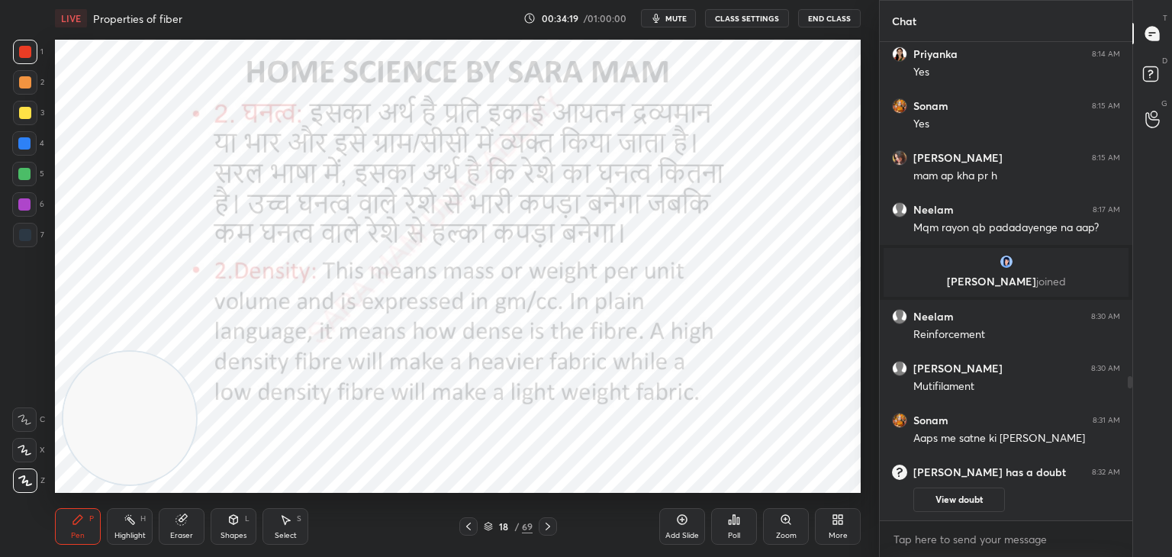
click at [464, 524] on icon at bounding box center [469, 527] width 12 height 12
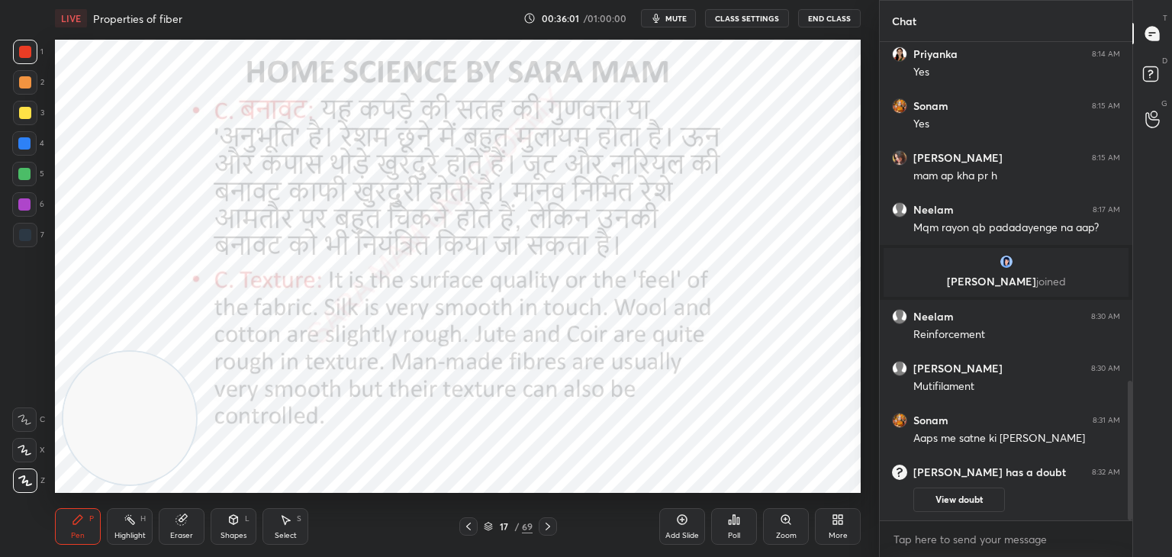
scroll to position [1165, 0]
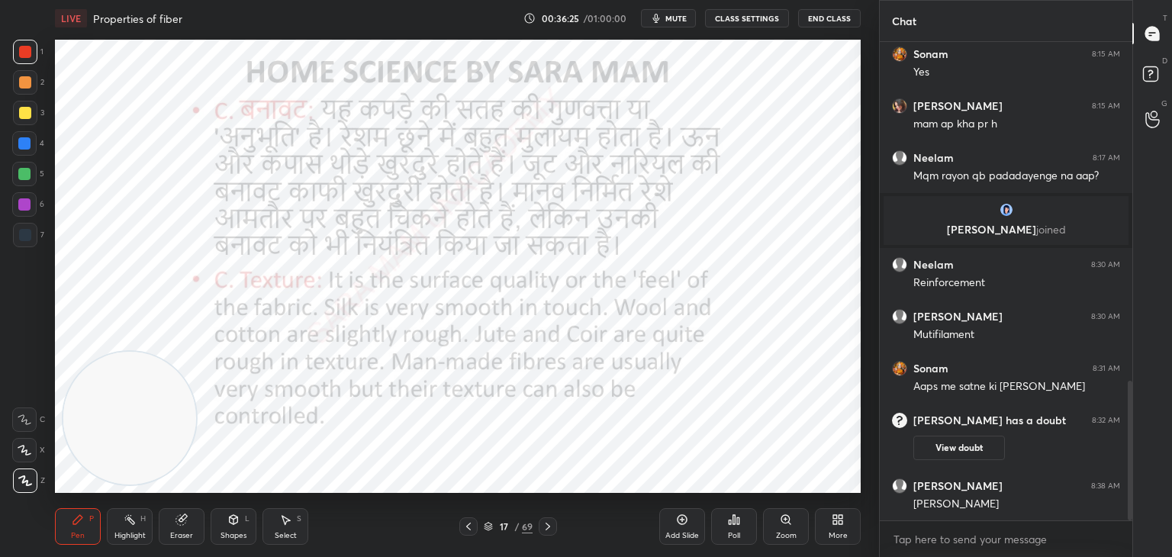
click at [547, 529] on icon at bounding box center [548, 527] width 5 height 8
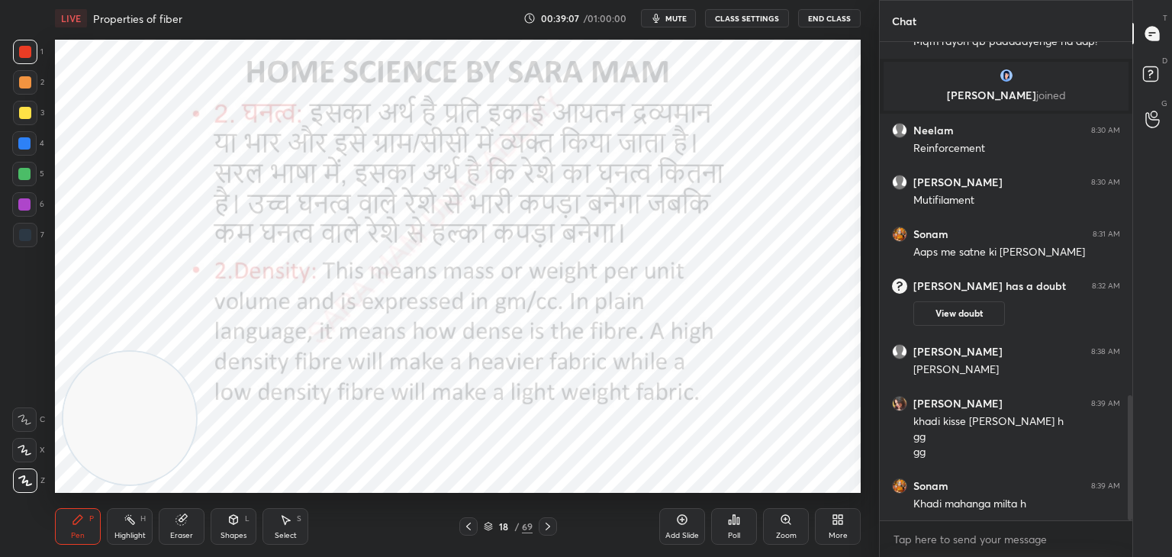
scroll to position [1354, 0]
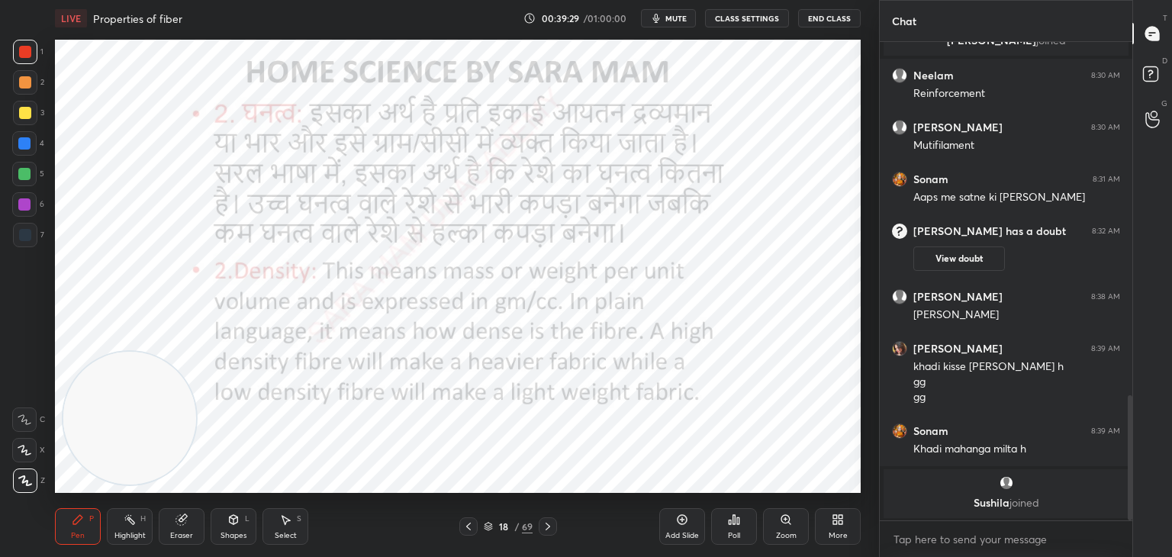
click at [543, 532] on icon at bounding box center [548, 527] width 12 height 12
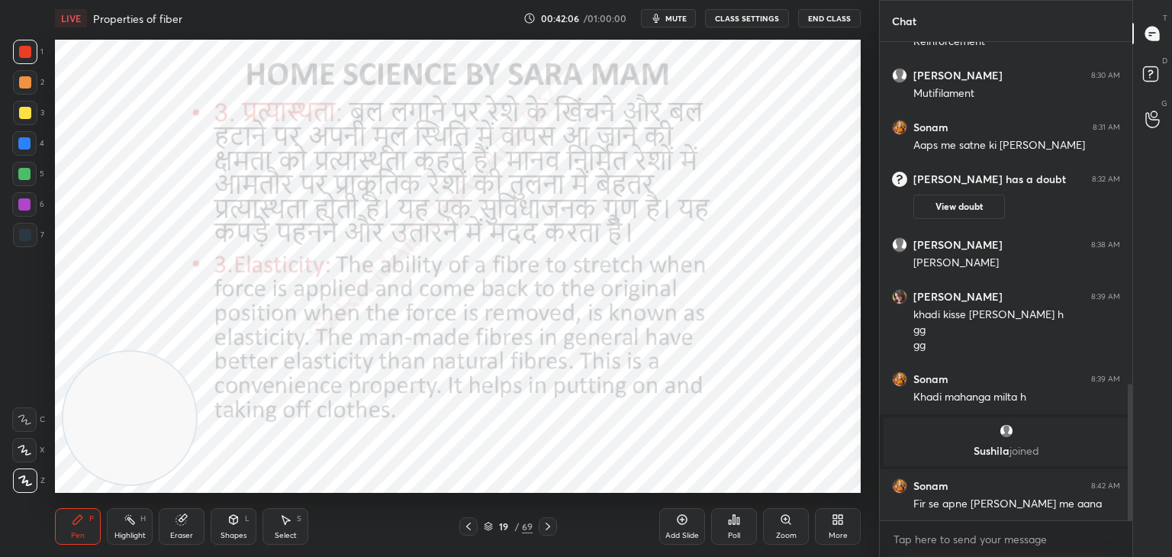
click at [550, 531] on icon at bounding box center [548, 527] width 12 height 12
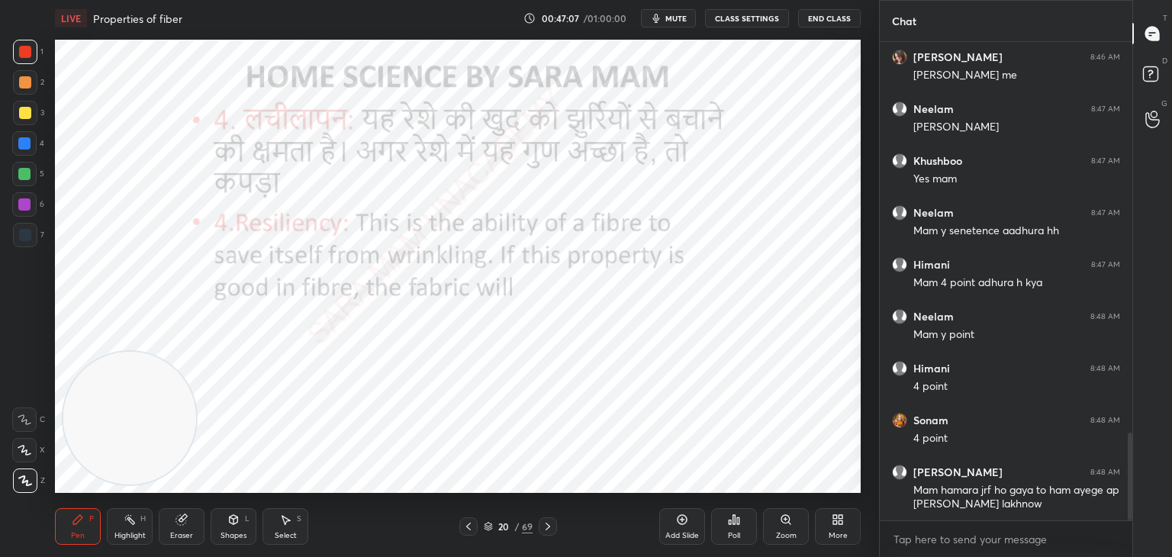
scroll to position [2195, 0]
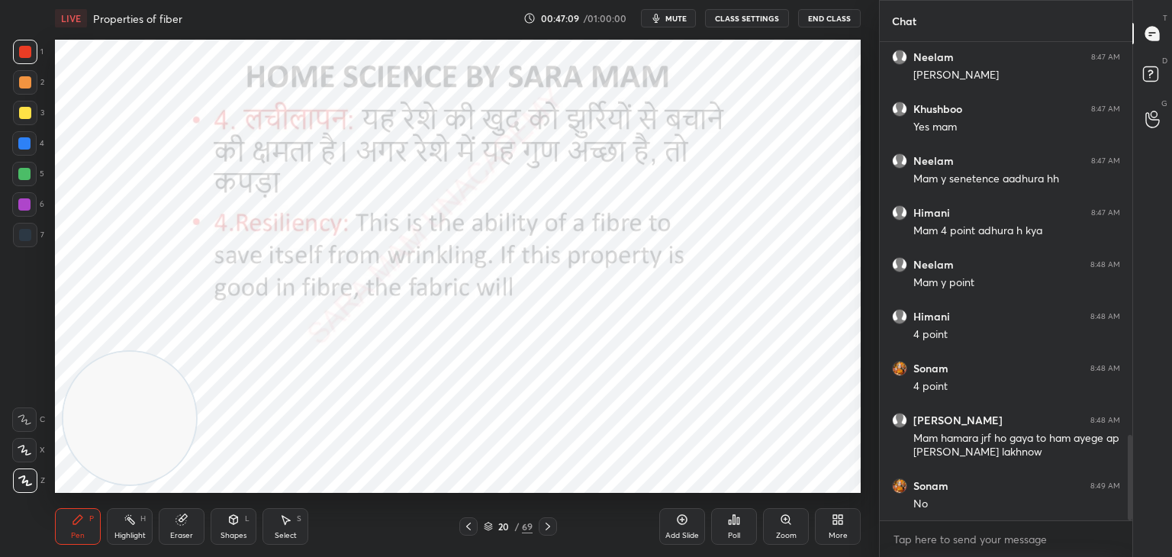
click at [546, 529] on icon at bounding box center [548, 527] width 12 height 12
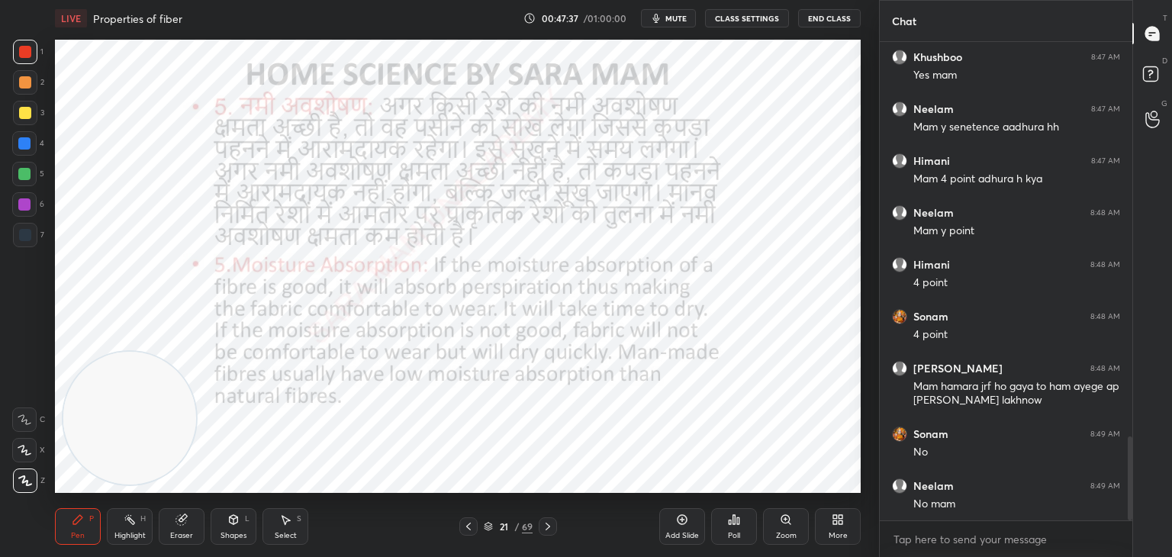
scroll to position [2299, 0]
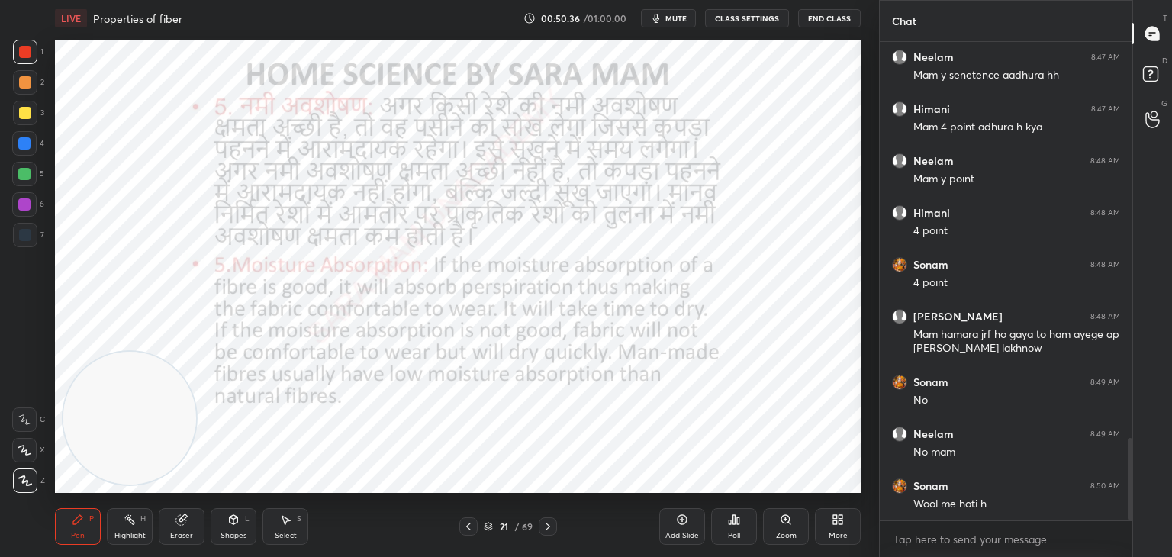
click at [547, 526] on icon at bounding box center [548, 527] width 12 height 12
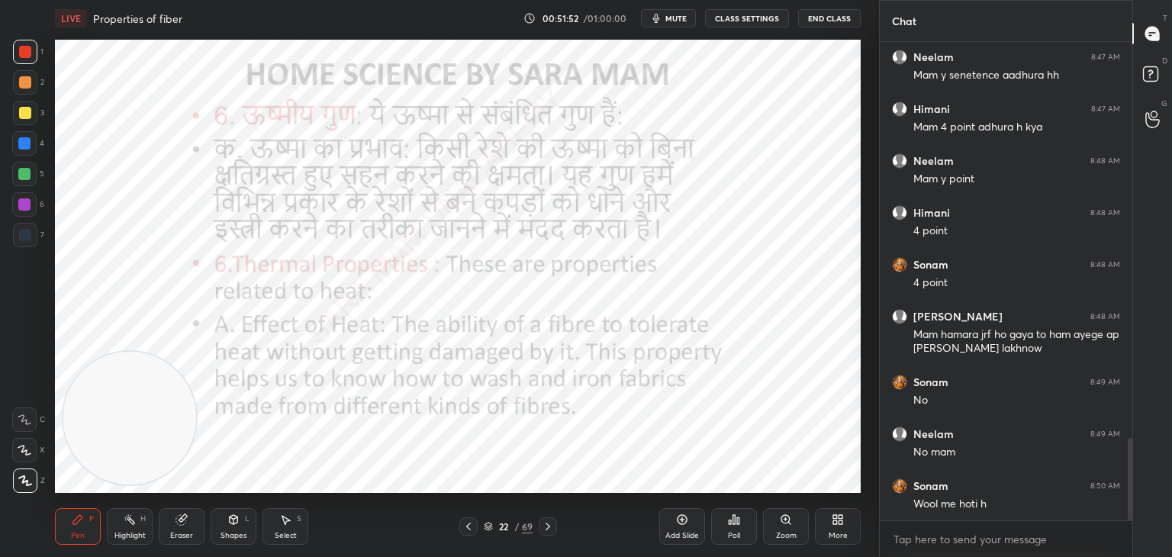
click at [549, 528] on icon at bounding box center [548, 527] width 5 height 8
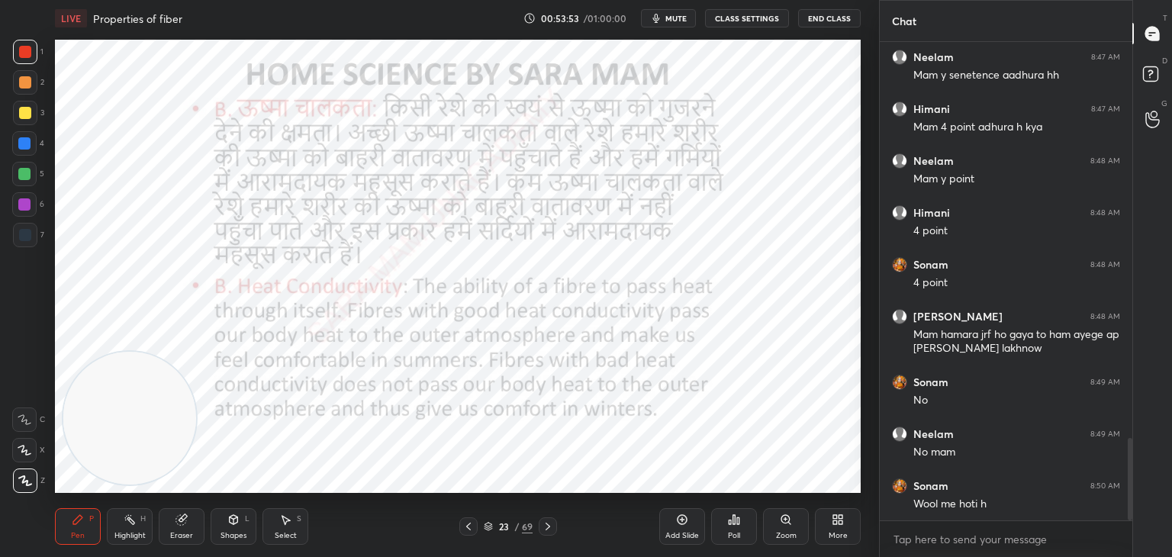
click at [542, 529] on icon at bounding box center [548, 527] width 12 height 12
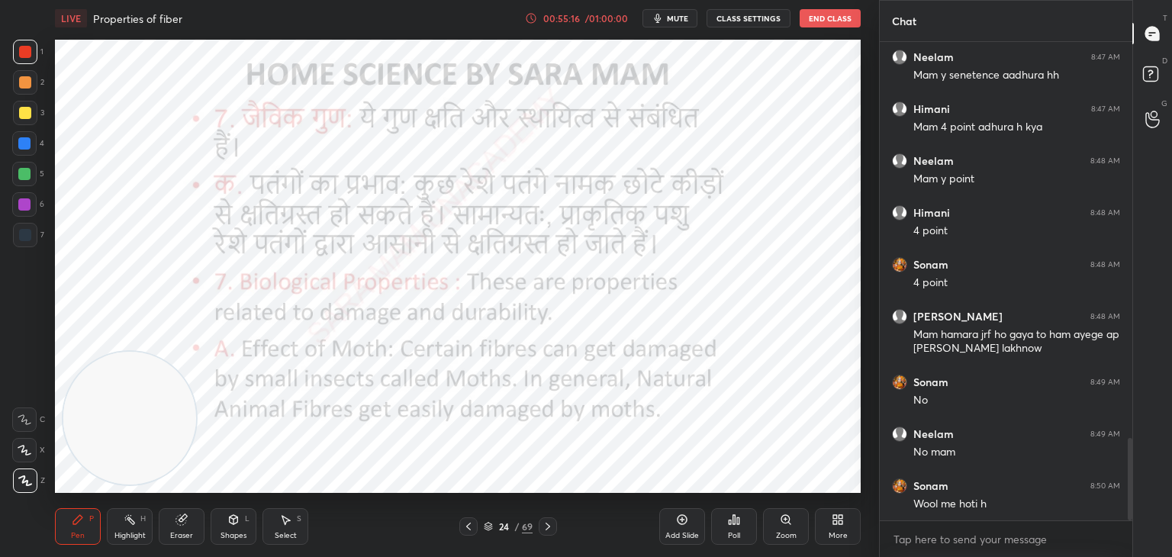
click at [543, 527] on icon at bounding box center [548, 527] width 12 height 12
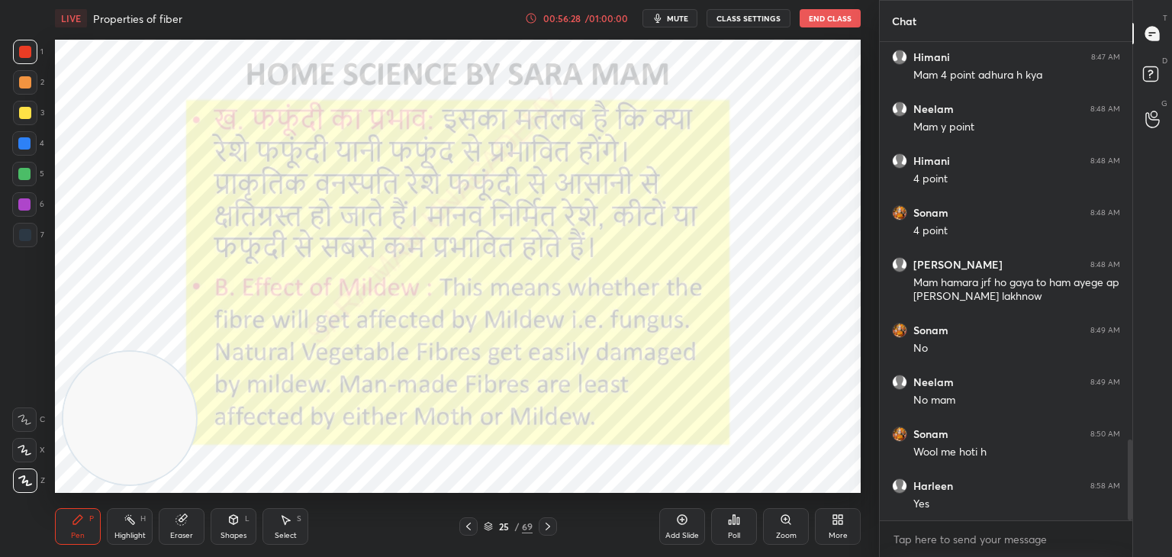
scroll to position [2403, 0]
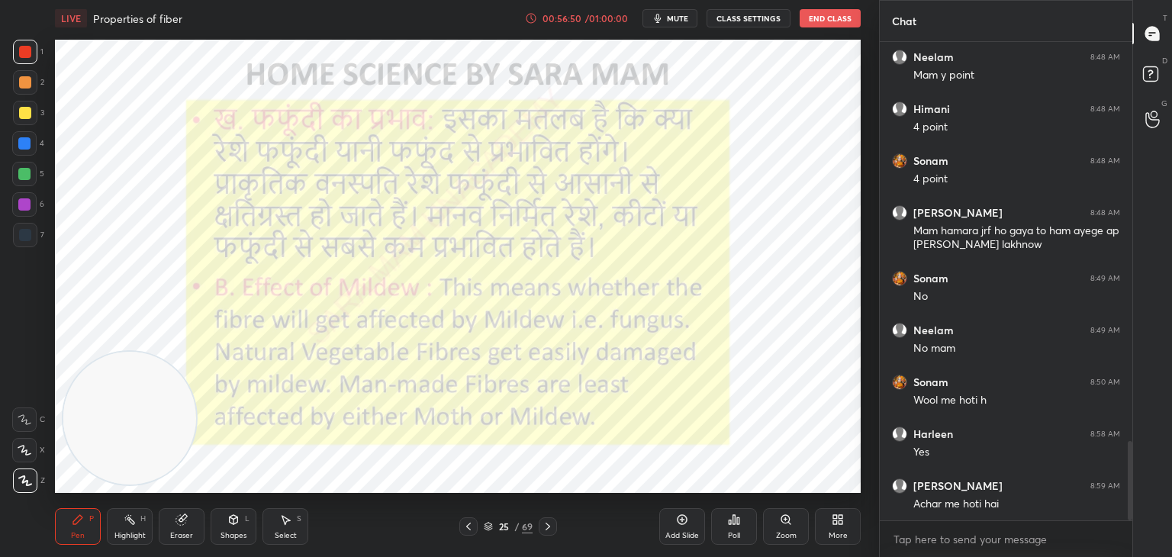
click at [549, 527] on icon at bounding box center [548, 527] width 12 height 12
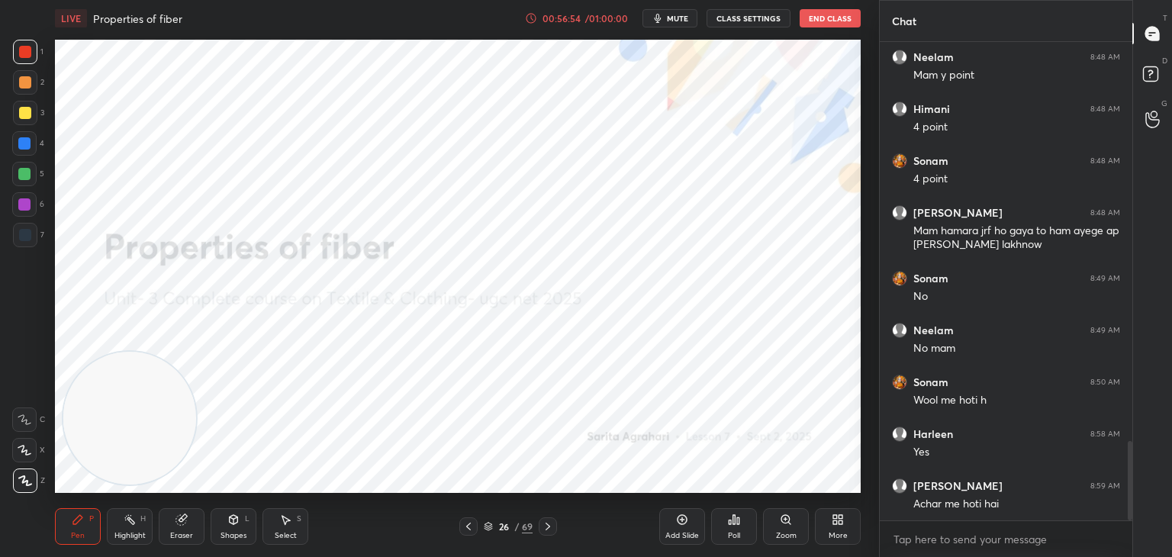
click at [469, 532] on icon at bounding box center [469, 527] width 12 height 12
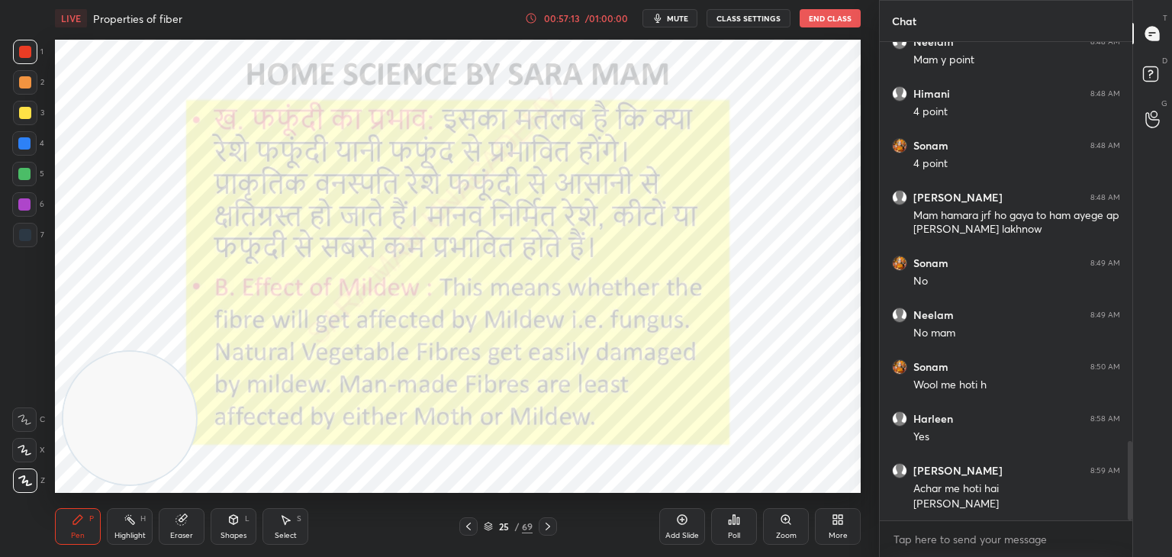
scroll to position [2470, 0]
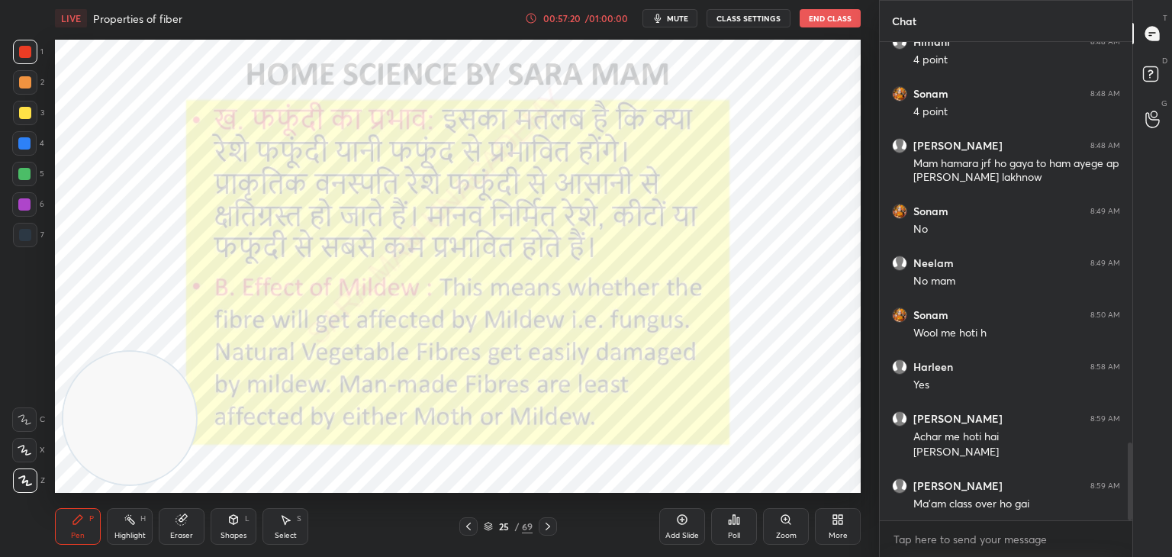
click at [682, 526] on div "Add Slide" at bounding box center [682, 526] width 46 height 37
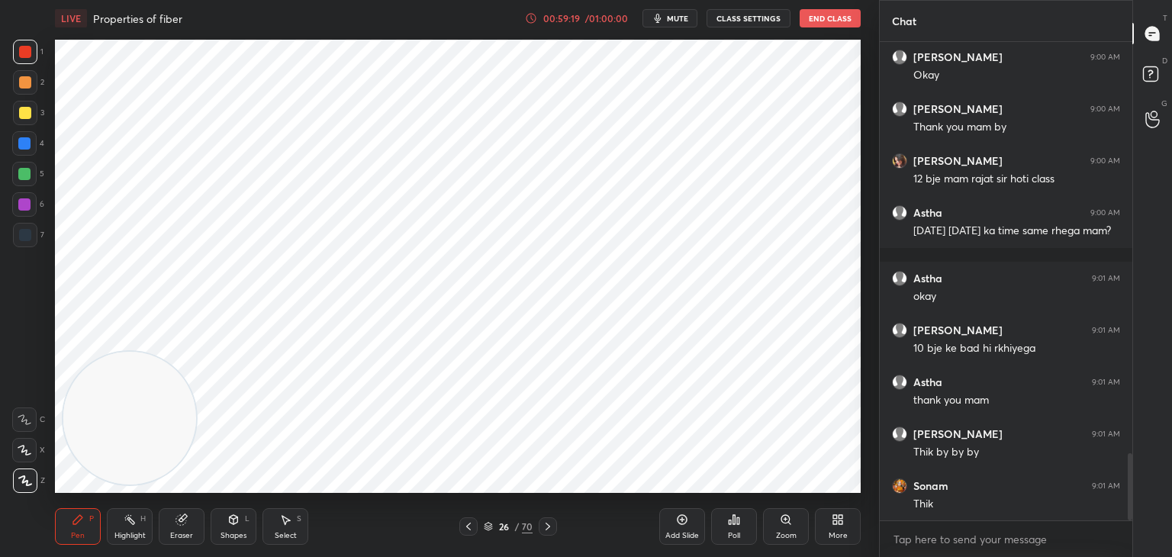
scroll to position [2966, 0]
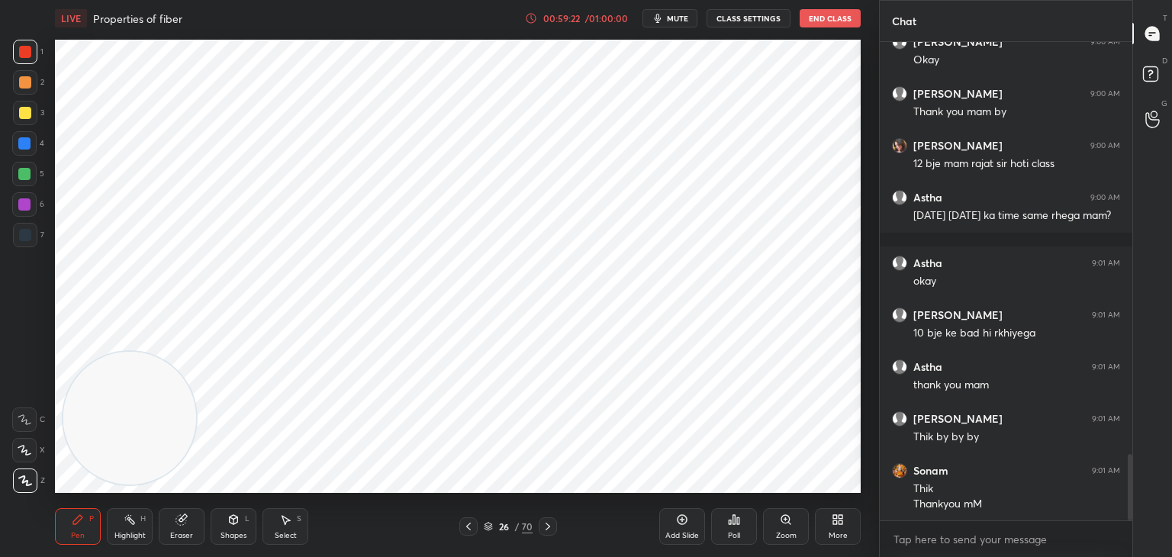
click at [831, 18] on button "End Class" at bounding box center [830, 18] width 61 height 18
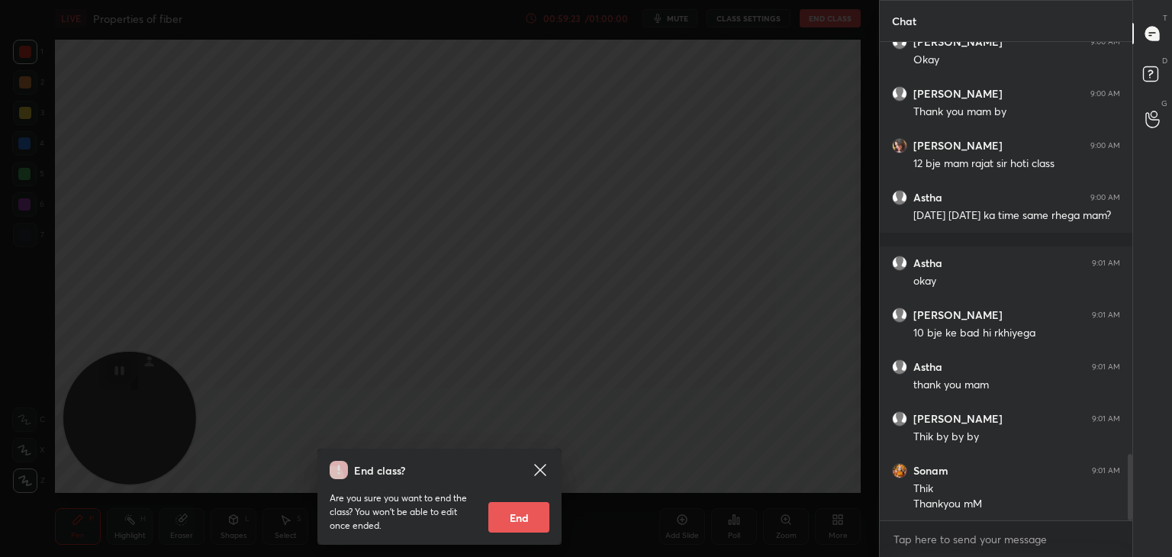
click at [531, 516] on button "End" at bounding box center [518, 517] width 61 height 31
type textarea "x"
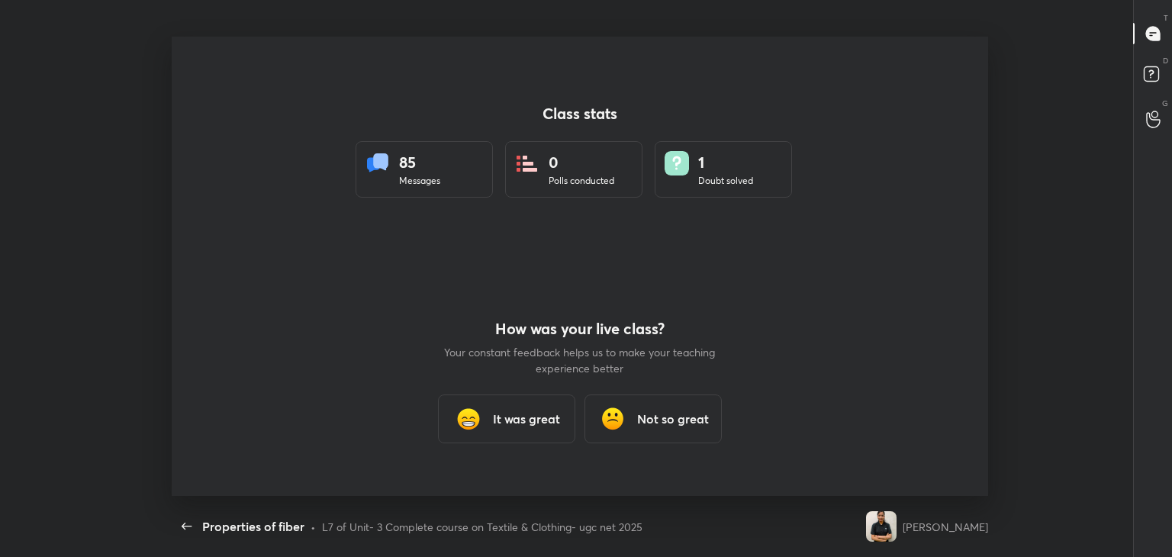
scroll to position [0, 0]
click at [519, 416] on h3 "It was great" at bounding box center [526, 419] width 67 height 18
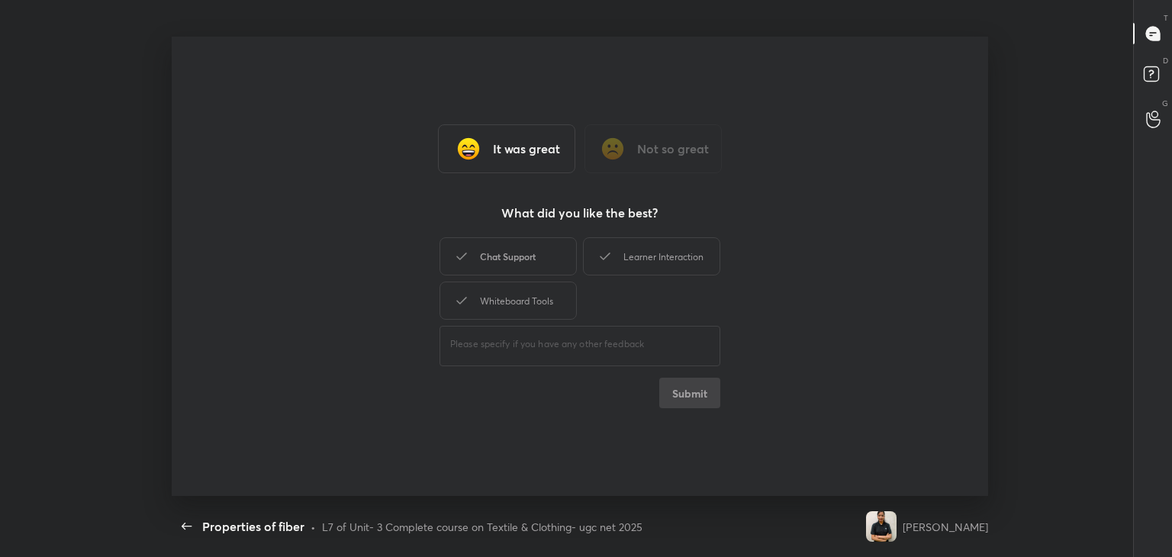
click at [520, 262] on div "Chat Support" at bounding box center [508, 256] width 137 height 38
click at [592, 264] on div "Learner Interaction" at bounding box center [651, 256] width 137 height 38
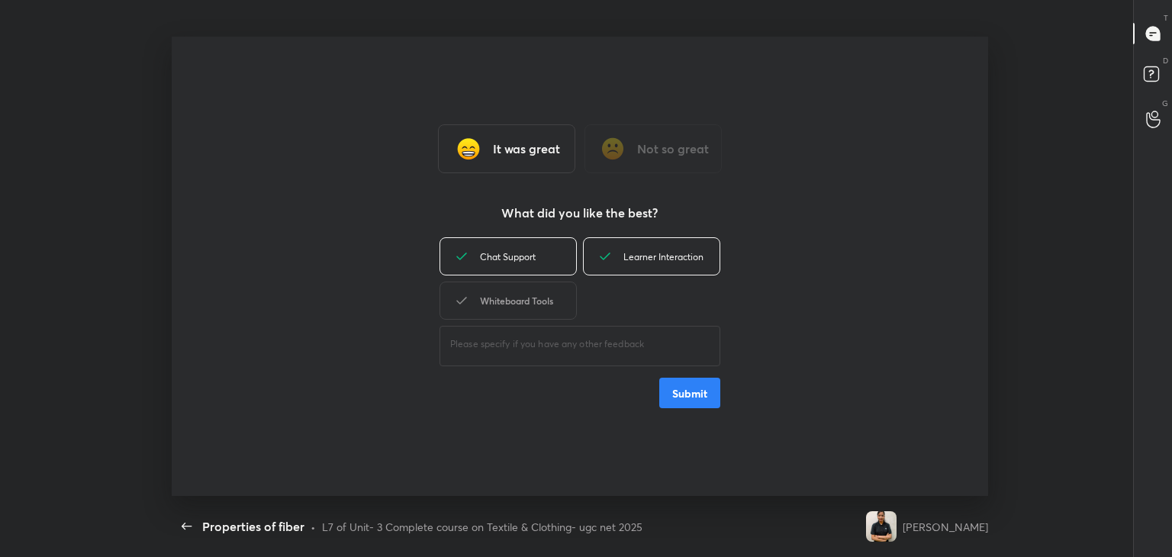
click at [522, 301] on div "Whiteboard Tools" at bounding box center [508, 301] width 137 height 38
click at [696, 395] on button "Submit" at bounding box center [689, 393] width 61 height 31
